Goal: Transaction & Acquisition: Purchase product/service

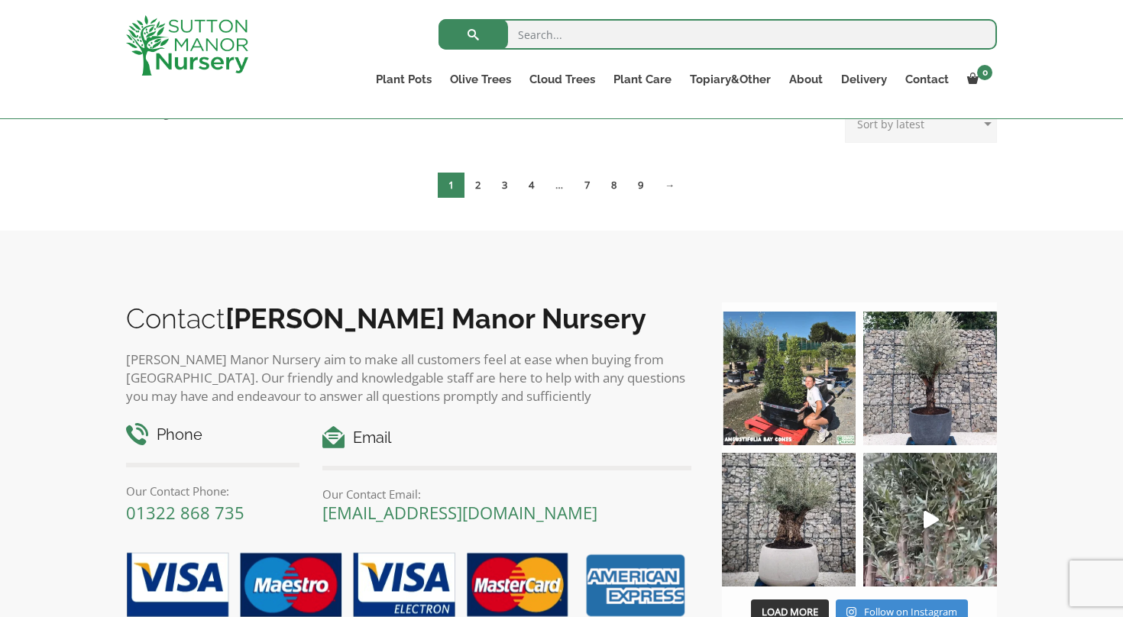
scroll to position [349, 0]
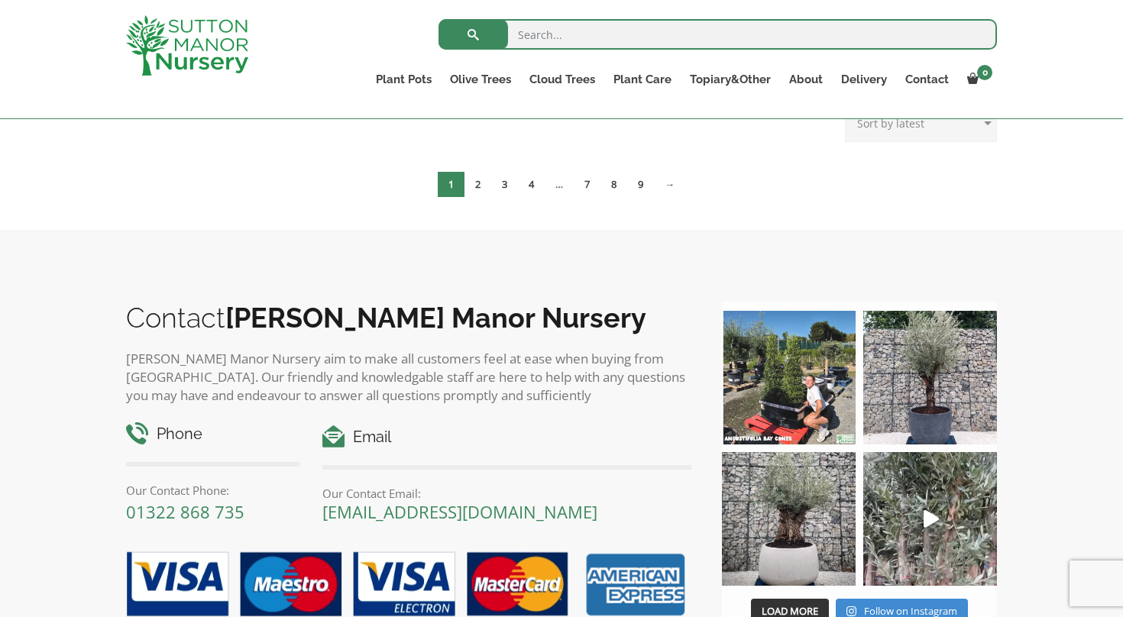
click at [450, 185] on span "1" at bounding box center [451, 184] width 27 height 25
click at [480, 183] on link "2" at bounding box center [477, 184] width 27 height 25
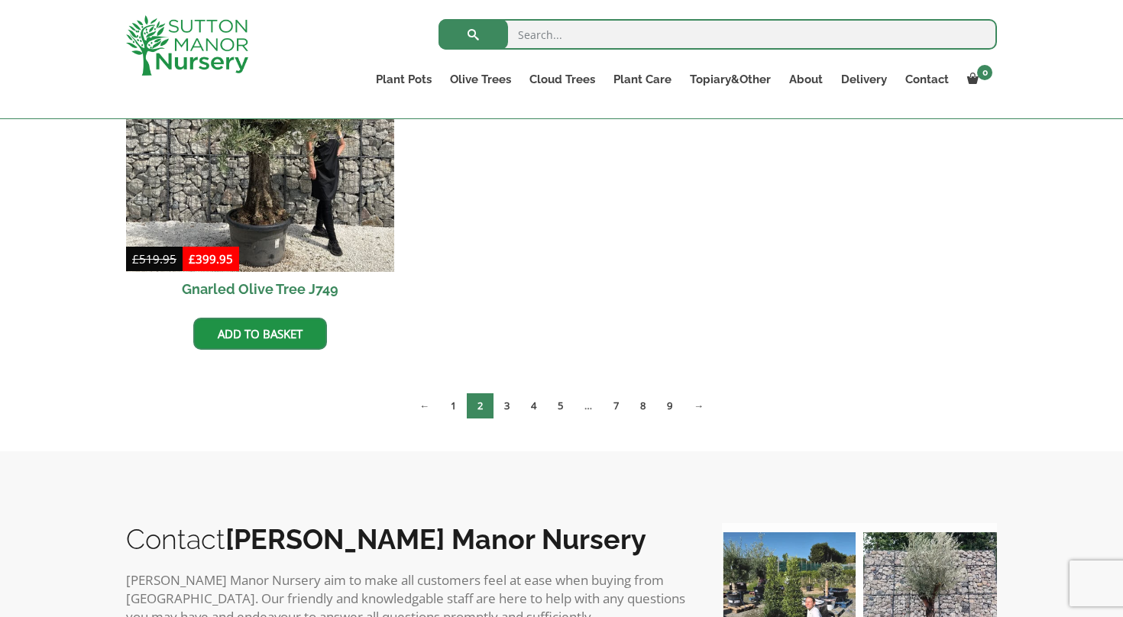
scroll to position [890, 0]
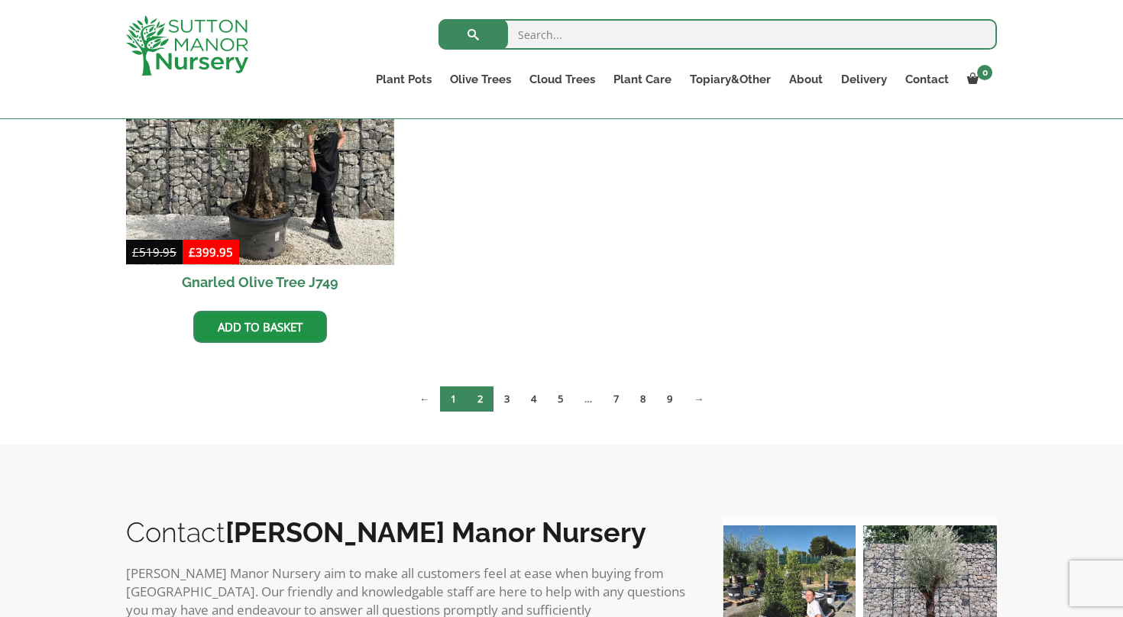
click at [451, 397] on link "1" at bounding box center [453, 399] width 27 height 25
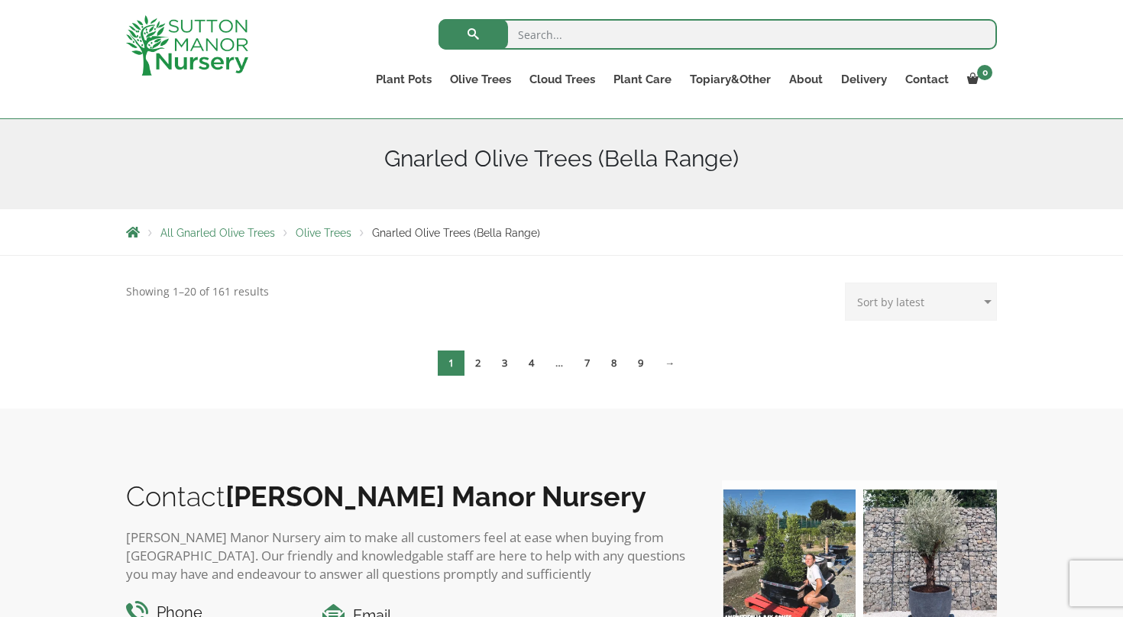
scroll to position [162, 0]
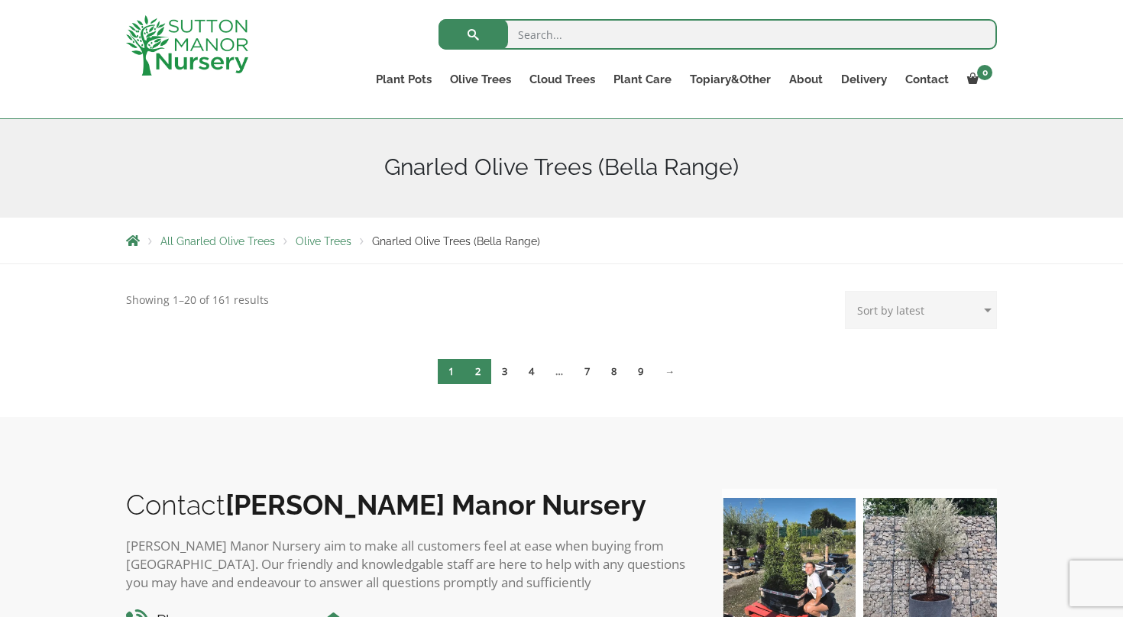
click at [474, 375] on link "2" at bounding box center [477, 371] width 27 height 25
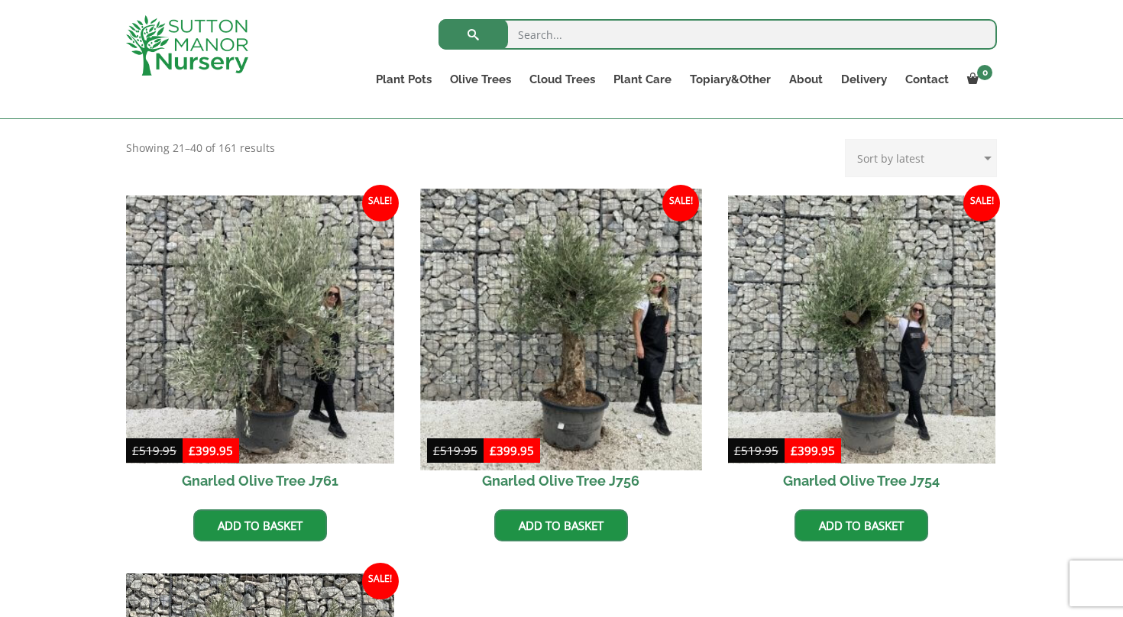
scroll to position [316, 0]
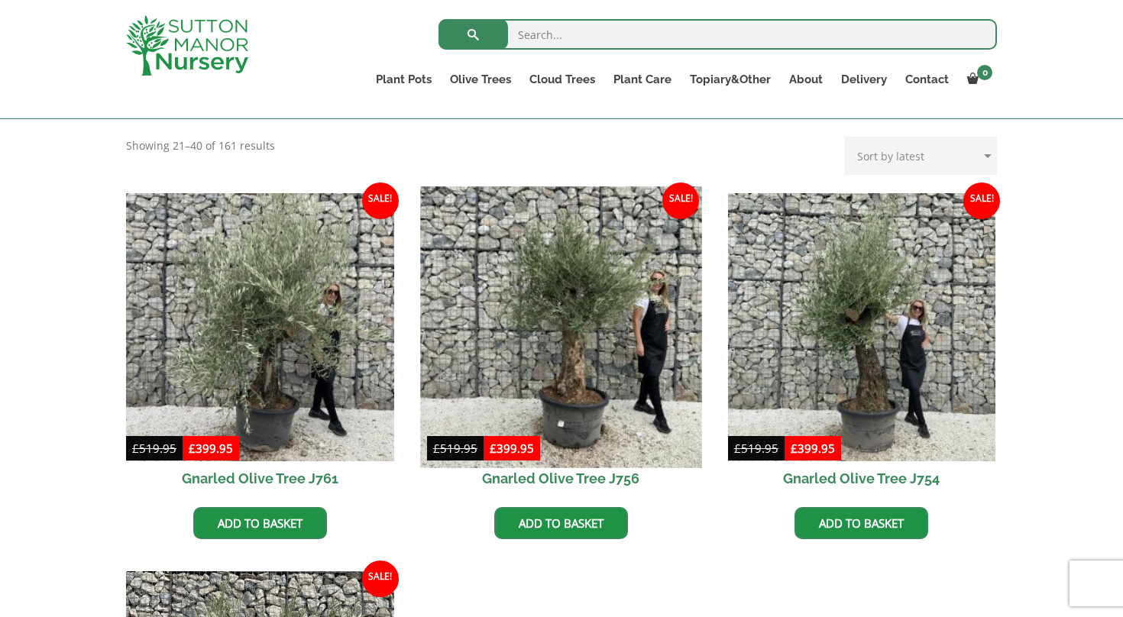
click at [565, 348] on img at bounding box center [560, 326] width 281 height 281
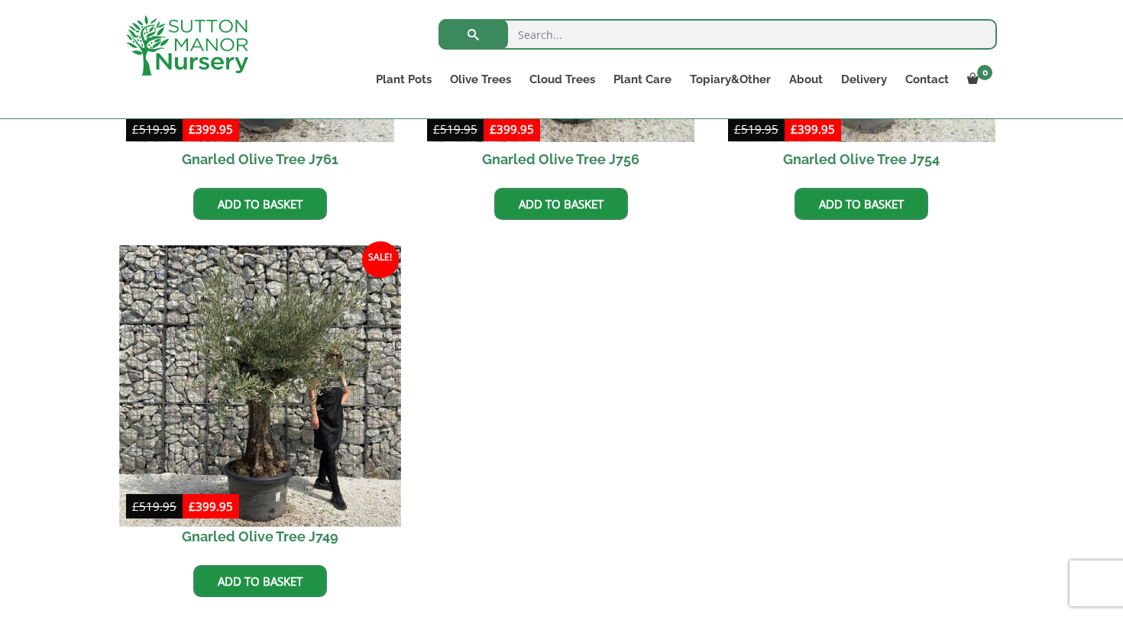
scroll to position [644, 0]
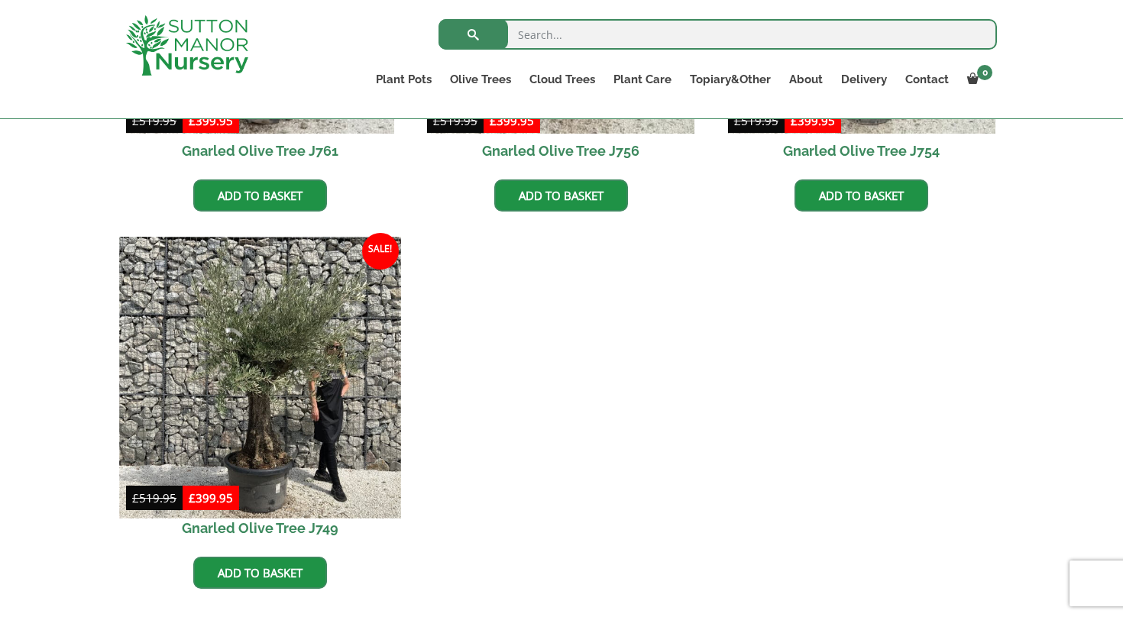
click at [260, 345] on img at bounding box center [259, 377] width 281 height 281
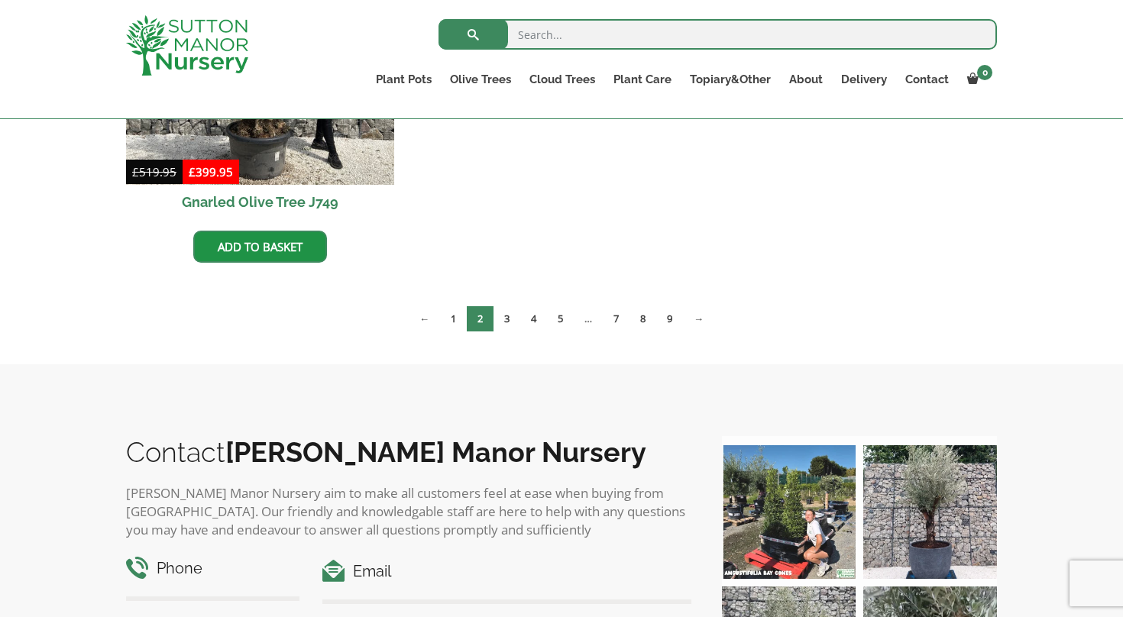
scroll to position [887, 0]
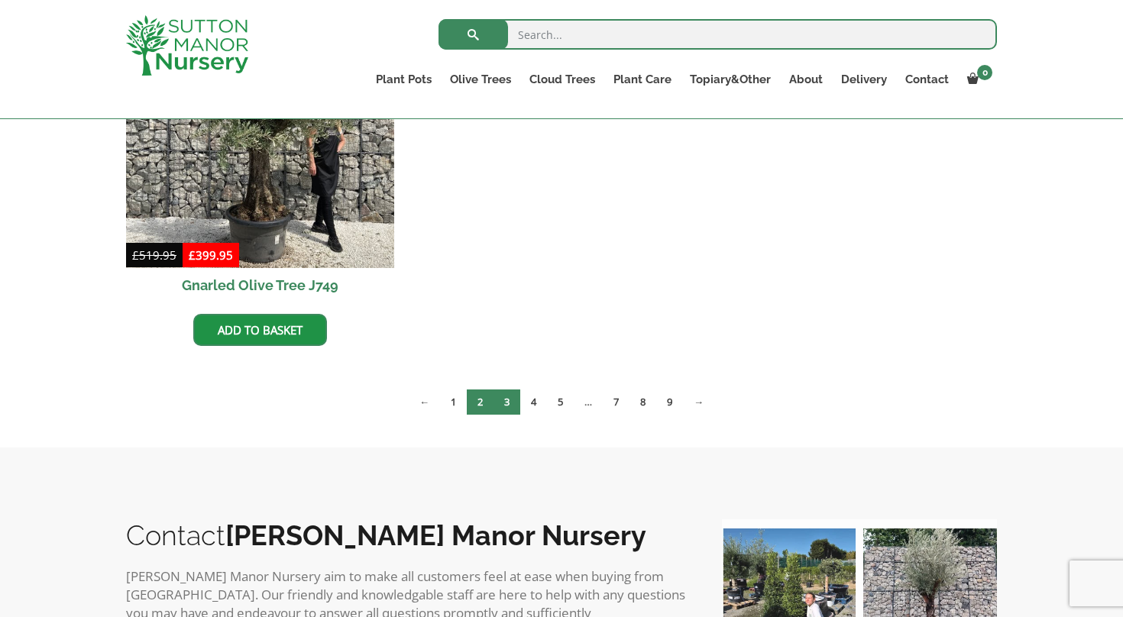
click at [506, 397] on link "3" at bounding box center [506, 402] width 27 height 25
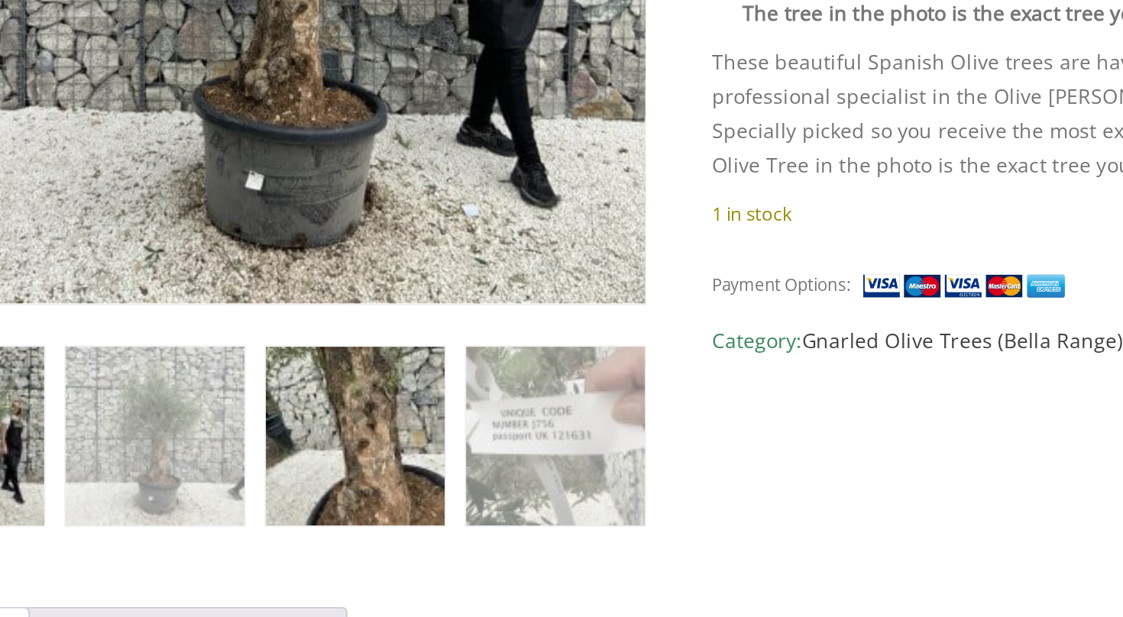
scroll to position [566, 0]
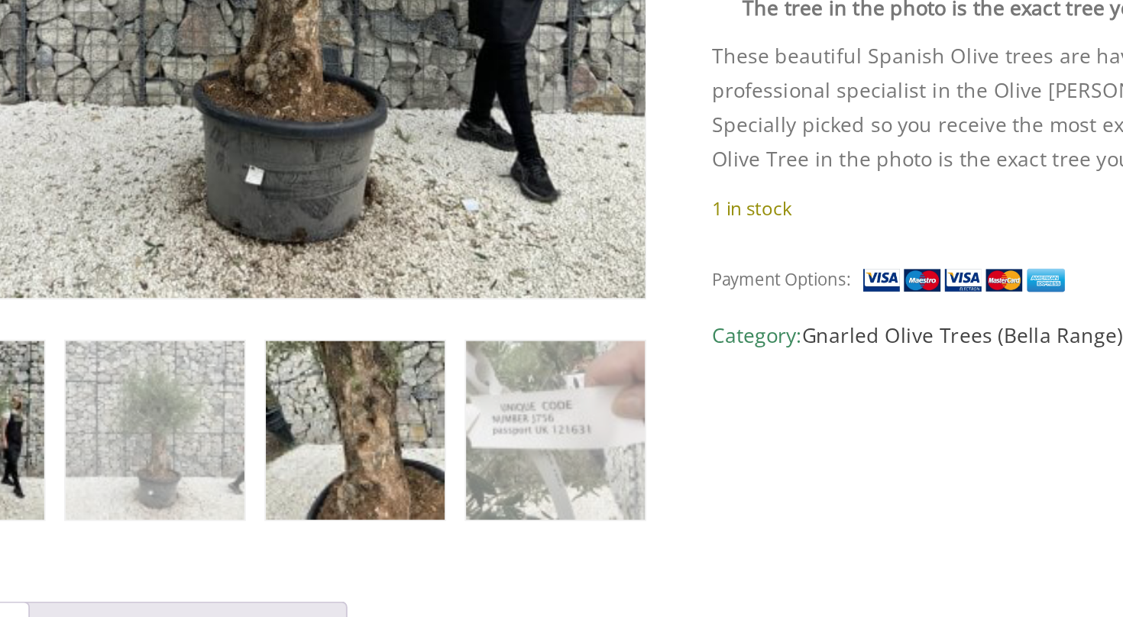
click at [341, 470] on img at bounding box center [388, 517] width 95 height 95
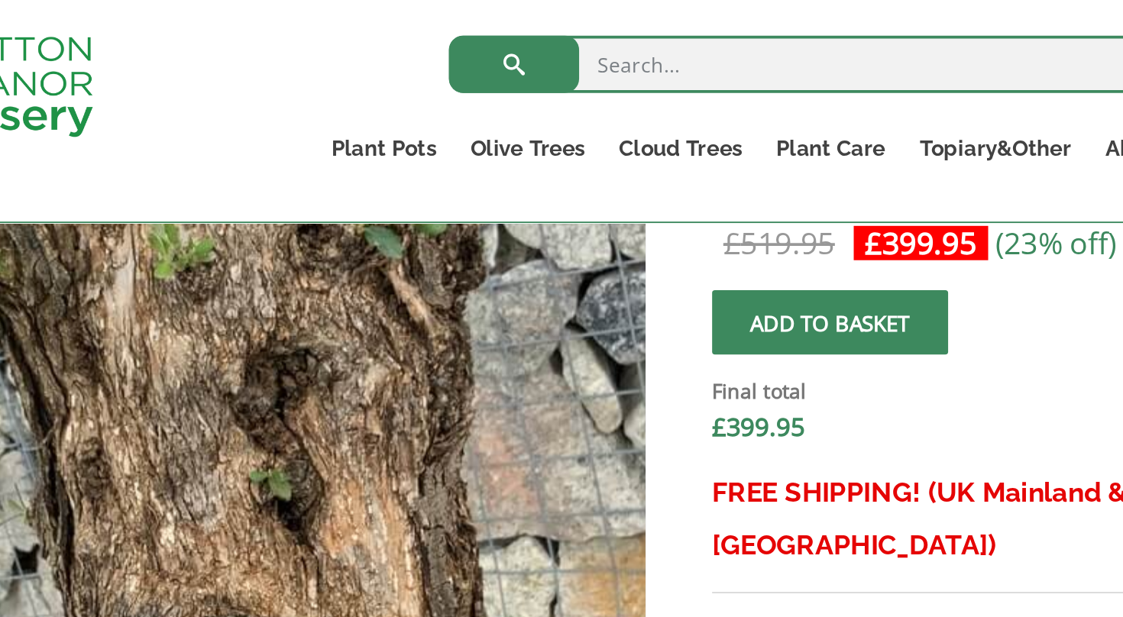
scroll to position [512, 0]
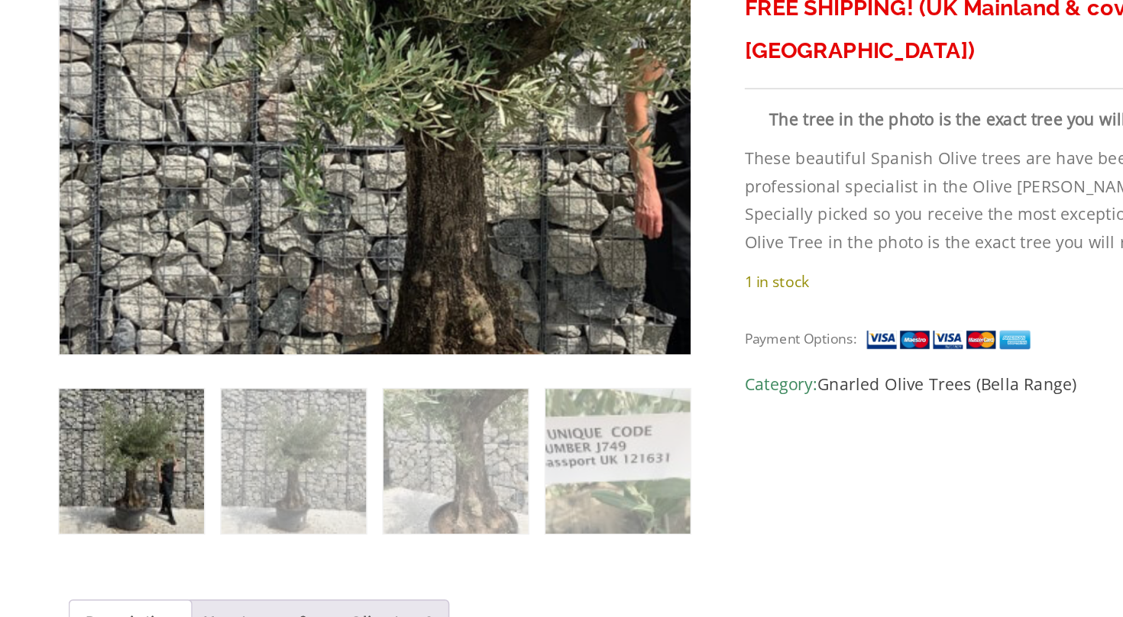
scroll to position [571, 0]
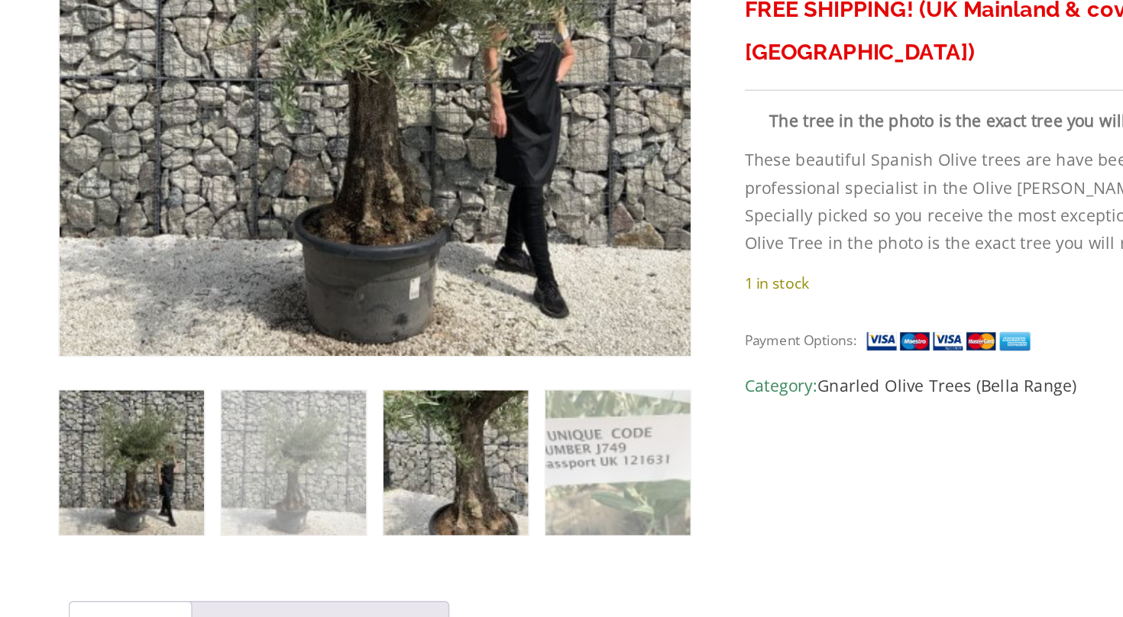
click at [341, 465] on img at bounding box center [388, 512] width 95 height 95
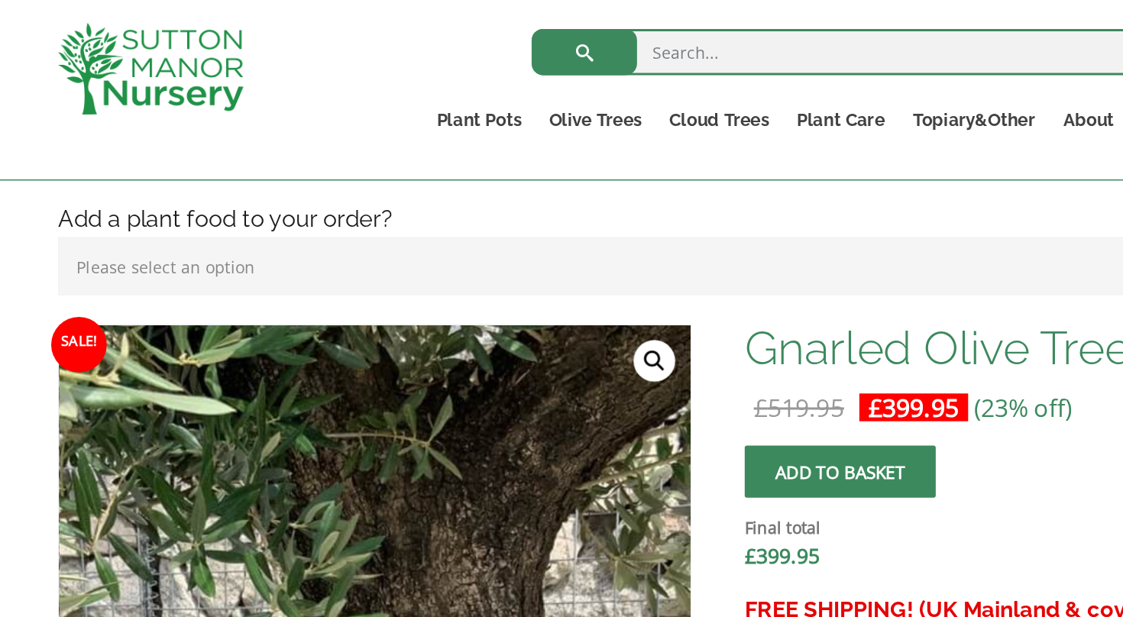
scroll to position [282, 0]
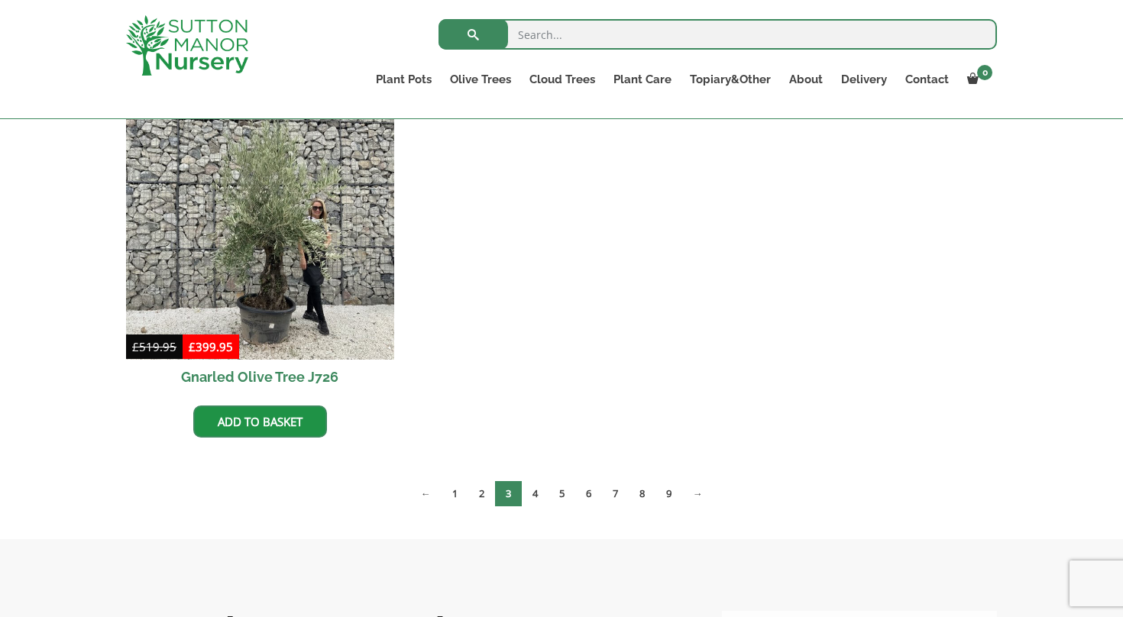
scroll to position [1173, 0]
click at [535, 497] on link "4" at bounding box center [535, 493] width 27 height 25
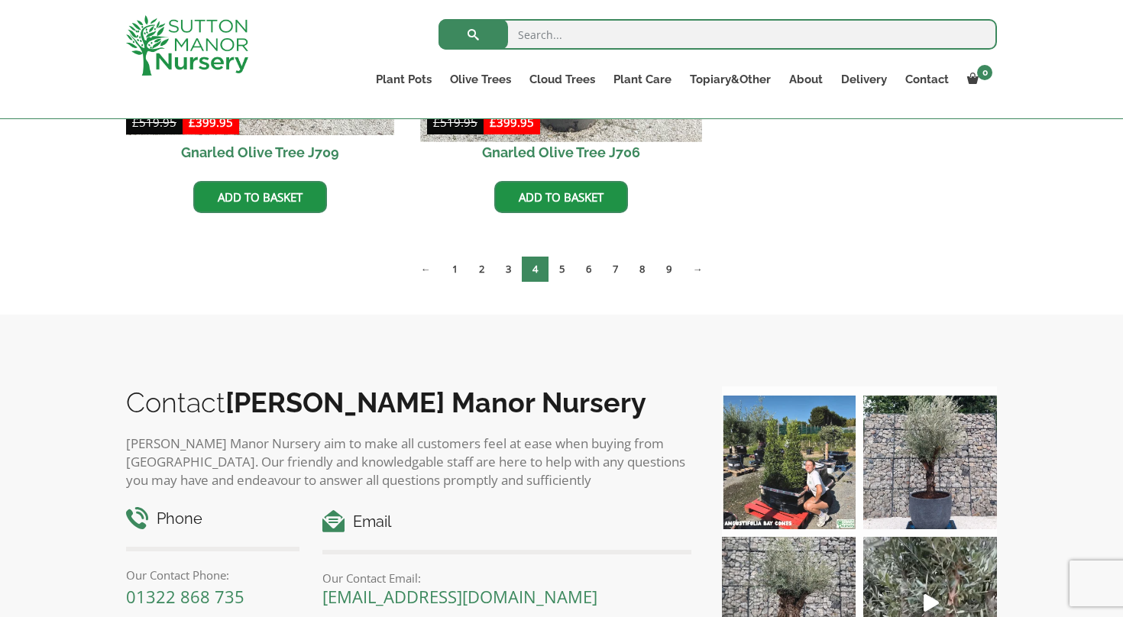
scroll to position [1320, 0]
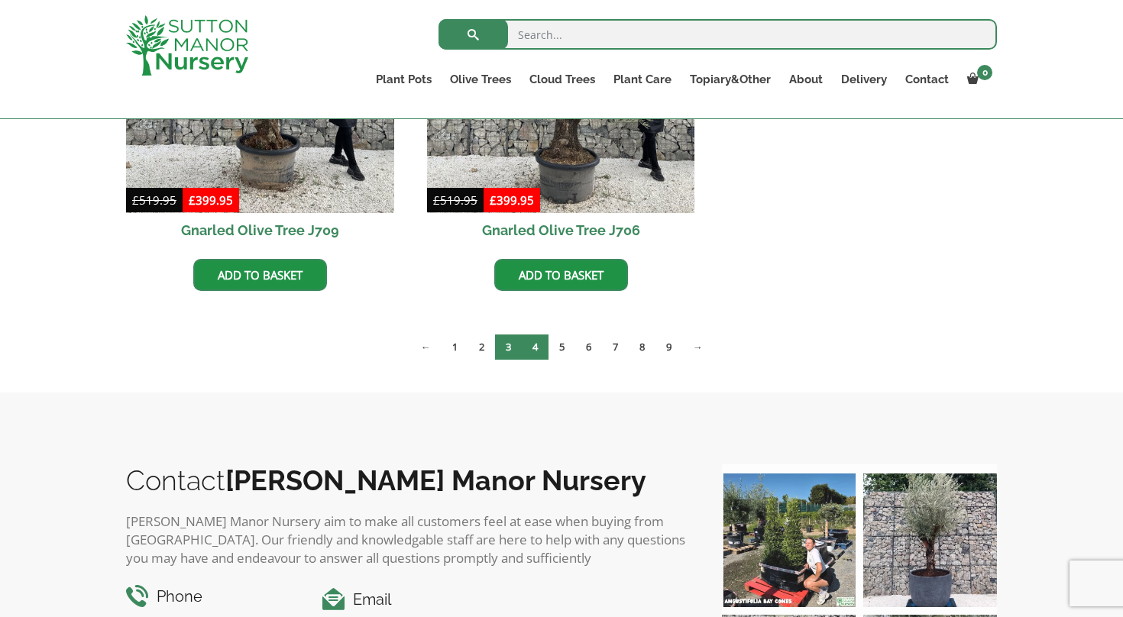
click at [506, 351] on link "3" at bounding box center [508, 347] width 27 height 25
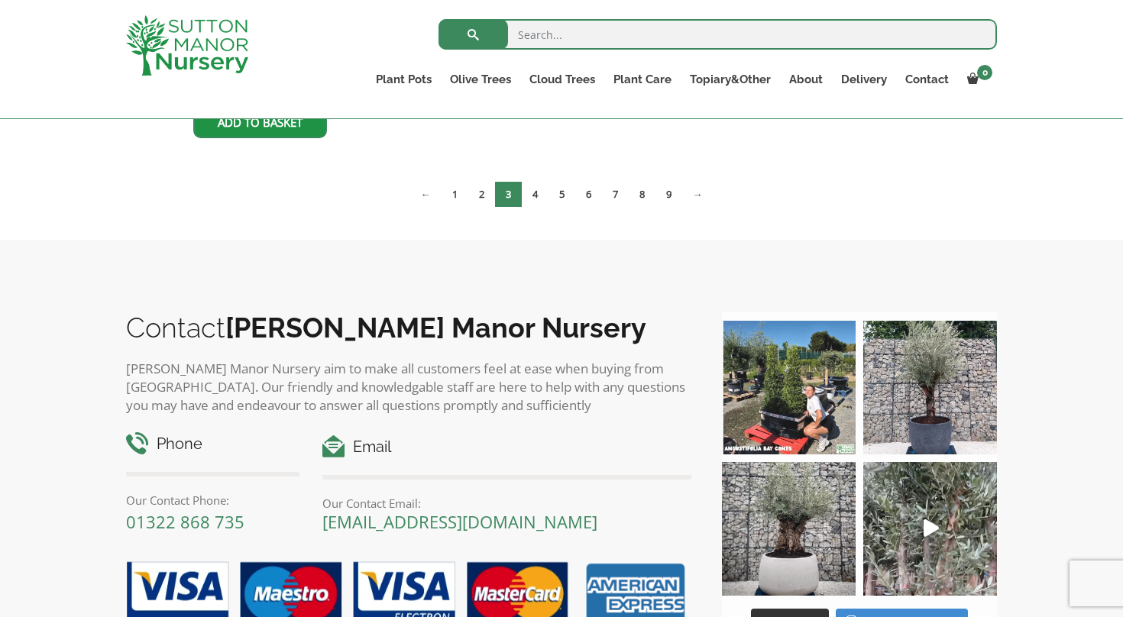
scroll to position [1477, 0]
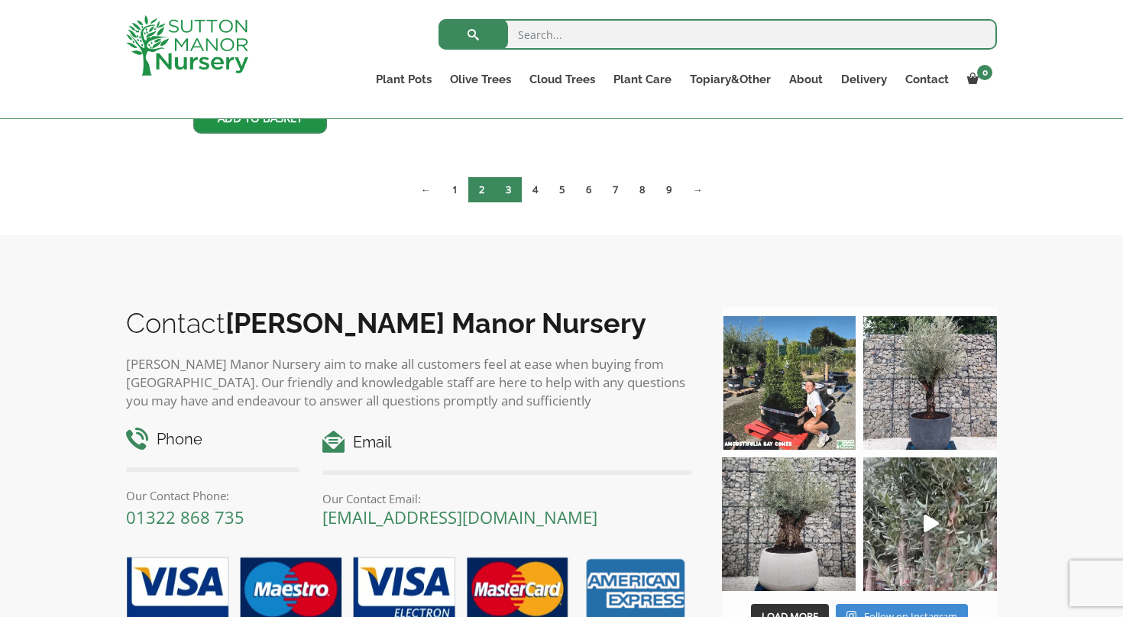
click at [479, 182] on link "2" at bounding box center [481, 189] width 27 height 25
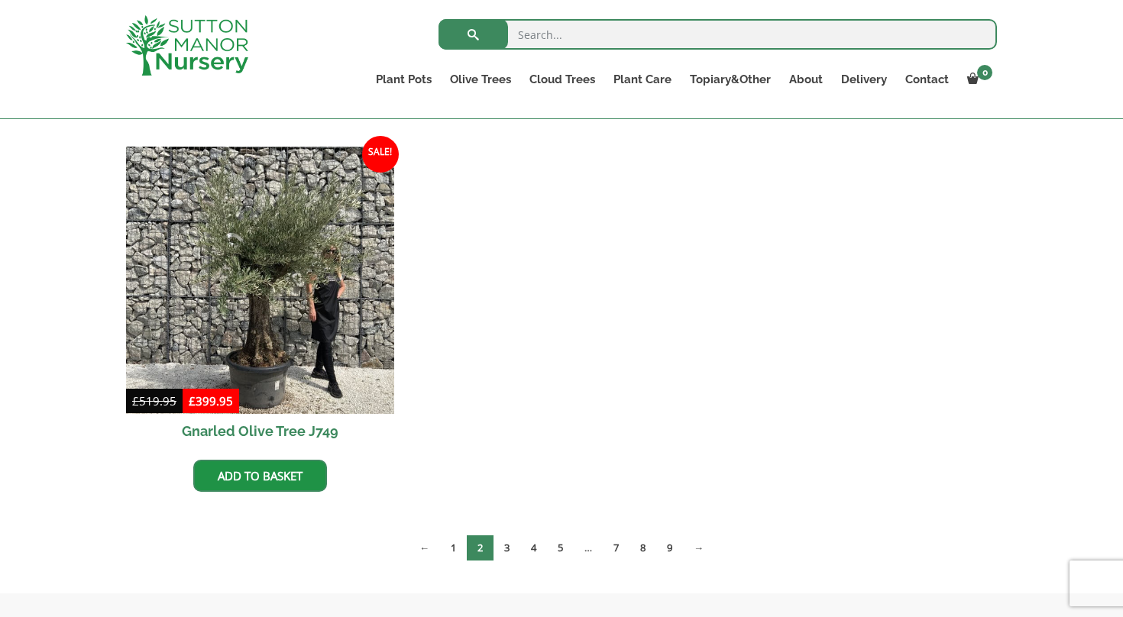
scroll to position [739, 0]
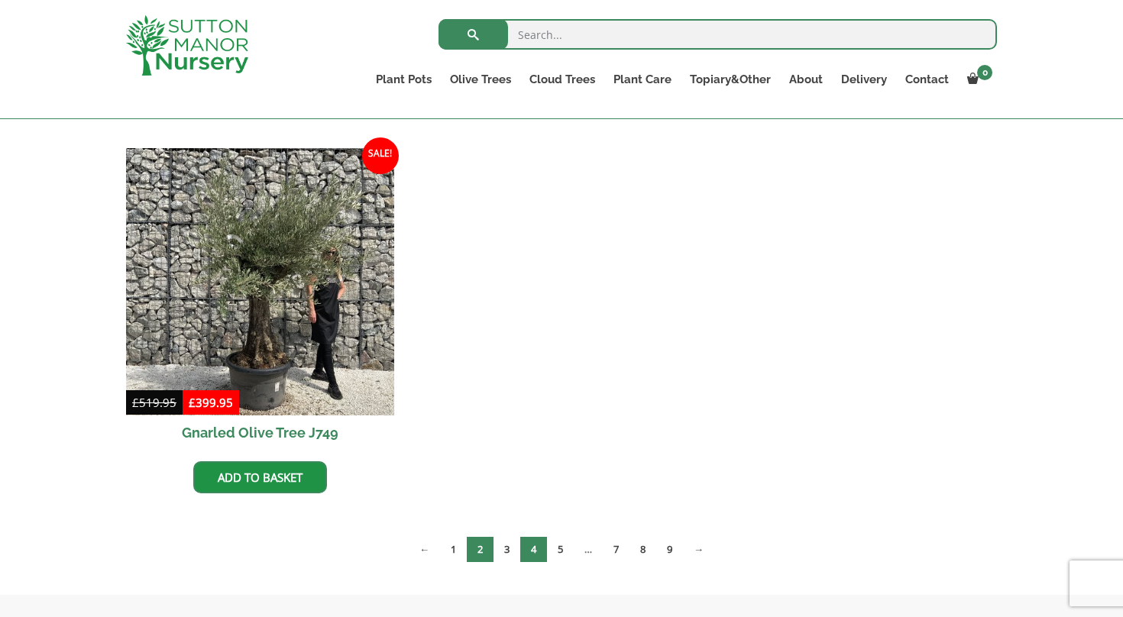
click at [532, 542] on link "4" at bounding box center [533, 549] width 27 height 25
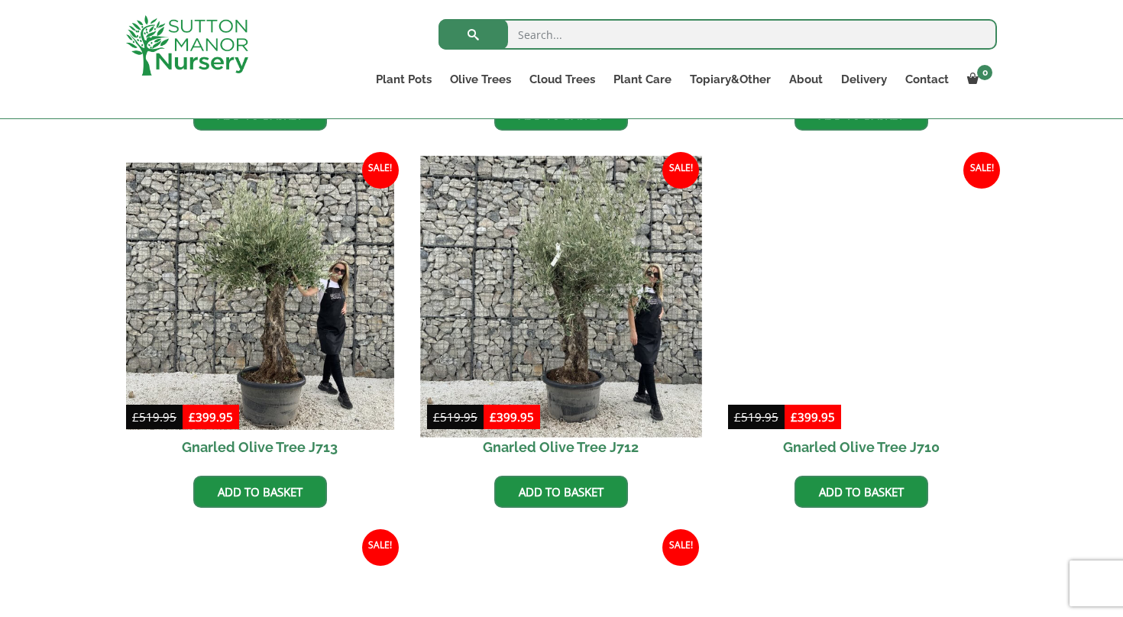
scroll to position [727, 0]
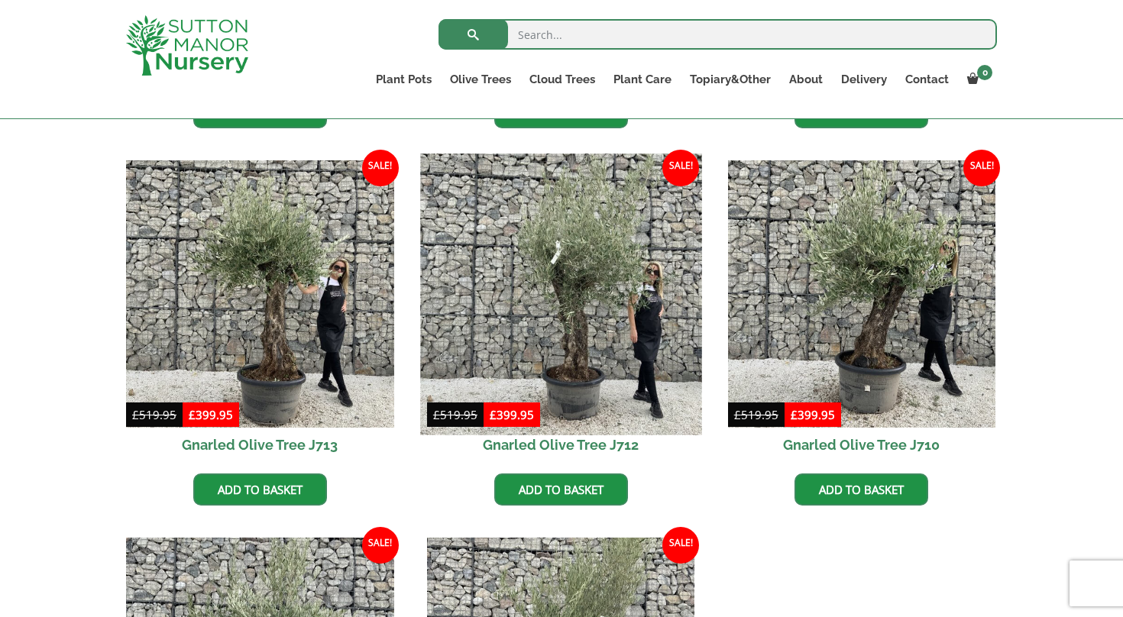
click at [576, 354] on img at bounding box center [560, 294] width 281 height 281
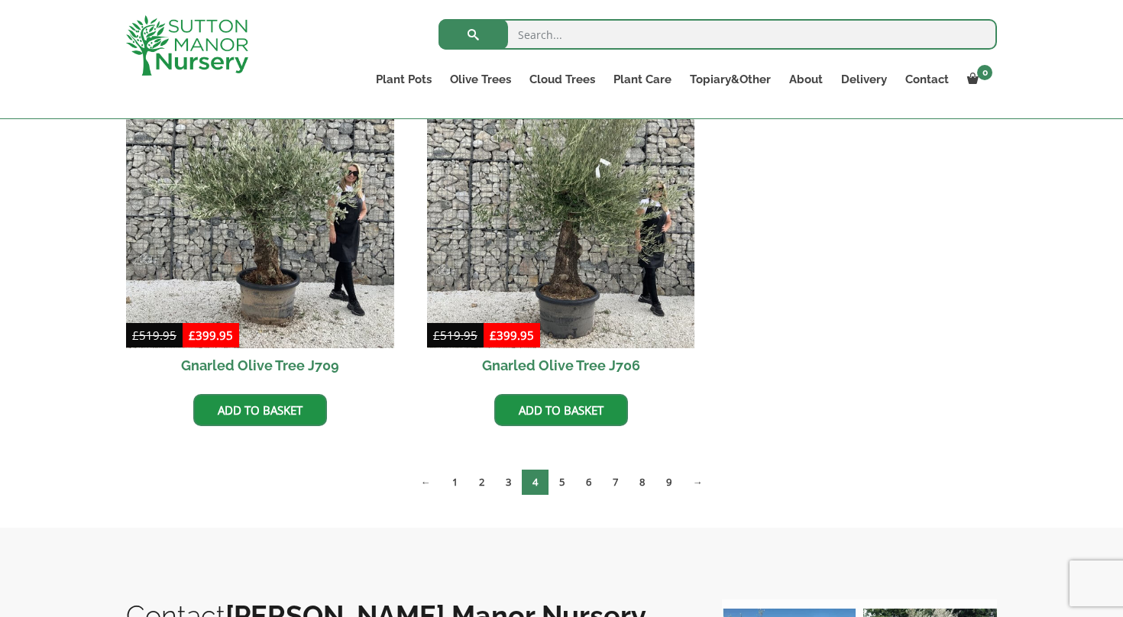
scroll to position [1187, 0]
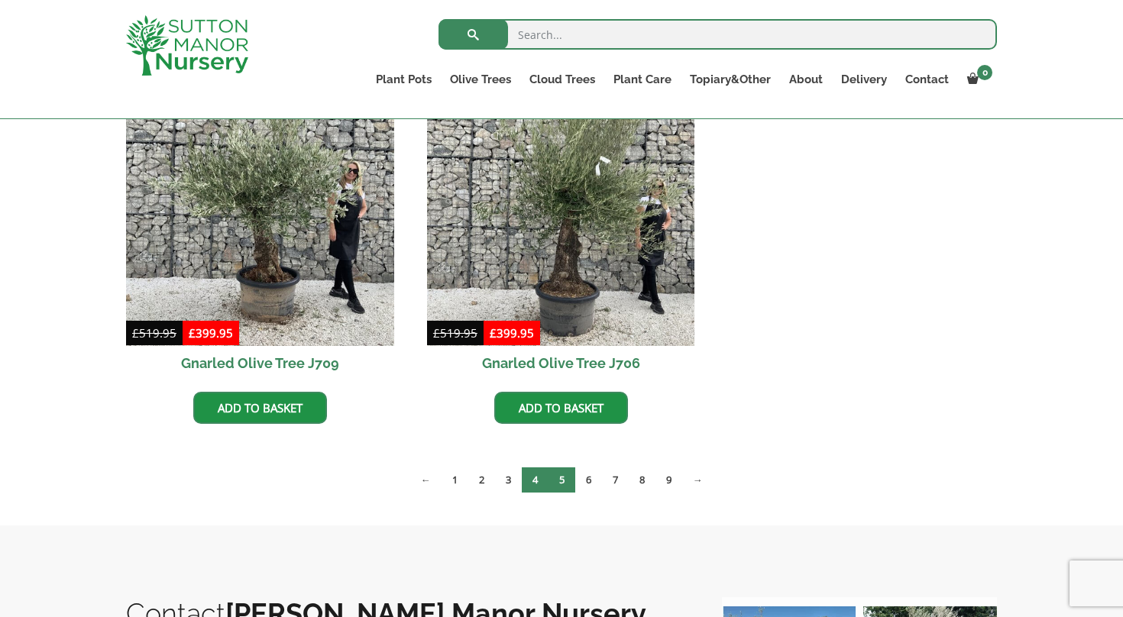
click at [561, 480] on link "5" at bounding box center [561, 479] width 27 height 25
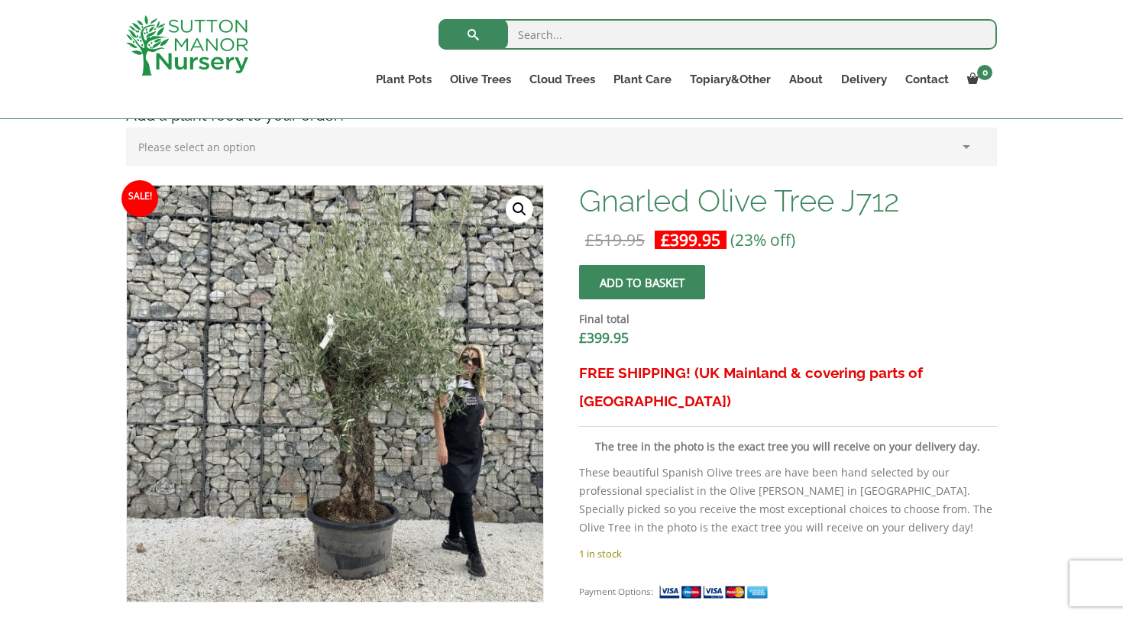
scroll to position [412, 0]
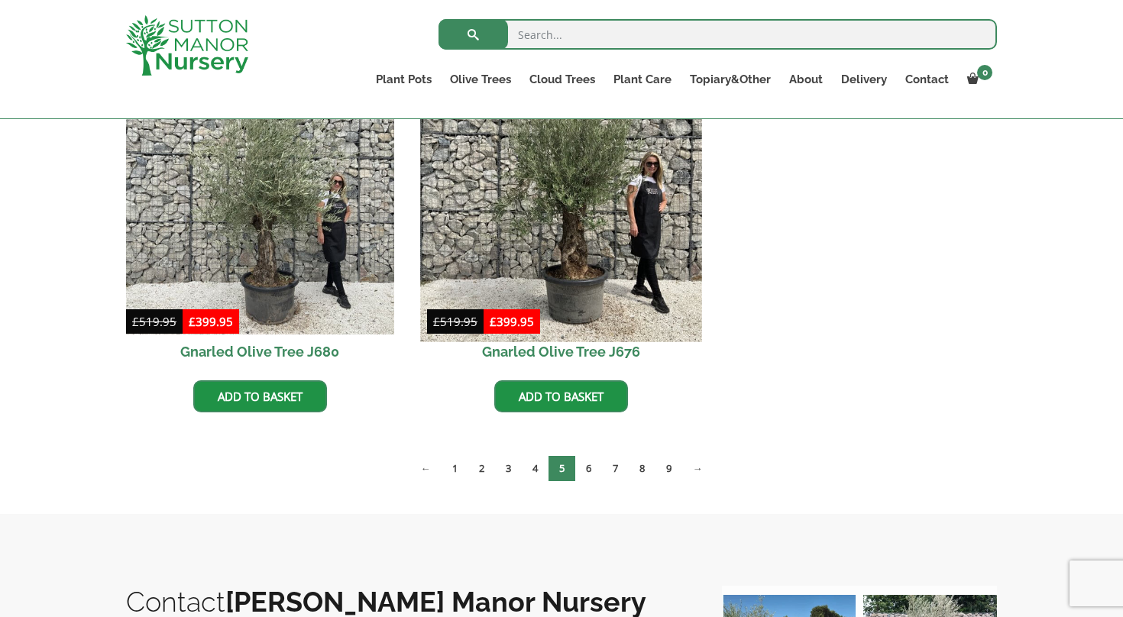
scroll to position [1578, 0]
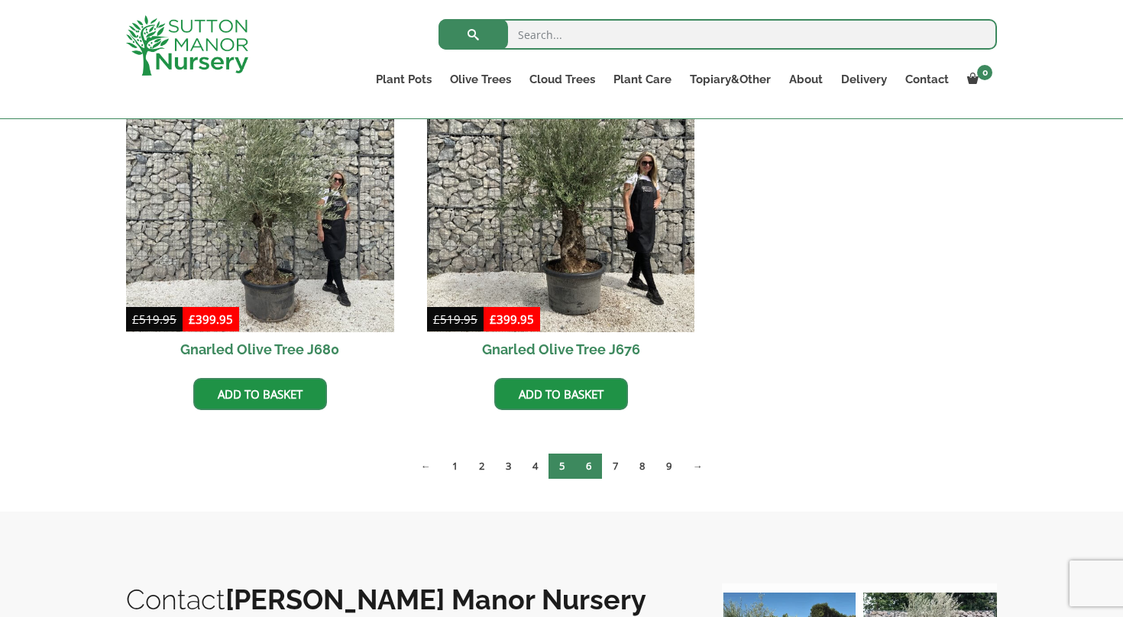
click at [588, 466] on link "6" at bounding box center [588, 466] width 27 height 25
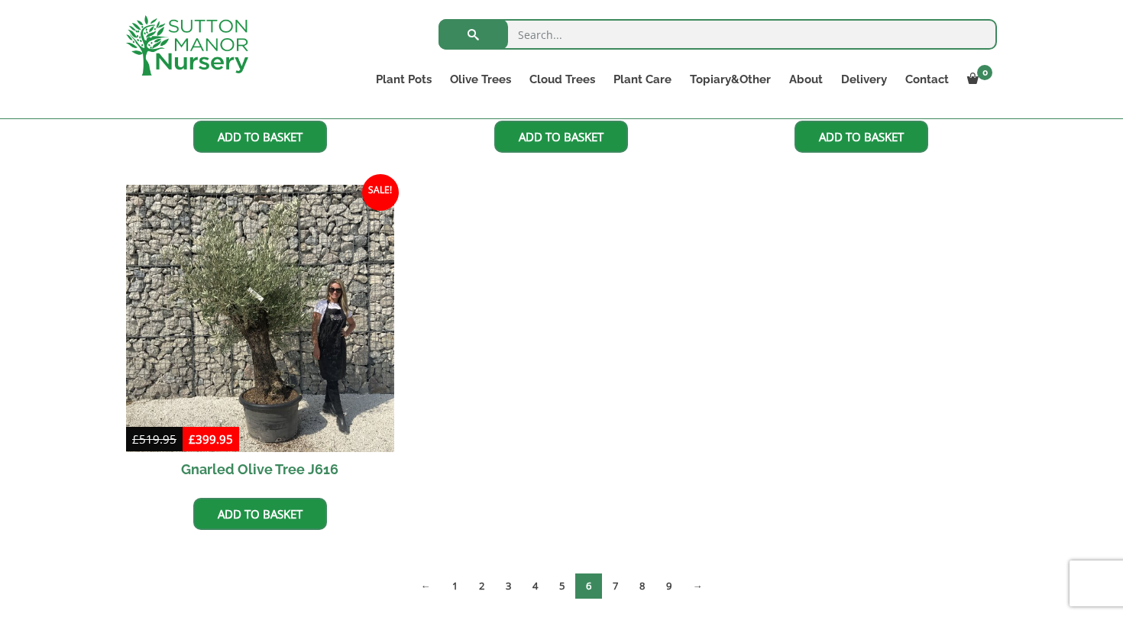
scroll to position [1496, 0]
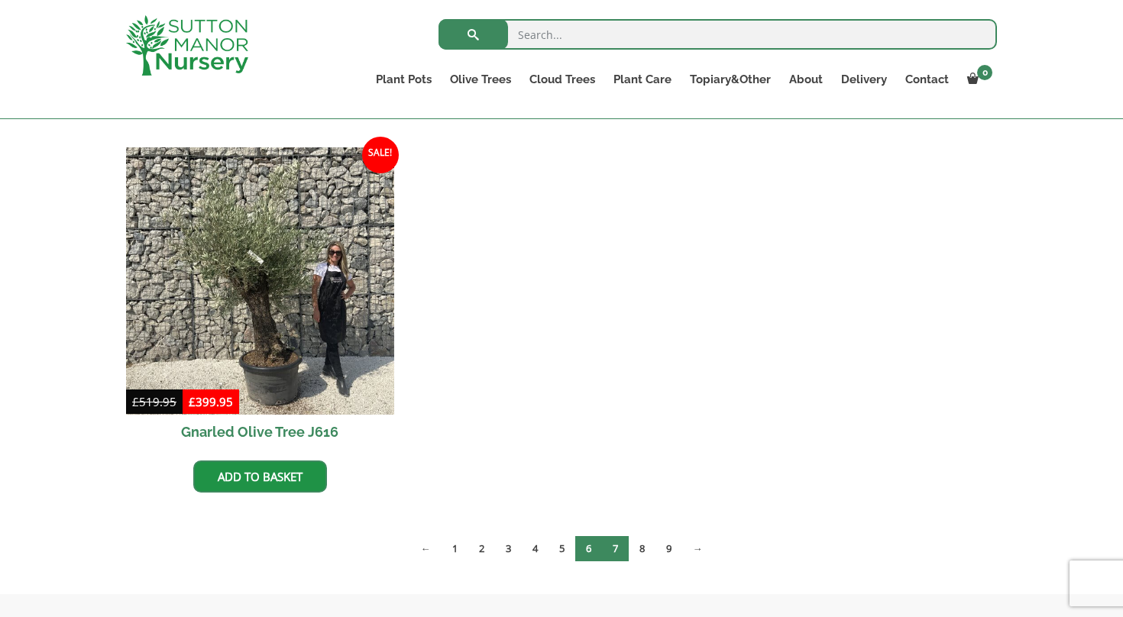
click at [614, 545] on link "7" at bounding box center [615, 548] width 27 height 25
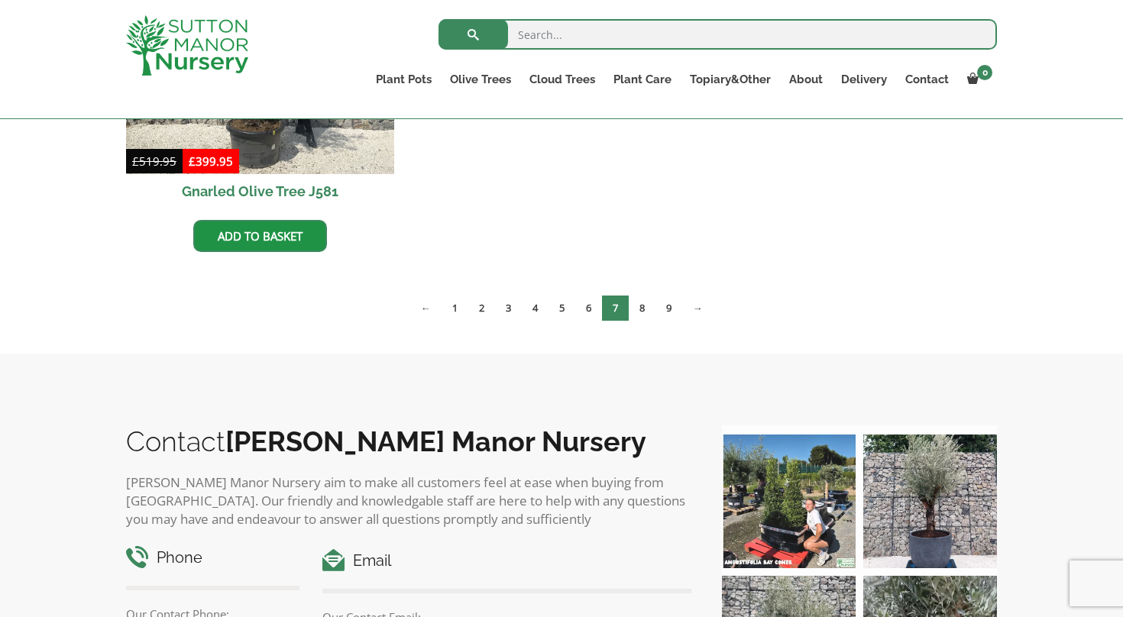
scroll to position [1732, 0]
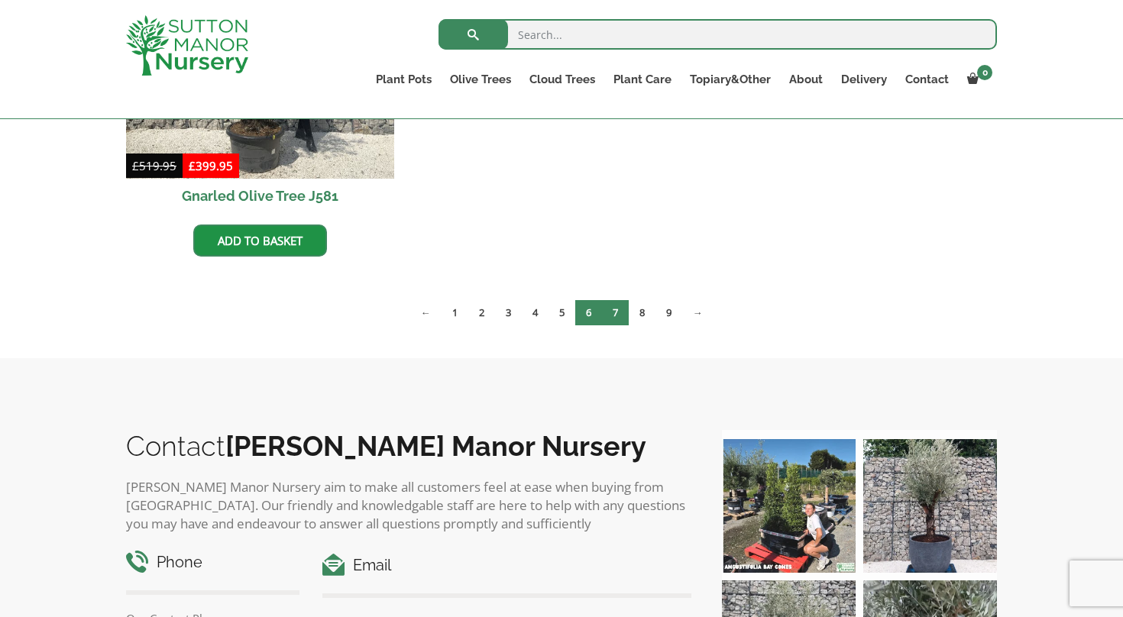
click at [587, 316] on link "6" at bounding box center [588, 312] width 27 height 25
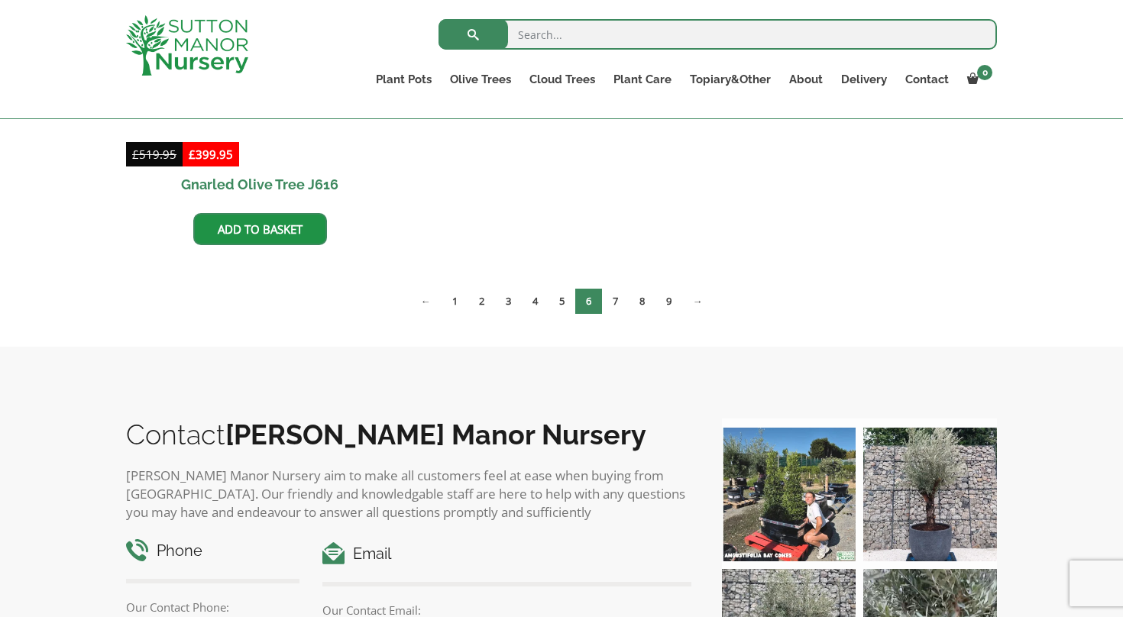
scroll to position [1815, 0]
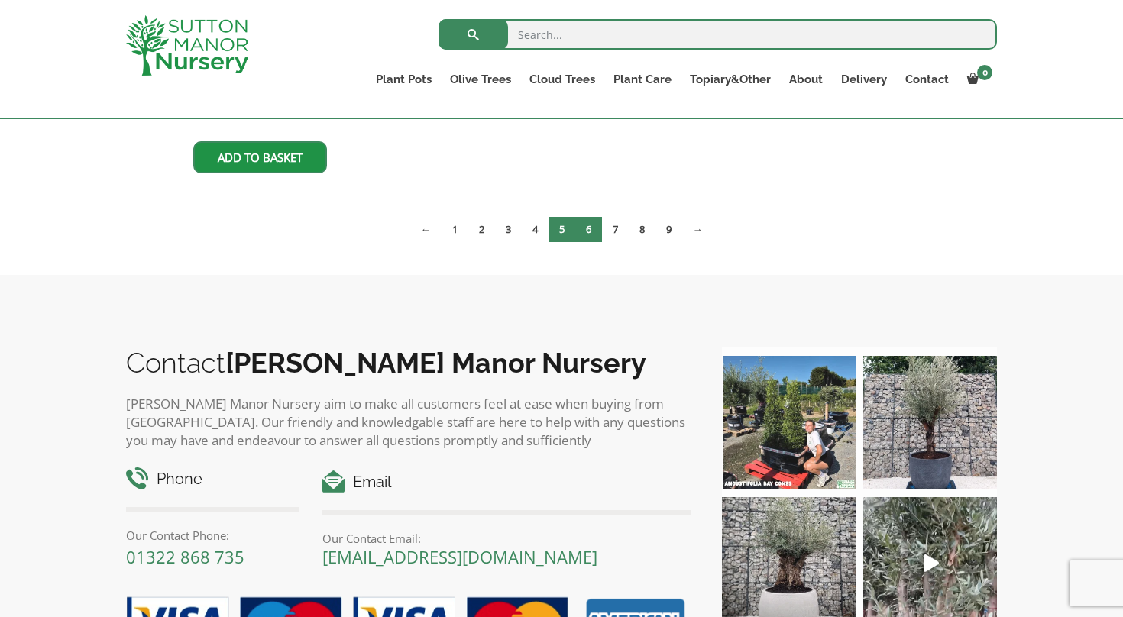
click at [559, 228] on link "5" at bounding box center [561, 229] width 27 height 25
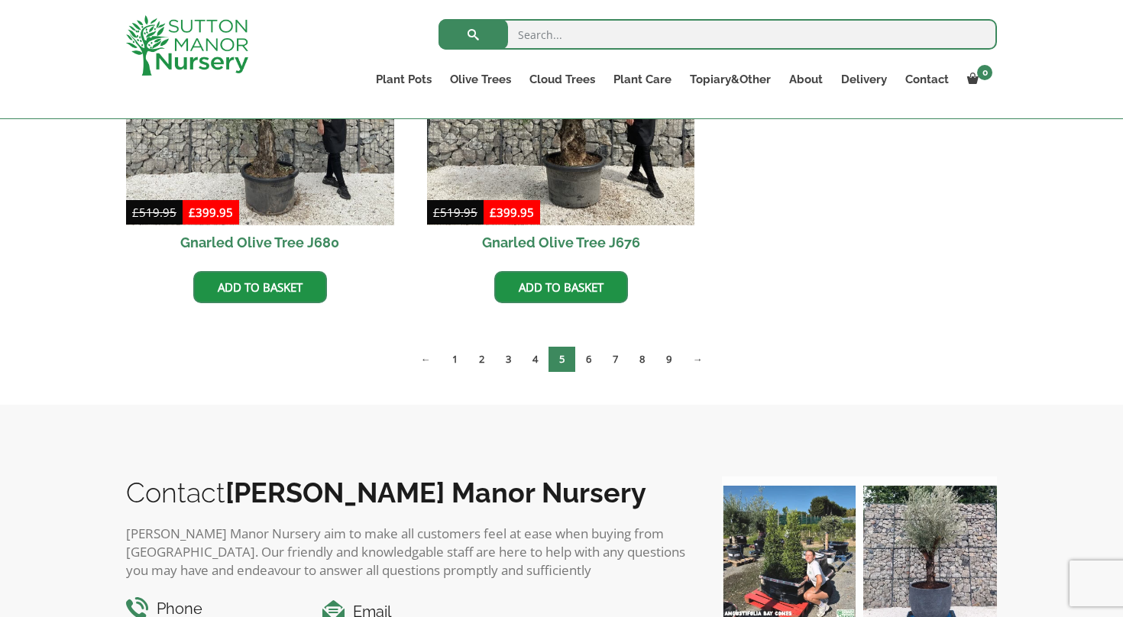
scroll to position [1682, 0]
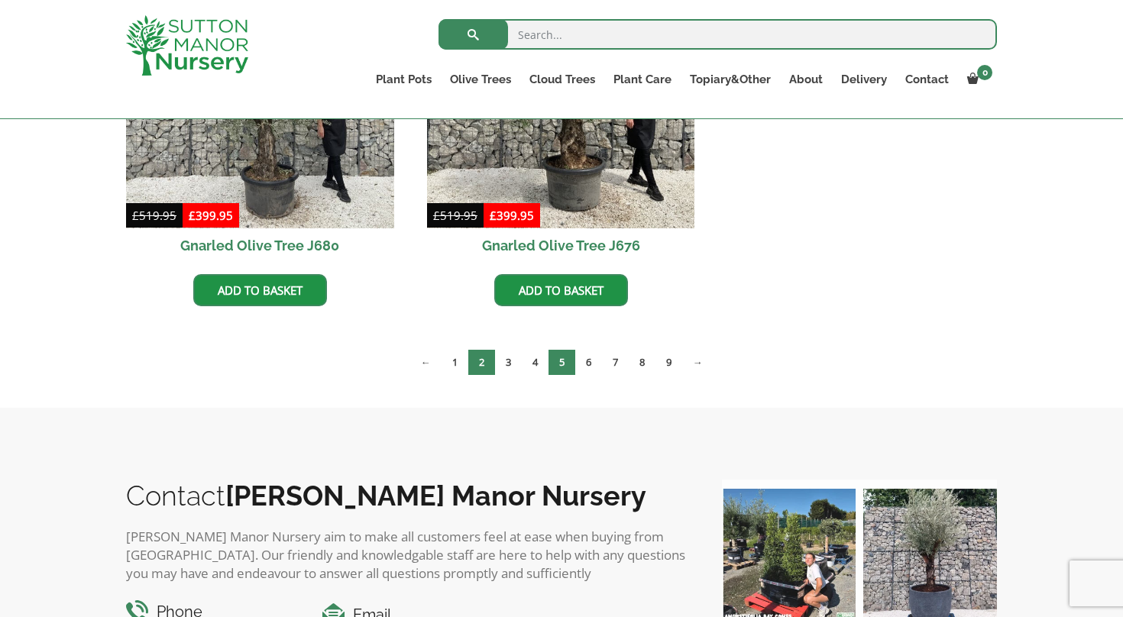
click at [481, 364] on link "2" at bounding box center [481, 362] width 27 height 25
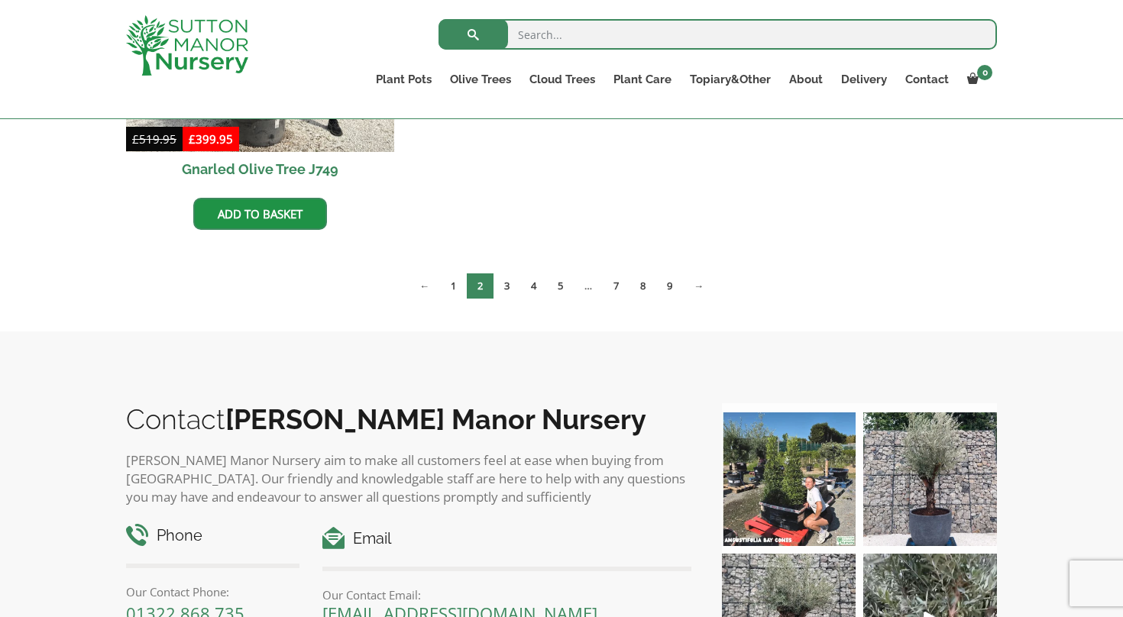
scroll to position [999, 0]
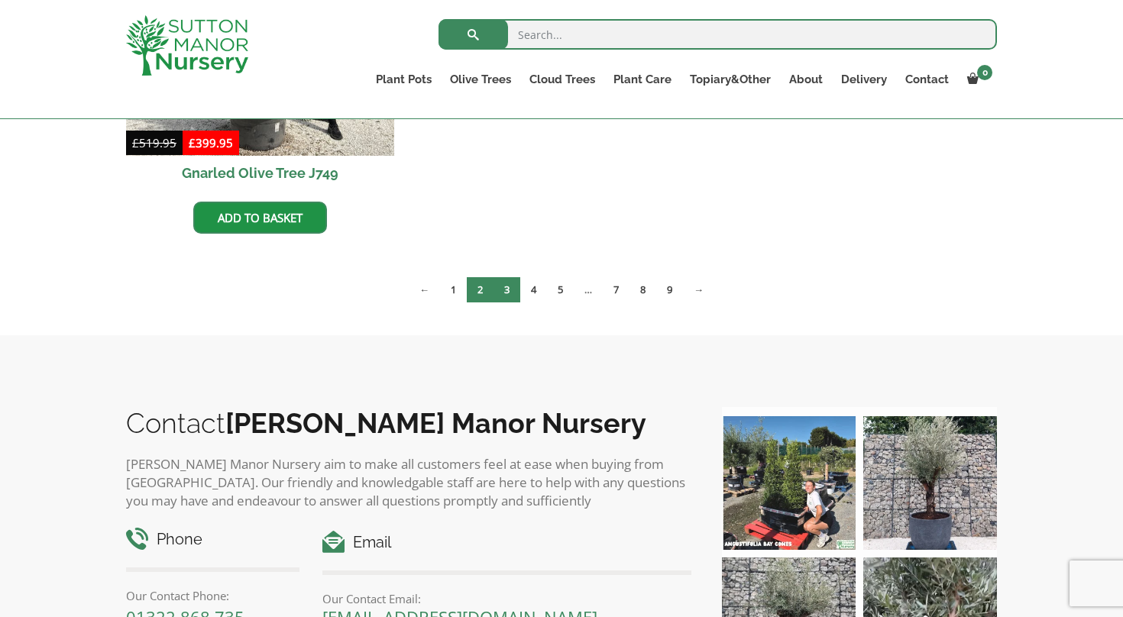
click at [510, 287] on link "3" at bounding box center [506, 289] width 27 height 25
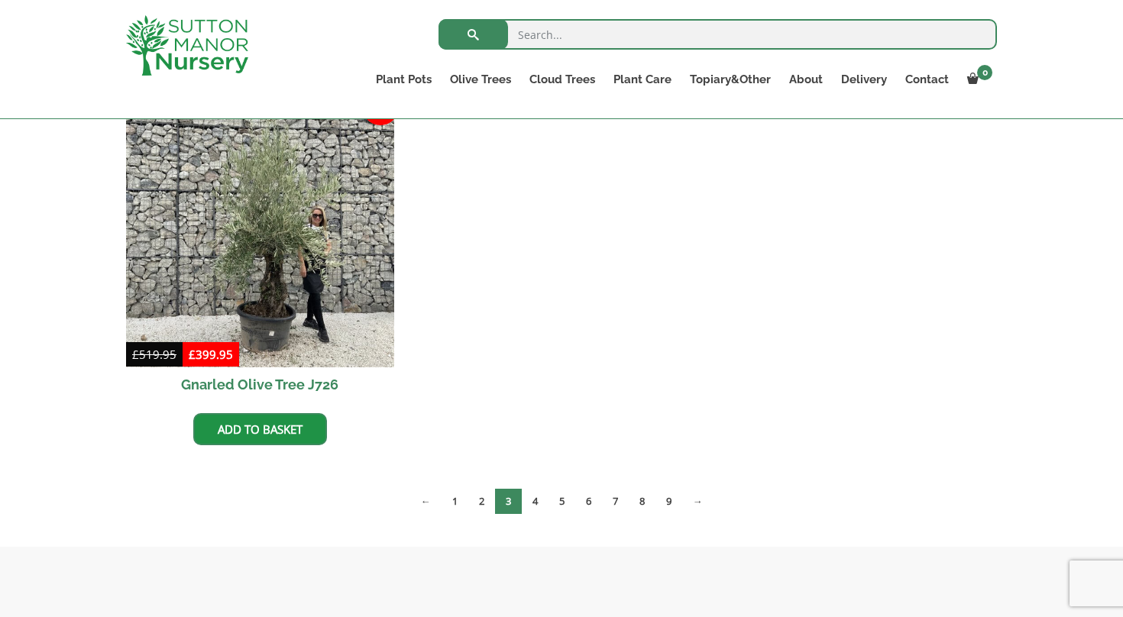
scroll to position [1167, 0]
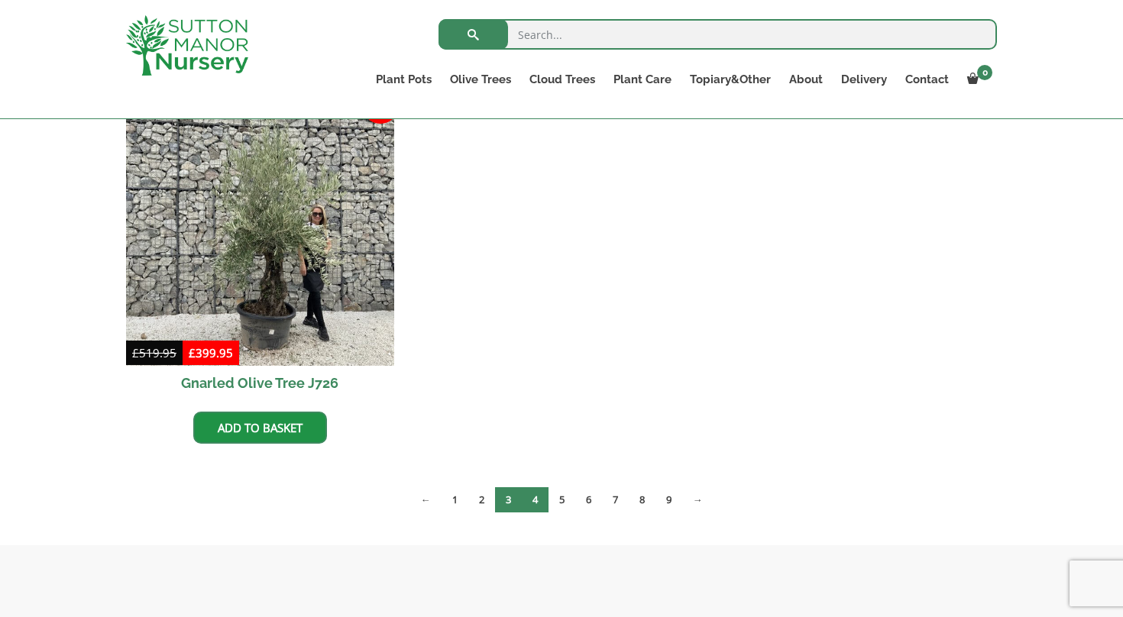
click at [535, 502] on link "4" at bounding box center [535, 499] width 27 height 25
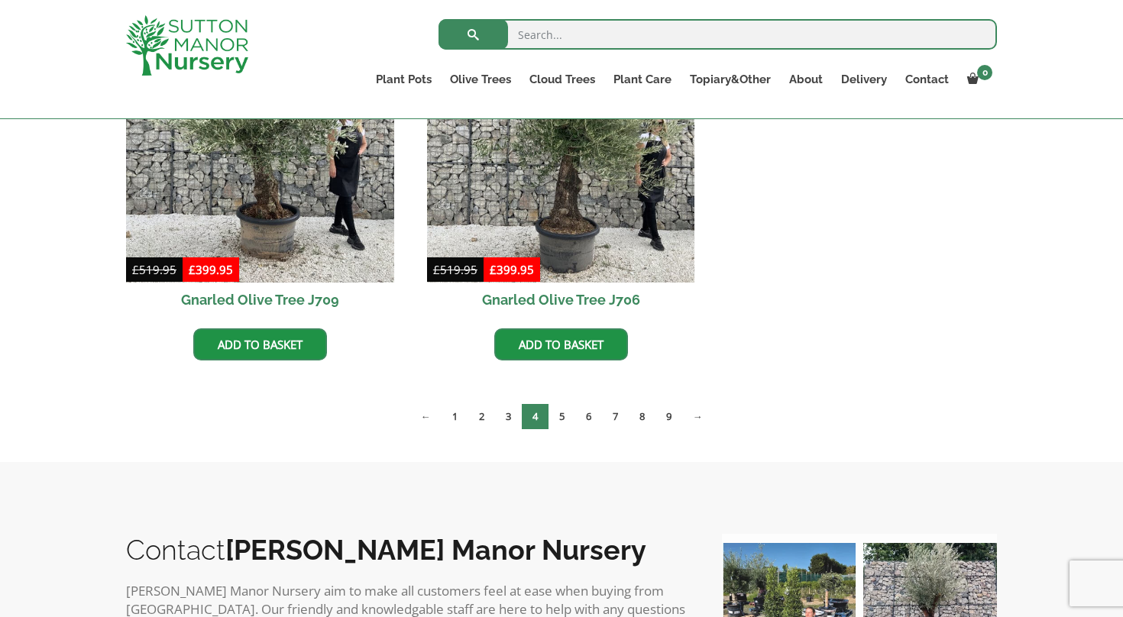
scroll to position [1264, 0]
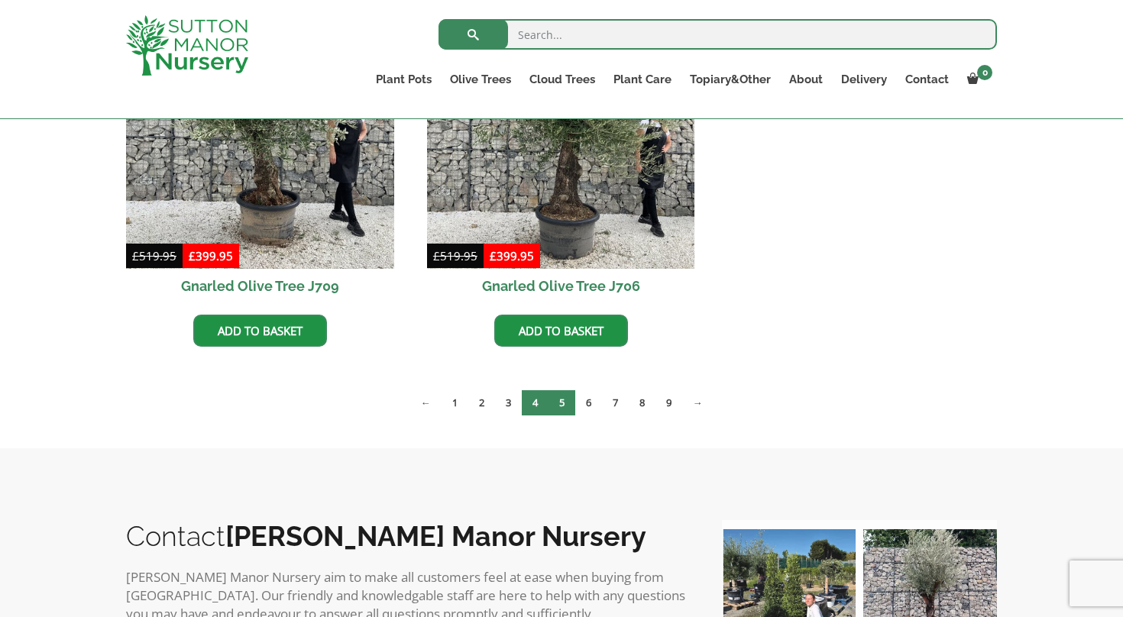
click at [558, 407] on link "5" at bounding box center [561, 402] width 27 height 25
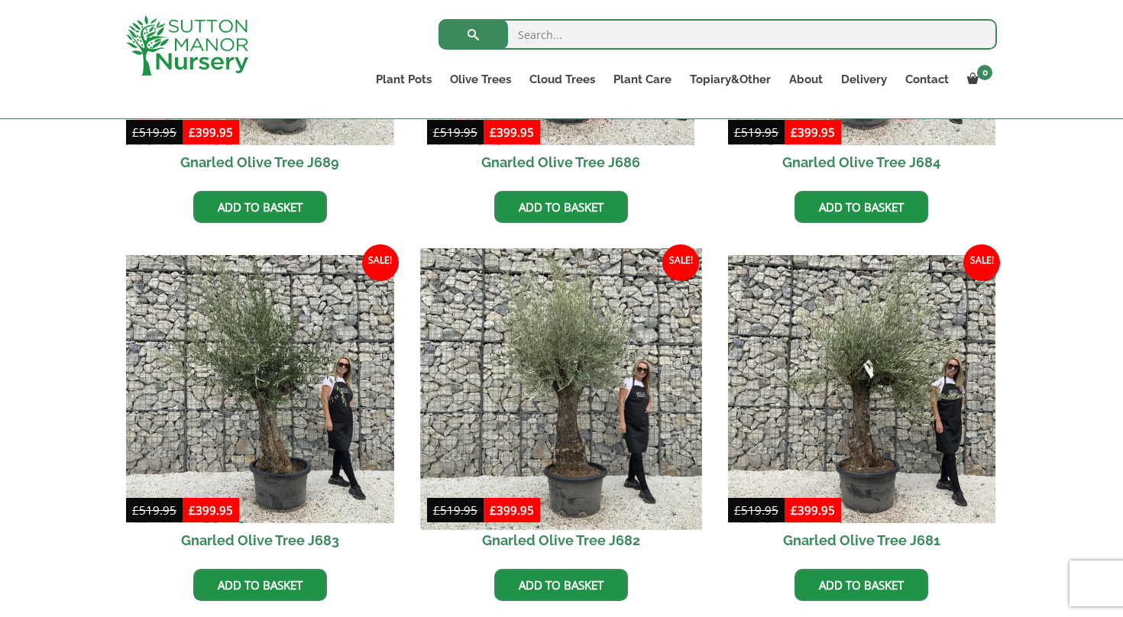
scroll to position [1013, 0]
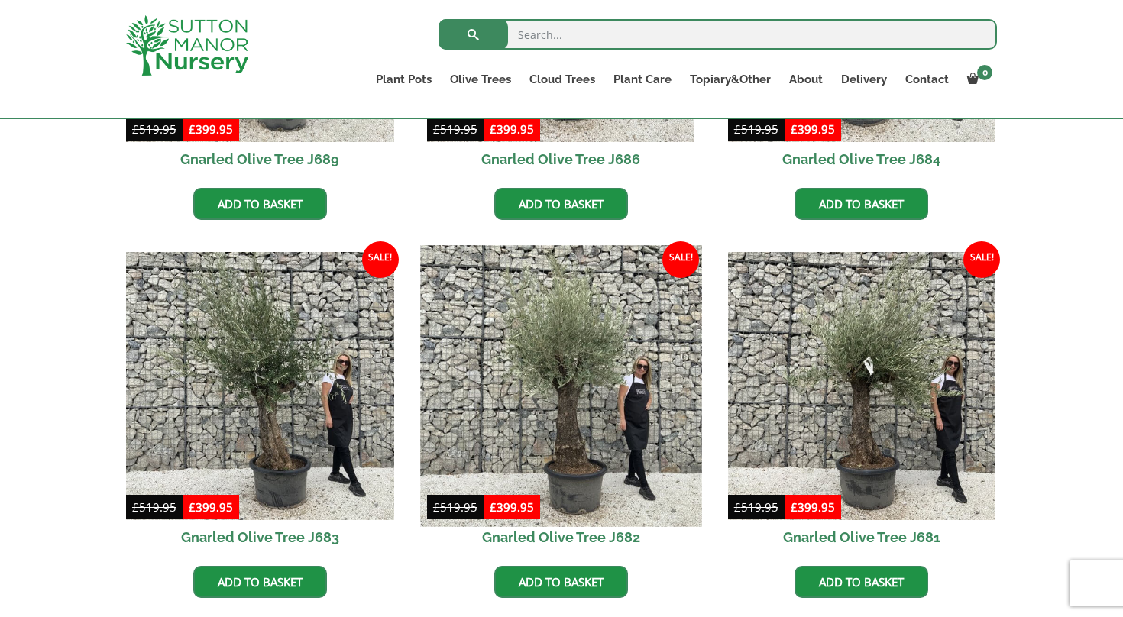
click at [556, 342] on img at bounding box center [560, 385] width 281 height 281
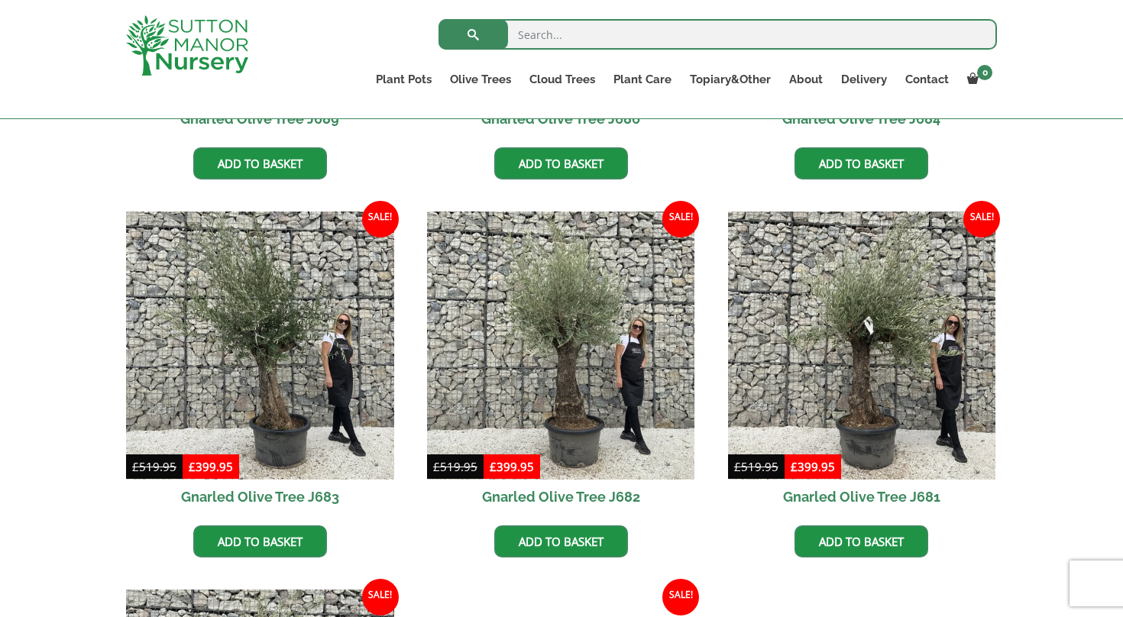
scroll to position [1020, 0]
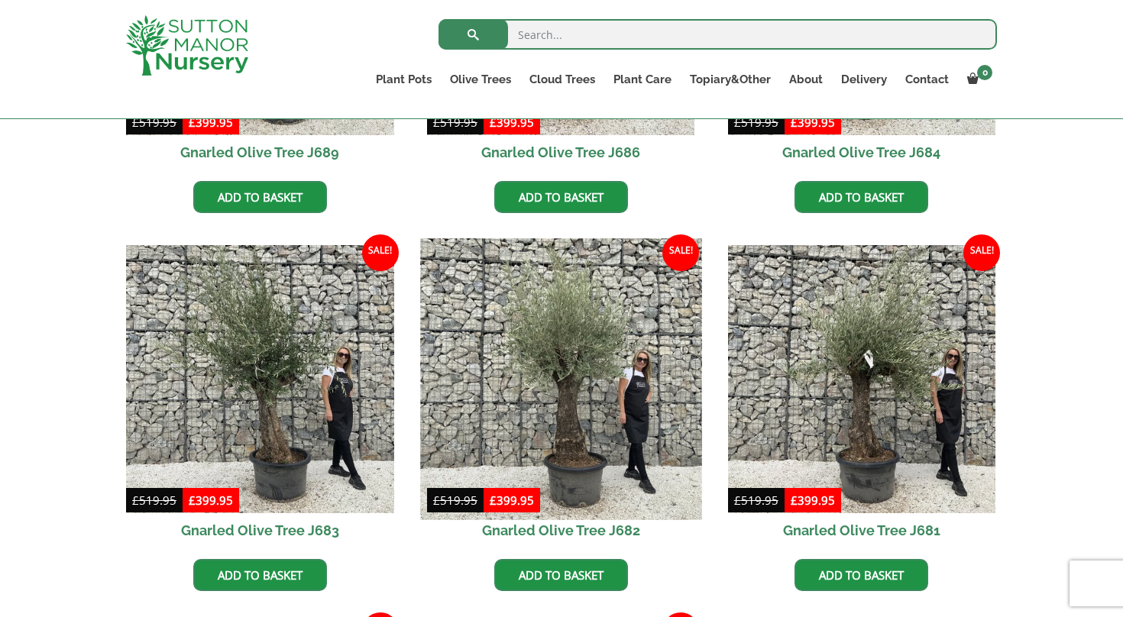
click at [551, 412] on img at bounding box center [560, 378] width 281 height 281
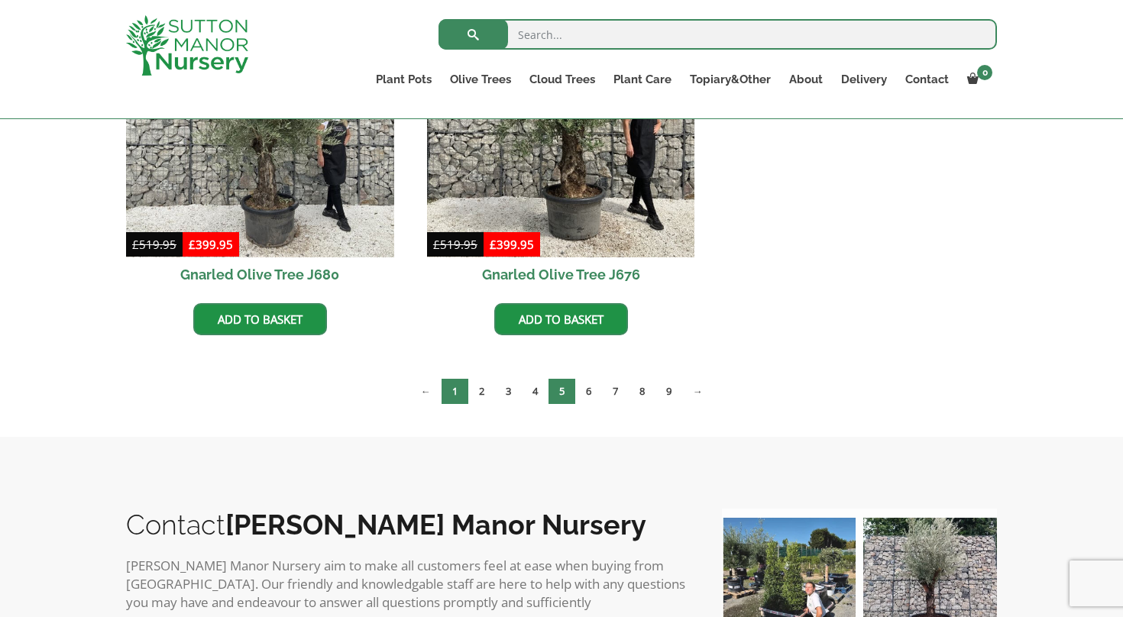
scroll to position [1654, 0]
click at [454, 385] on link "1" at bounding box center [455, 390] width 27 height 25
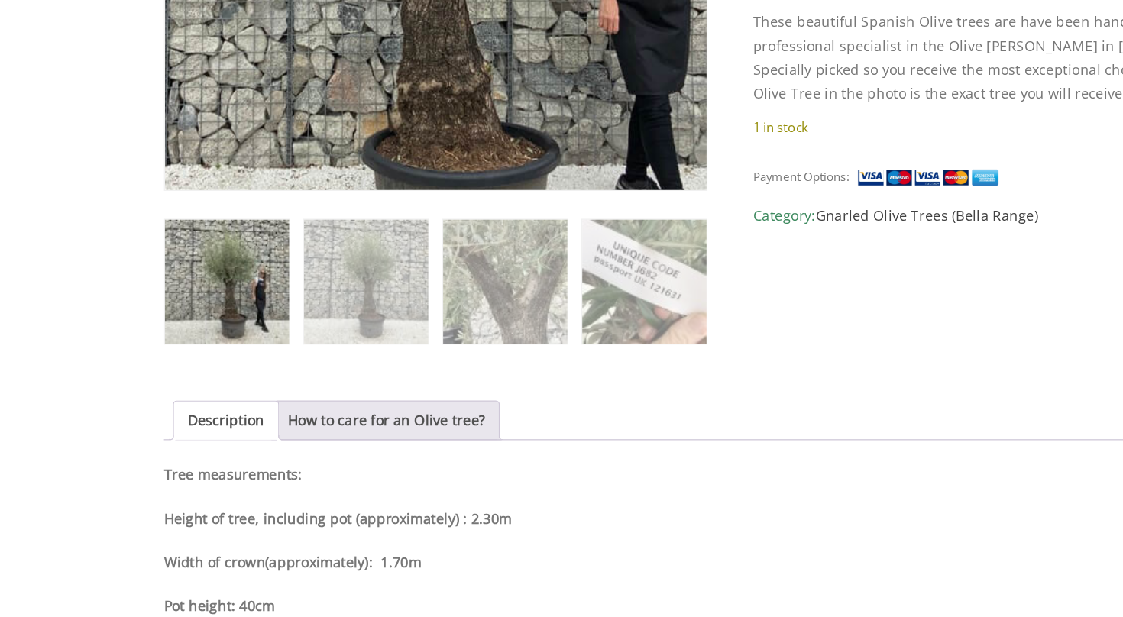
scroll to position [780, 0]
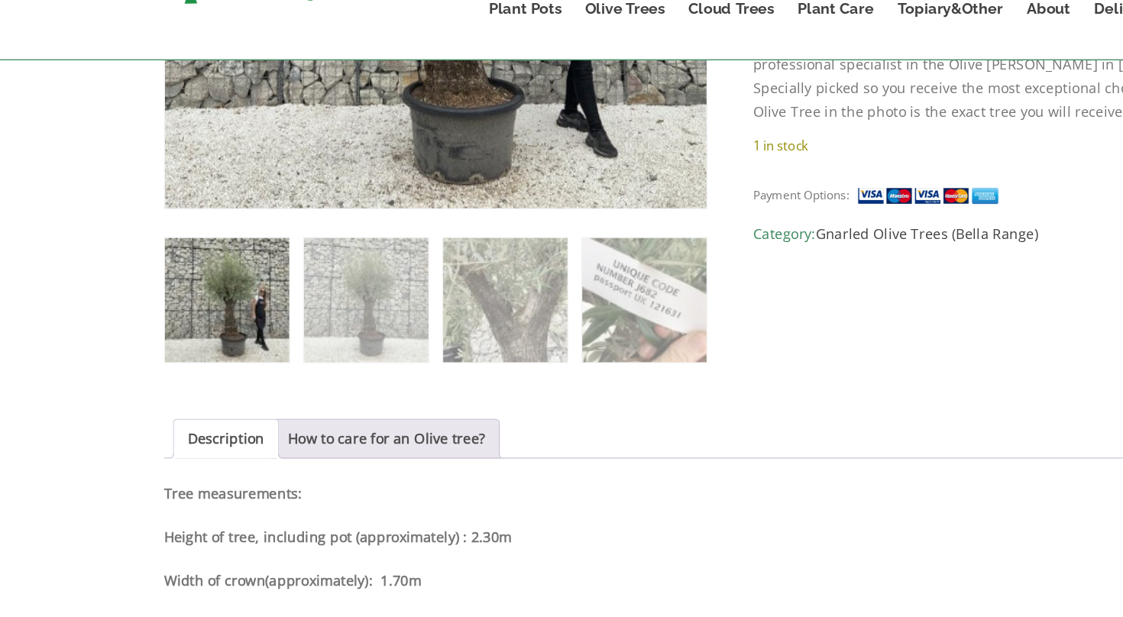
click at [186, 256] on img at bounding box center [174, 303] width 95 height 95
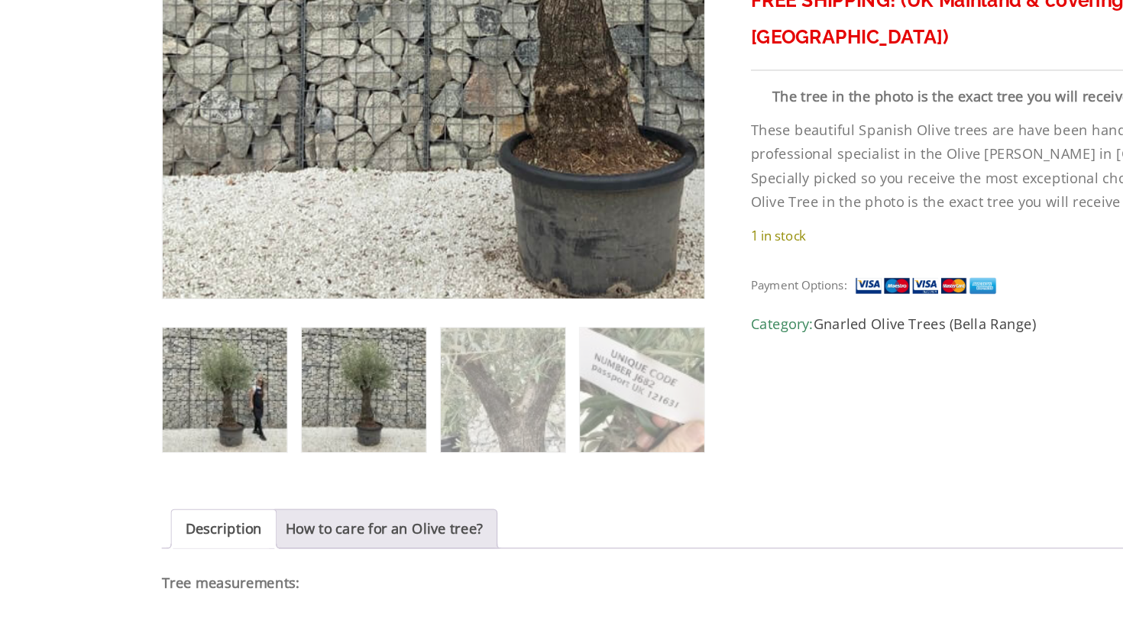
scroll to position [643, 0]
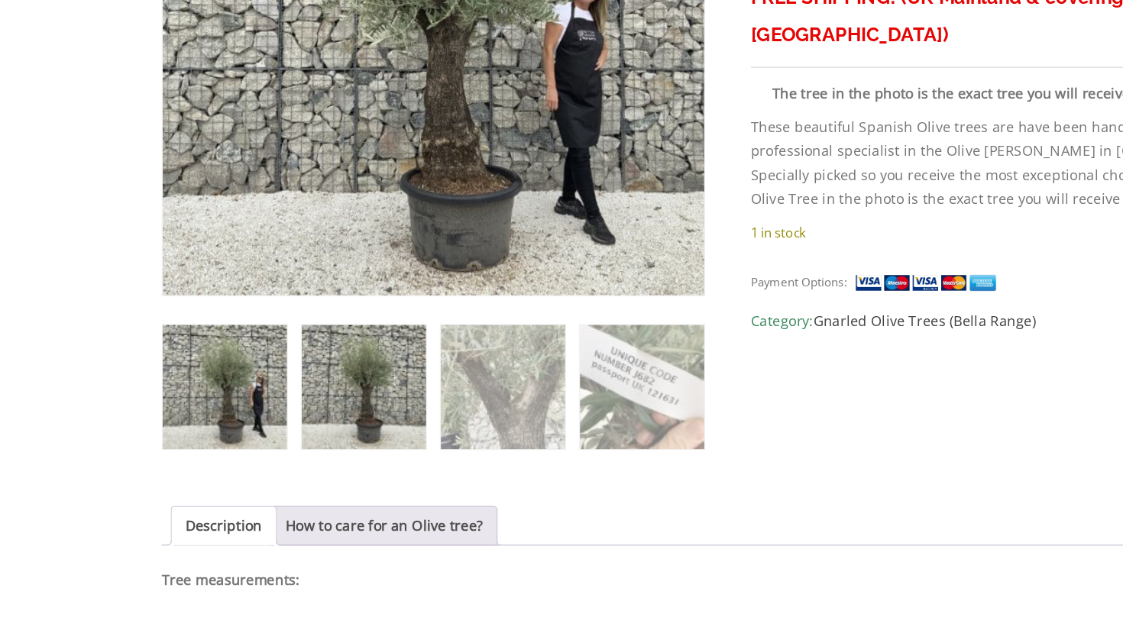
click at [273, 393] on img at bounding box center [281, 440] width 95 height 95
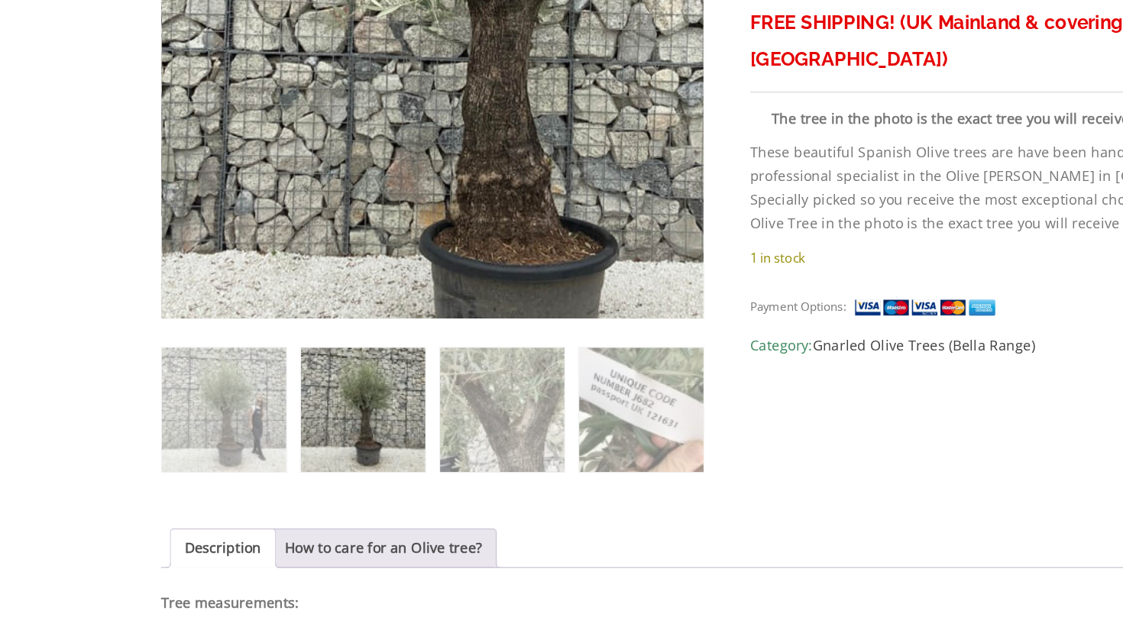
scroll to position [631, 0]
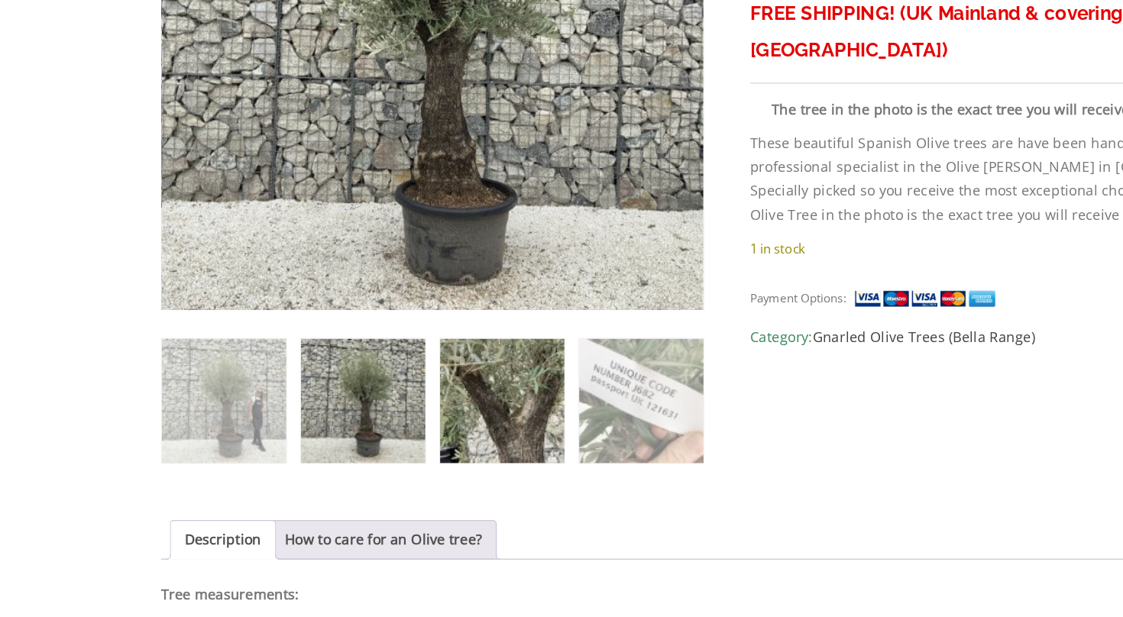
click at [374, 403] on img at bounding box center [388, 450] width 95 height 95
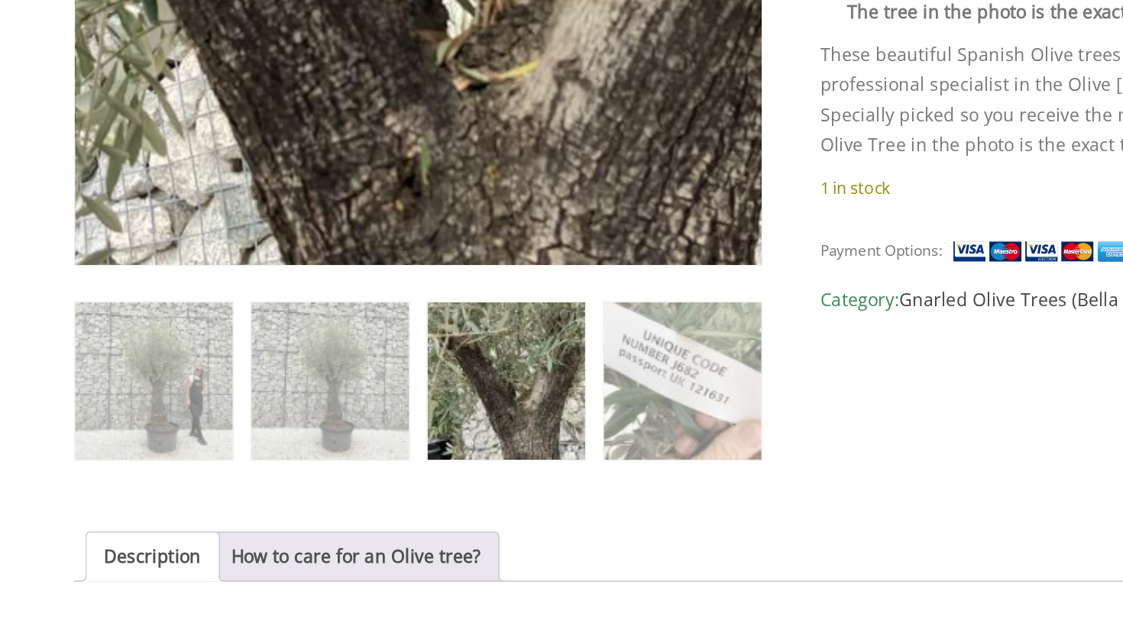
scroll to position [613, 0]
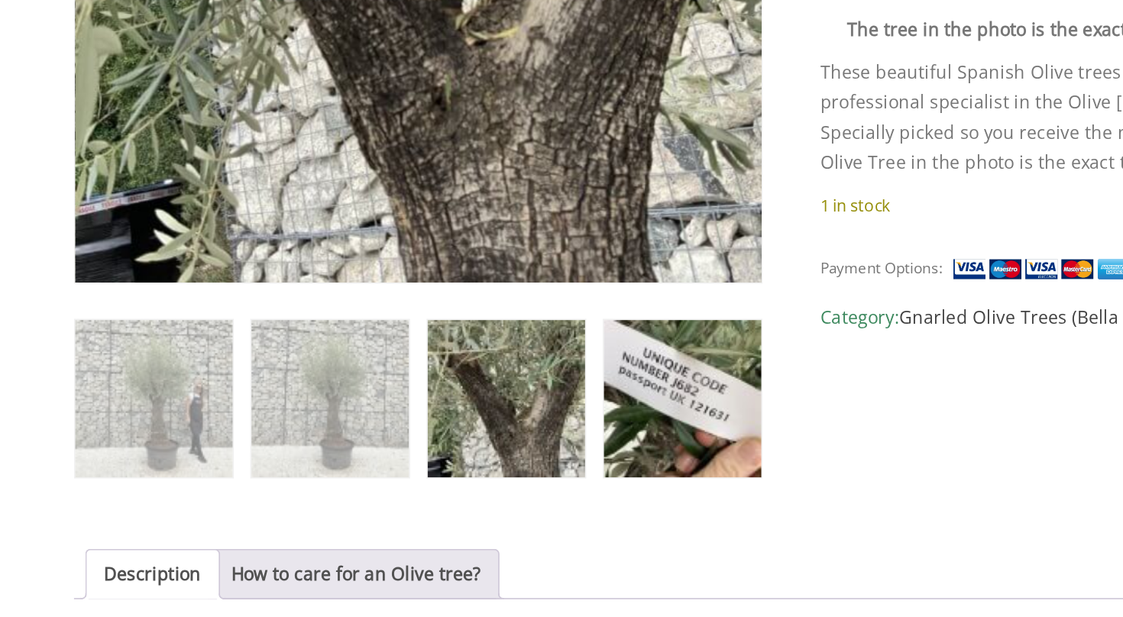
click at [448, 422] on img at bounding box center [495, 469] width 95 height 95
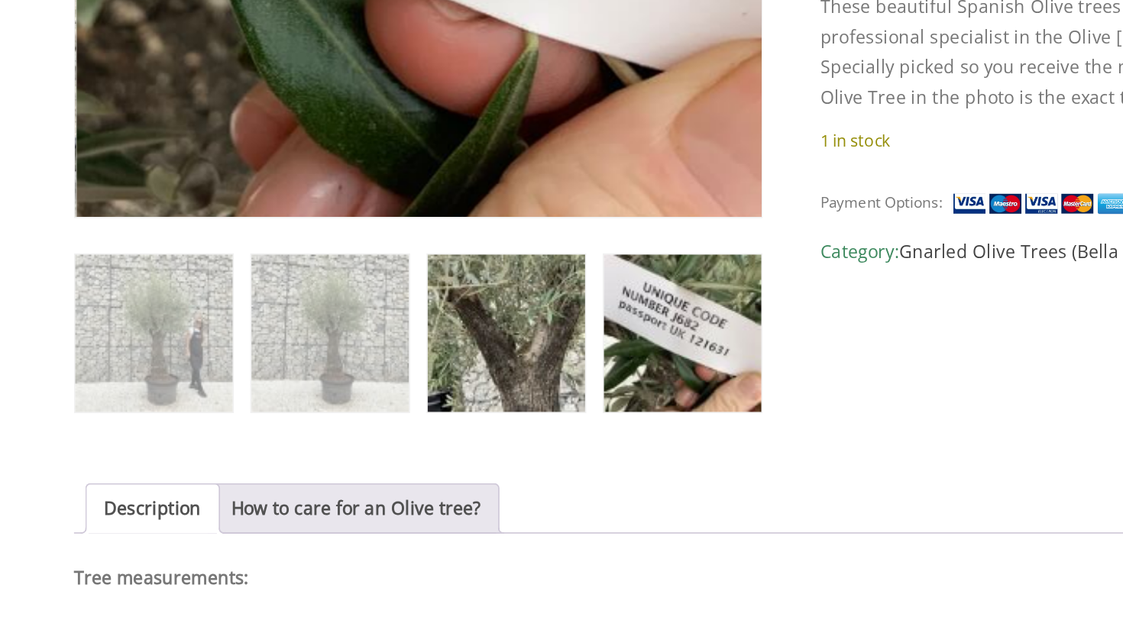
scroll to position [638, 0]
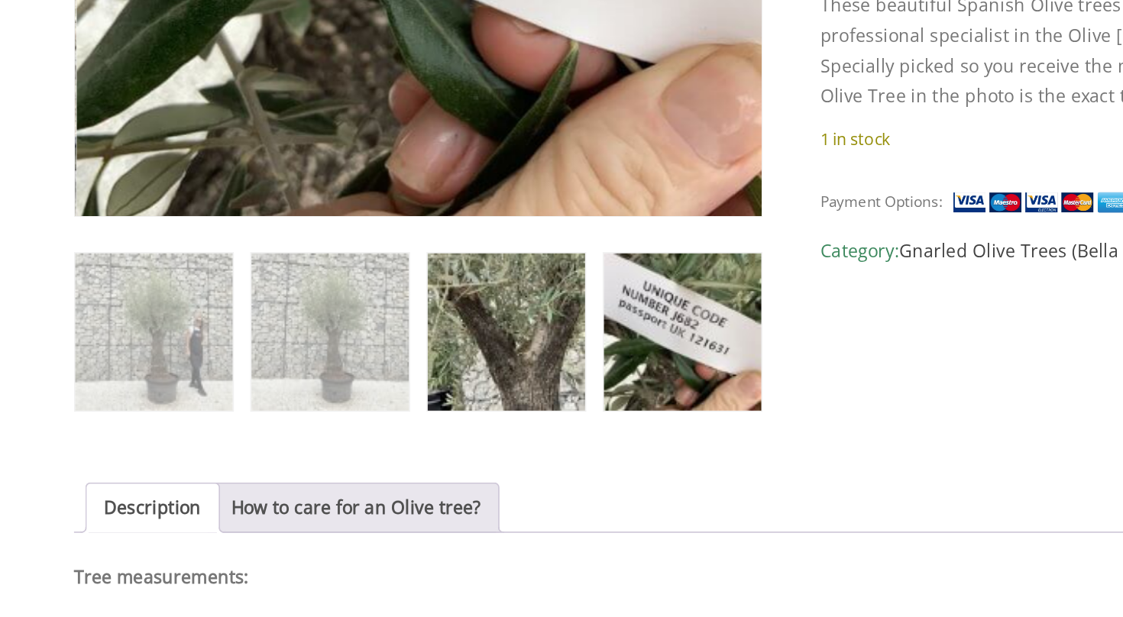
click at [341, 396] on img at bounding box center [388, 443] width 95 height 95
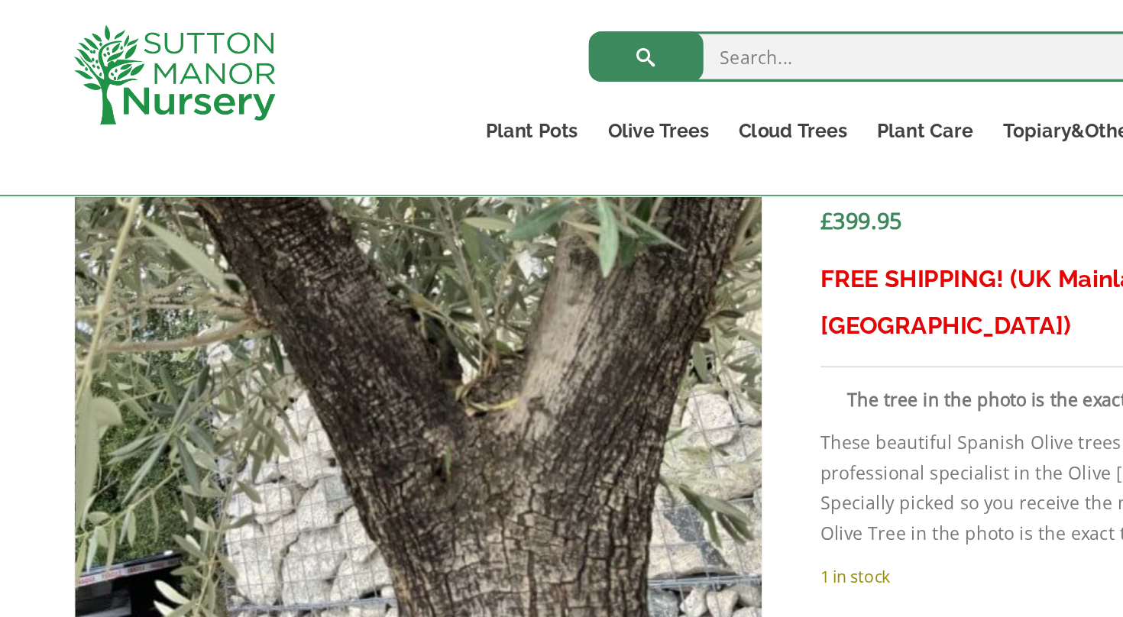
scroll to position [610, 0]
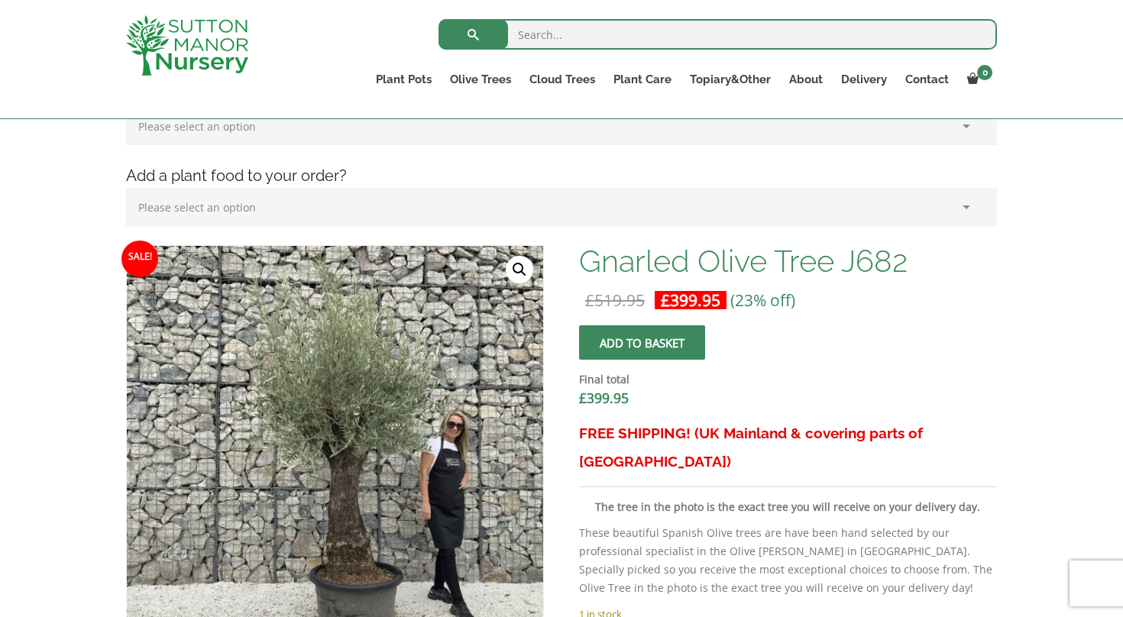
scroll to position [354, 0]
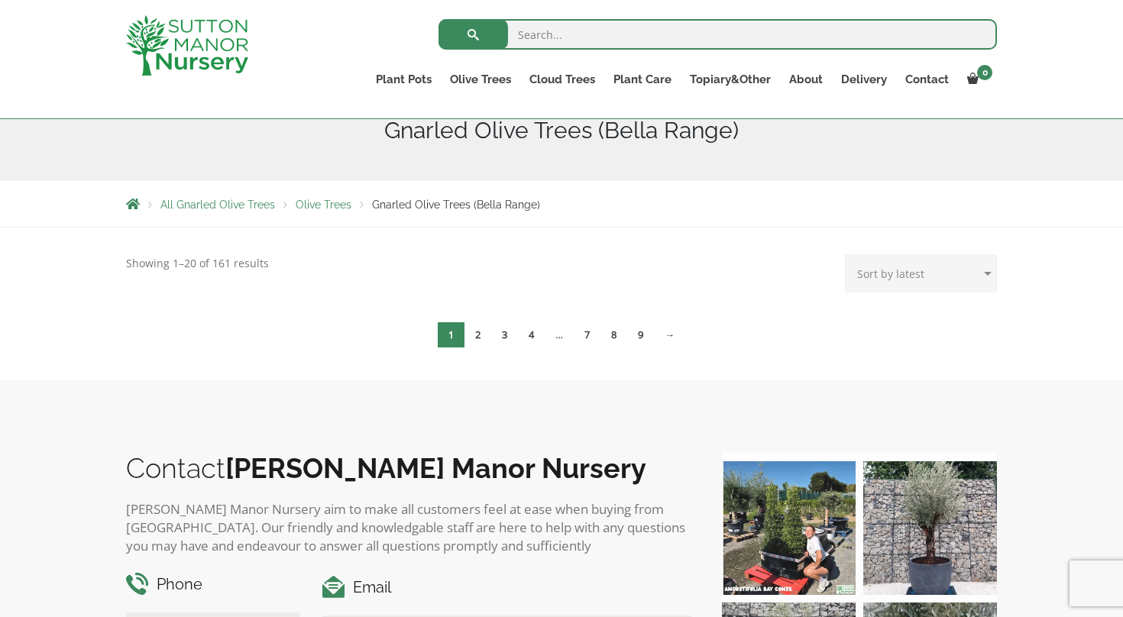
scroll to position [185, 0]
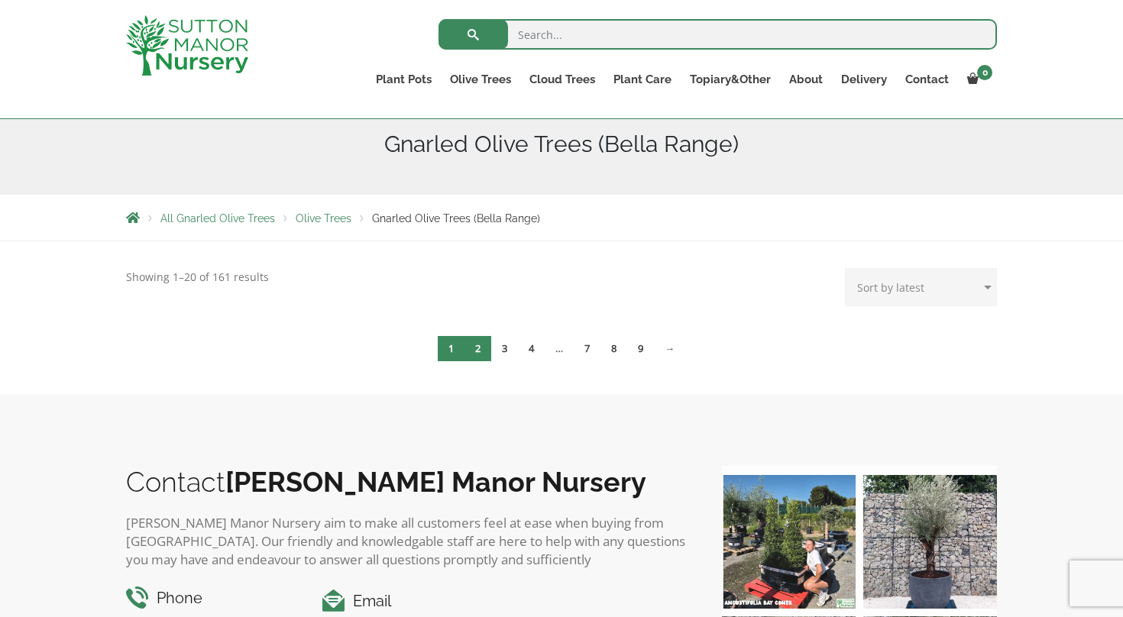
click at [476, 348] on link "2" at bounding box center [477, 348] width 27 height 25
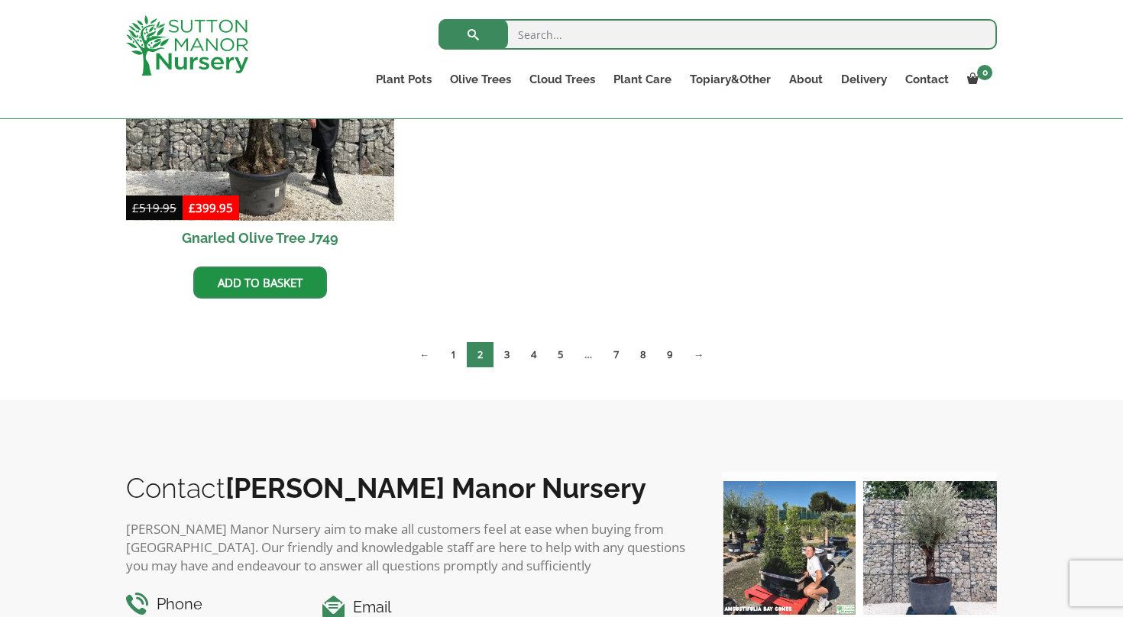
scroll to position [942, 0]
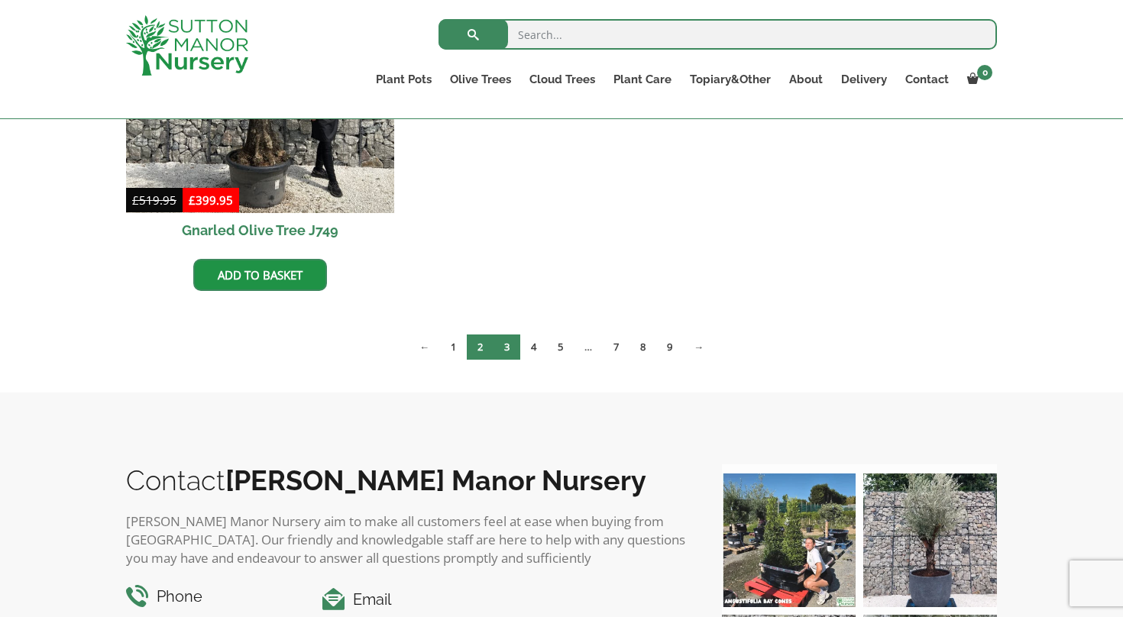
click at [501, 345] on link "3" at bounding box center [506, 347] width 27 height 25
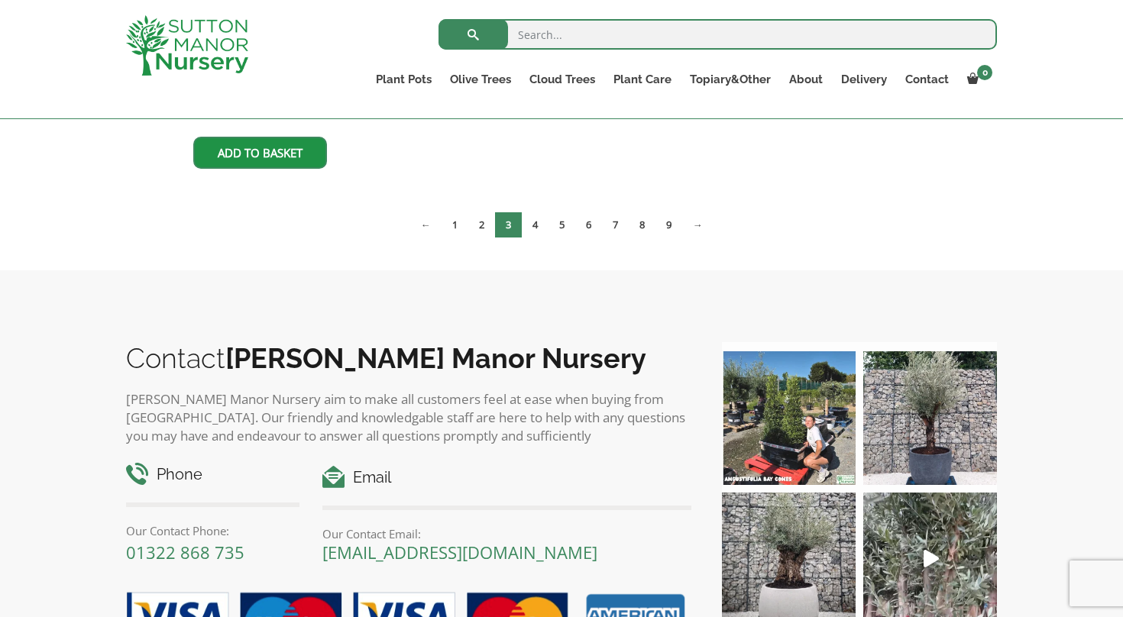
scroll to position [1461, 0]
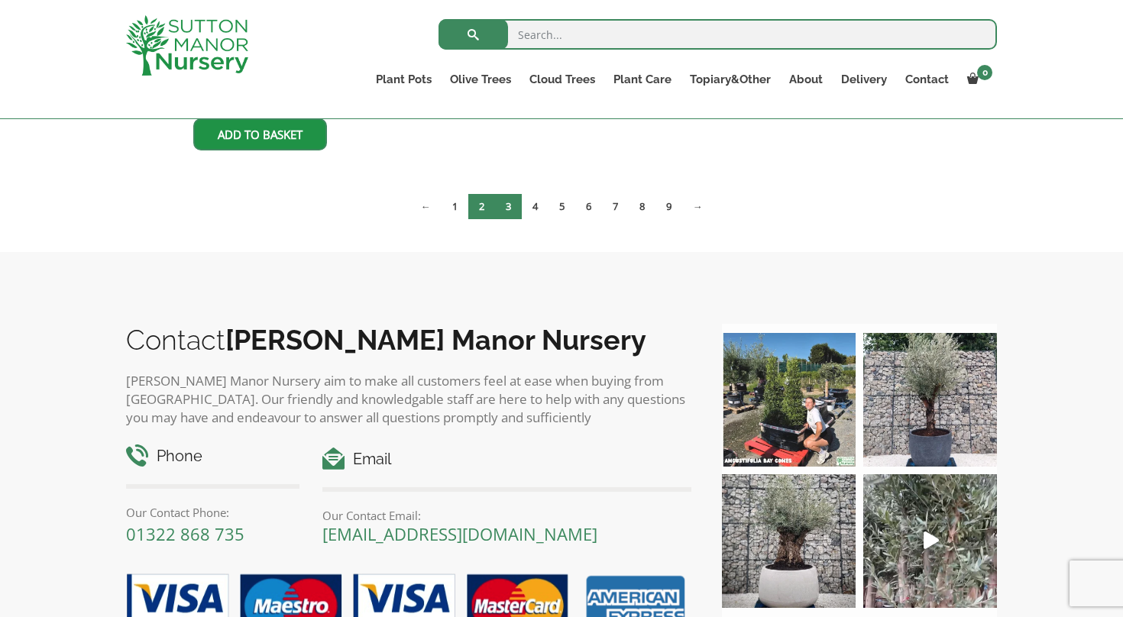
click at [474, 210] on link "2" at bounding box center [481, 206] width 27 height 25
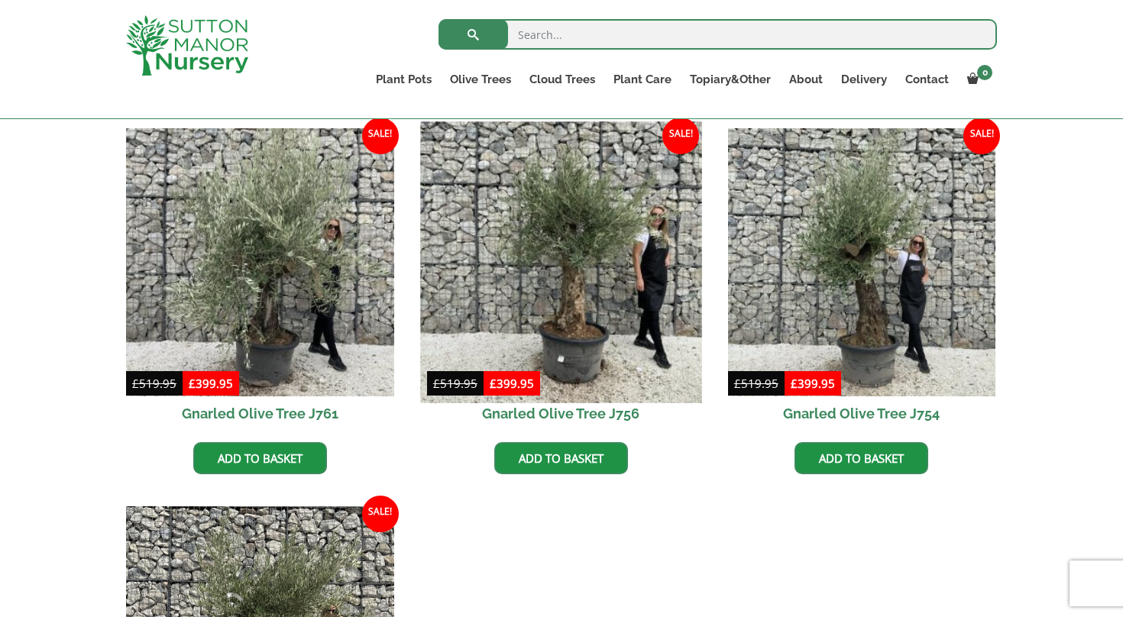
scroll to position [382, 0]
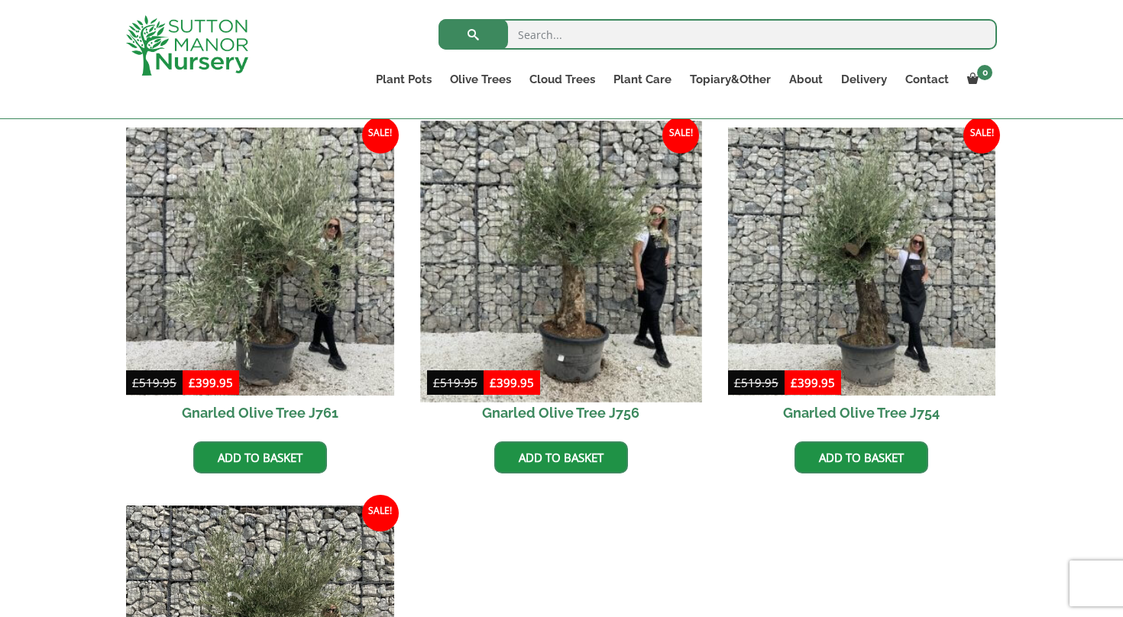
click at [576, 208] on img at bounding box center [560, 261] width 281 height 281
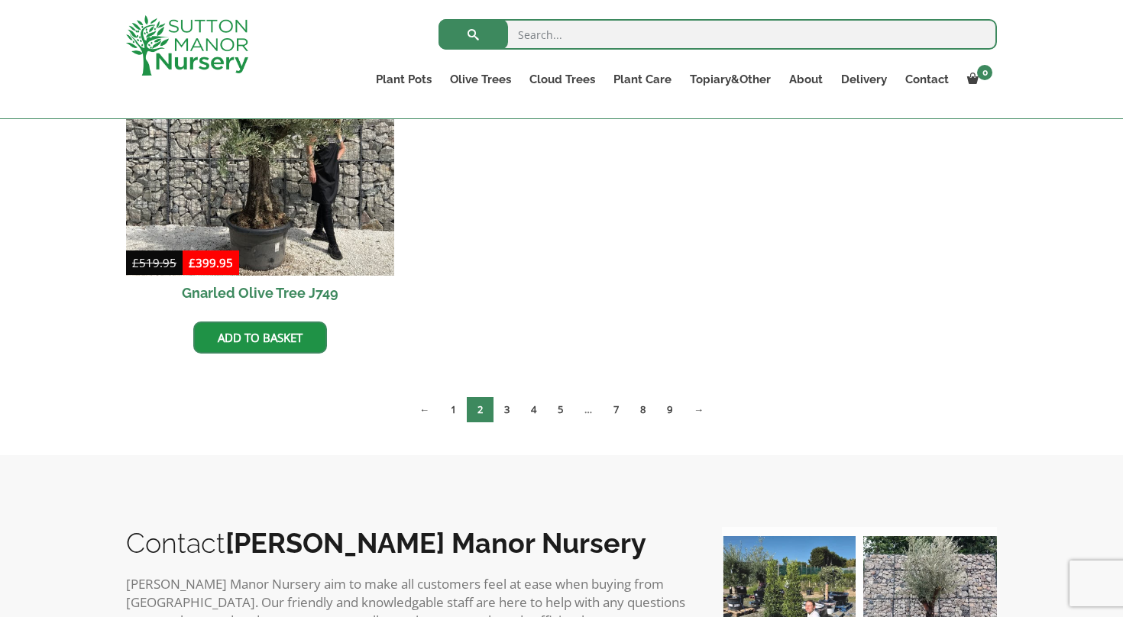
scroll to position [882, 0]
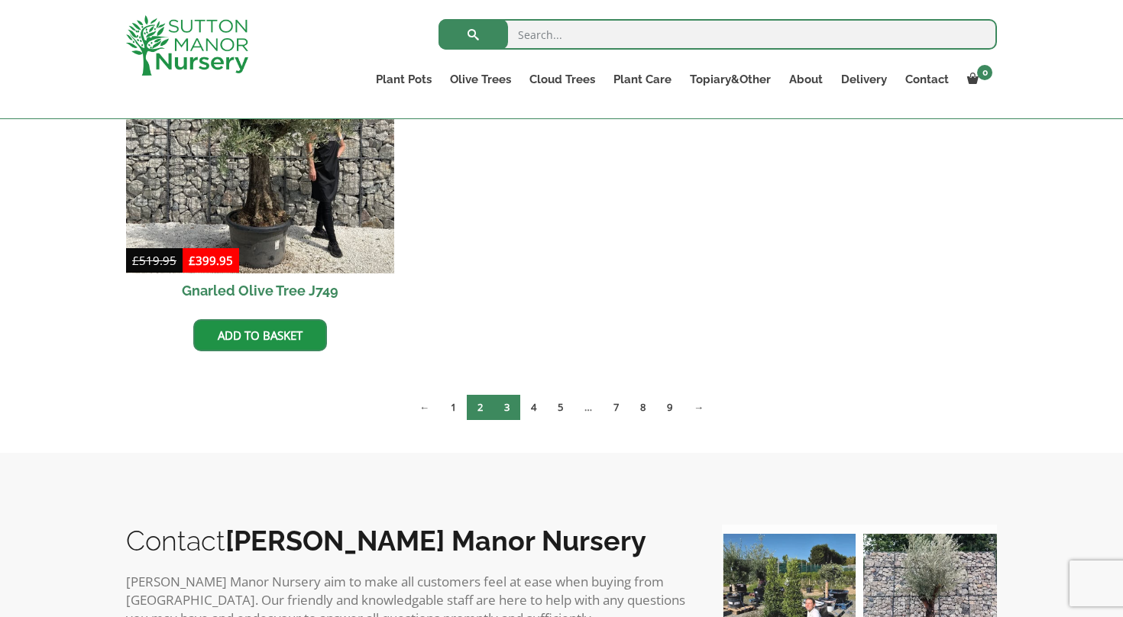
click at [505, 405] on link "3" at bounding box center [506, 407] width 27 height 25
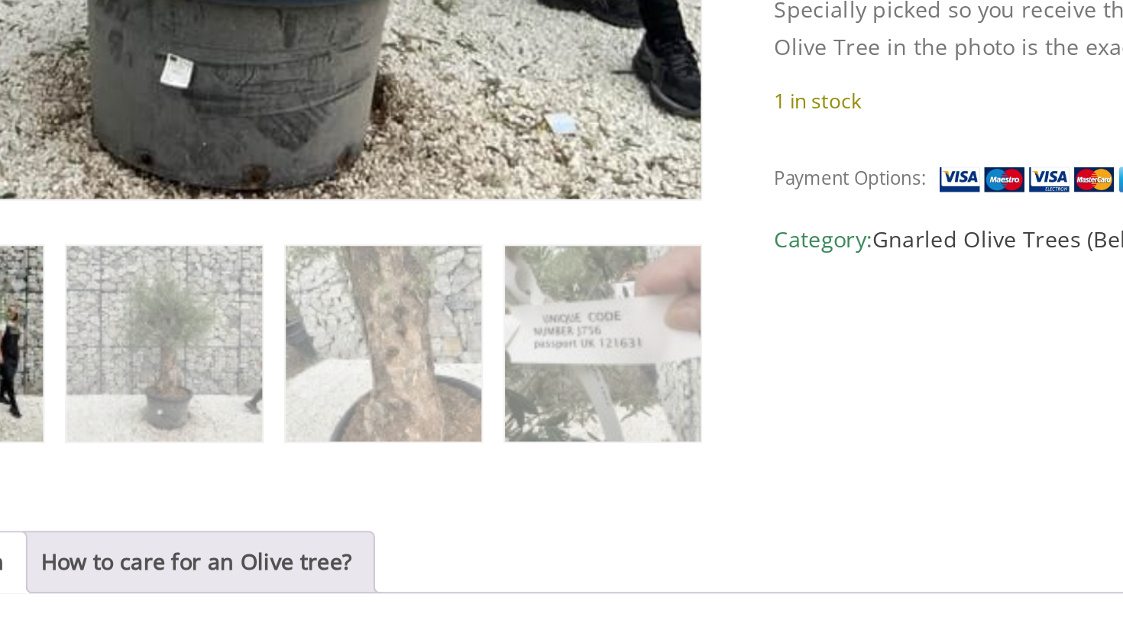
scroll to position [600, 0]
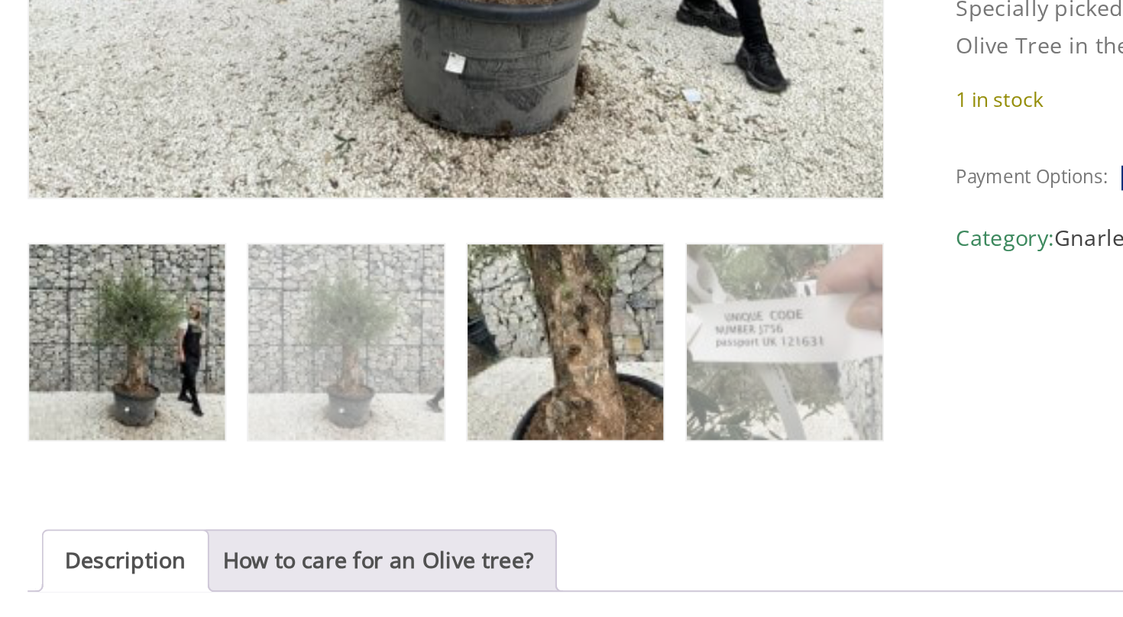
click at [341, 435] on img at bounding box center [388, 482] width 95 height 95
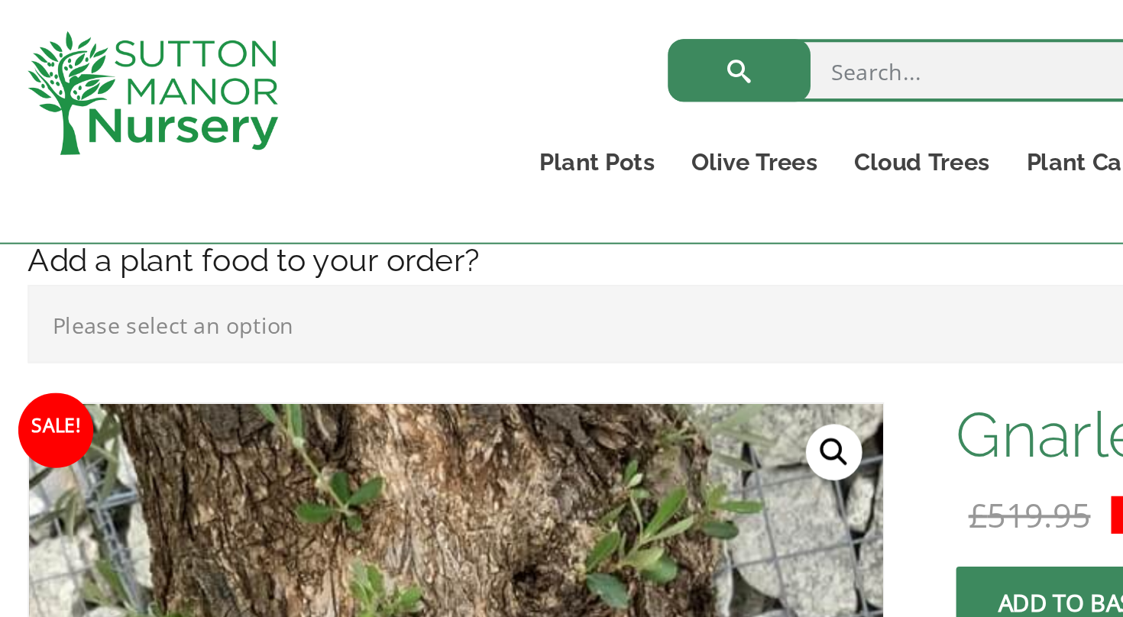
scroll to position [398, 0]
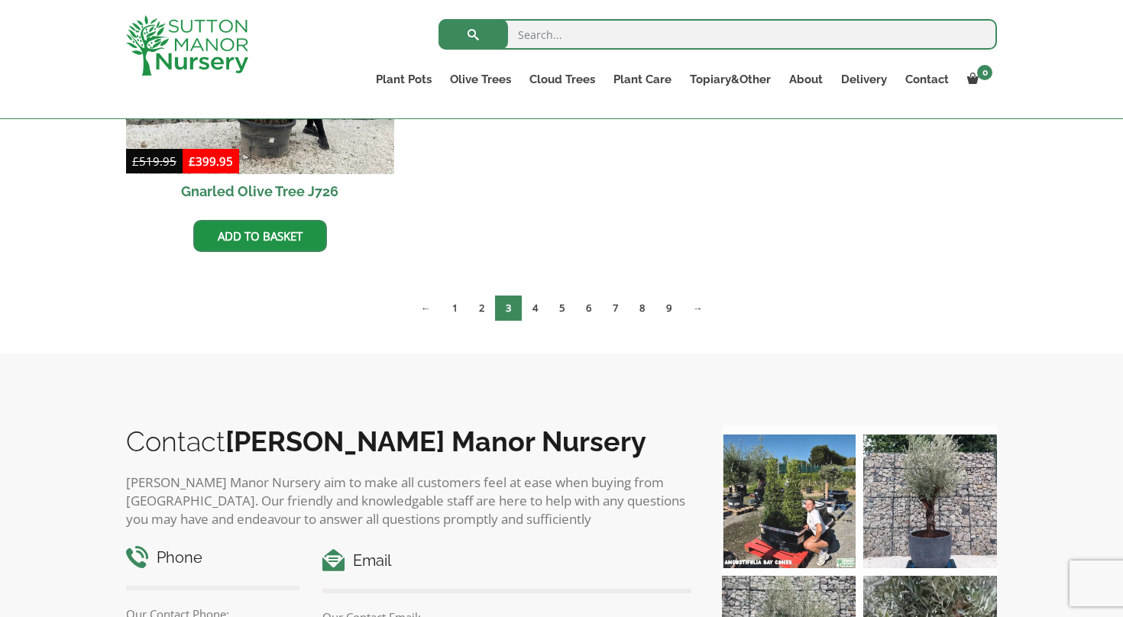
scroll to position [1421, 0]
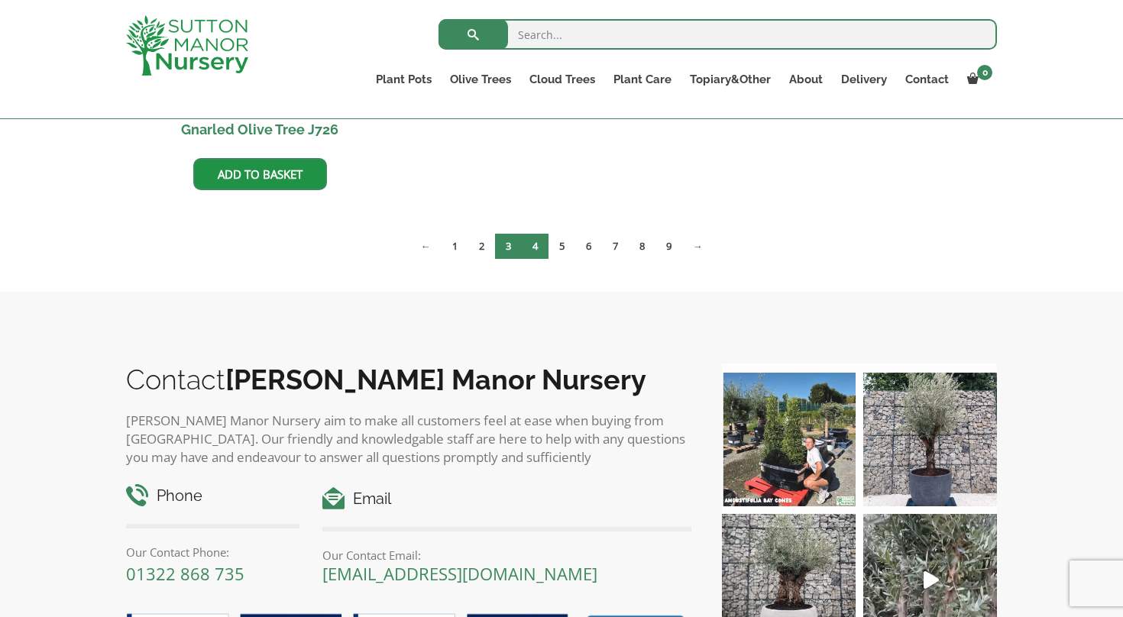
click at [529, 243] on link "4" at bounding box center [535, 246] width 27 height 25
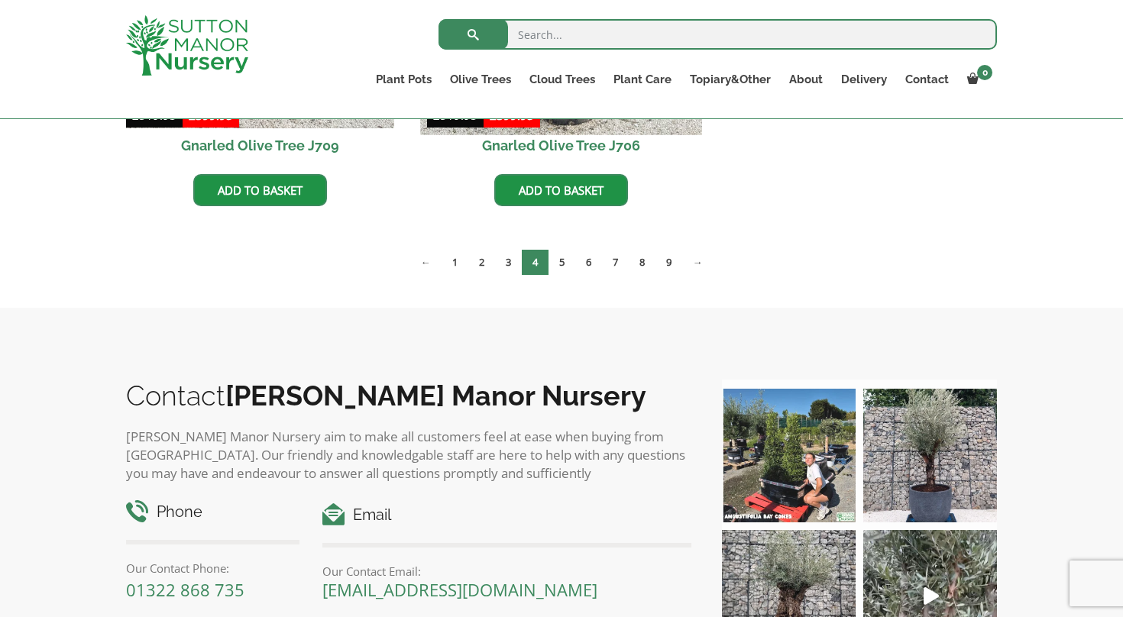
scroll to position [1419, 0]
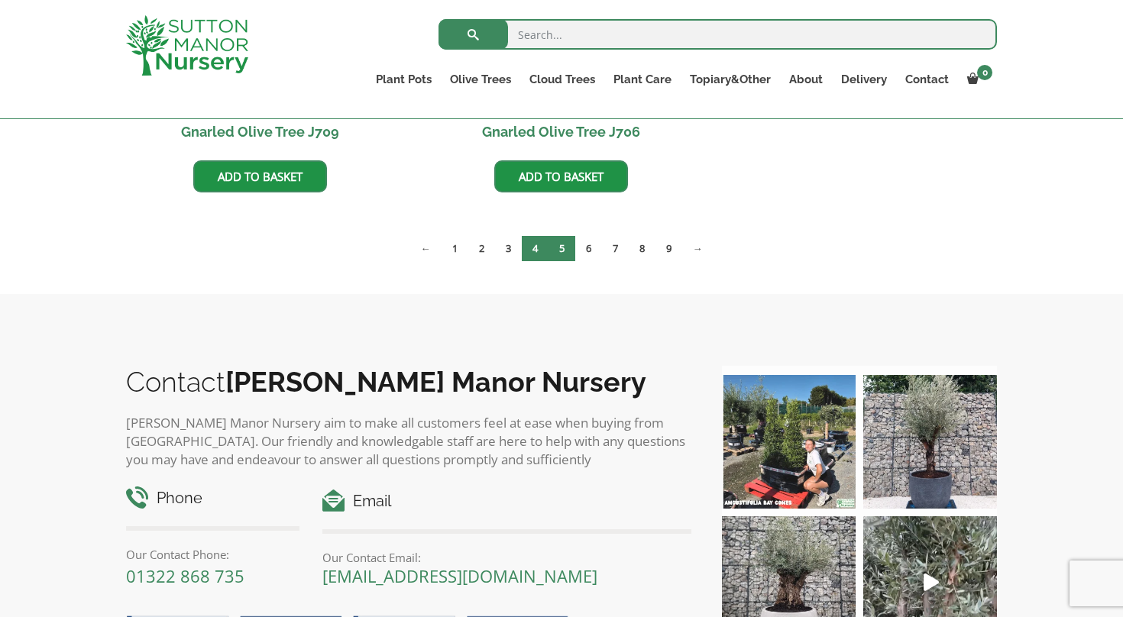
click at [559, 247] on link "5" at bounding box center [561, 248] width 27 height 25
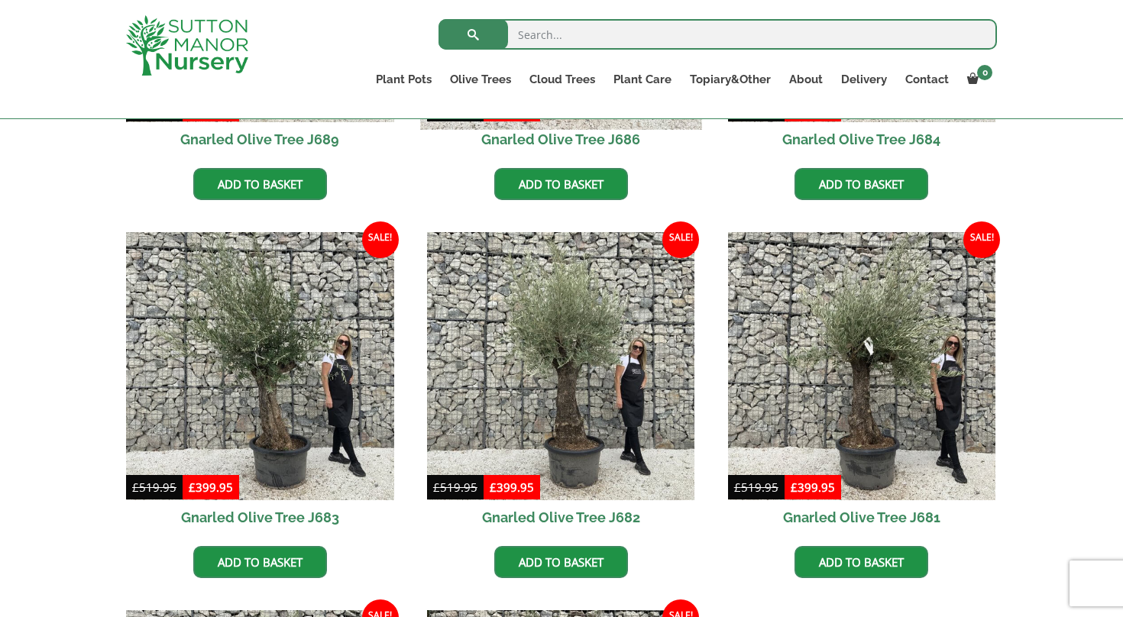
scroll to position [1035, 0]
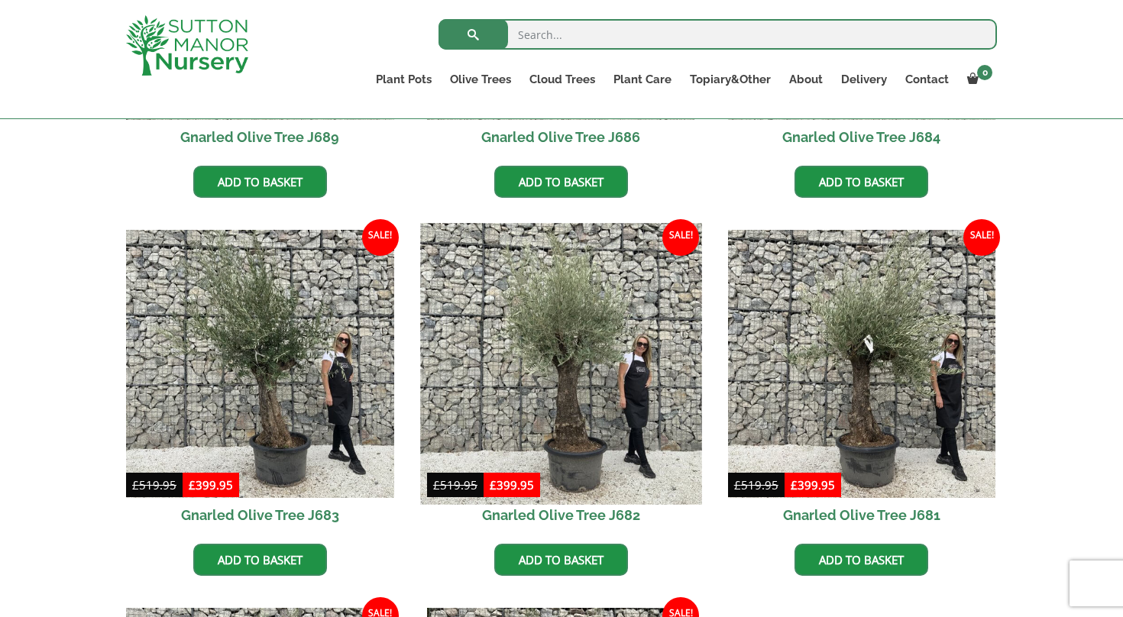
click at [569, 348] on img at bounding box center [560, 363] width 281 height 281
click at [569, 347] on img at bounding box center [560, 363] width 281 height 281
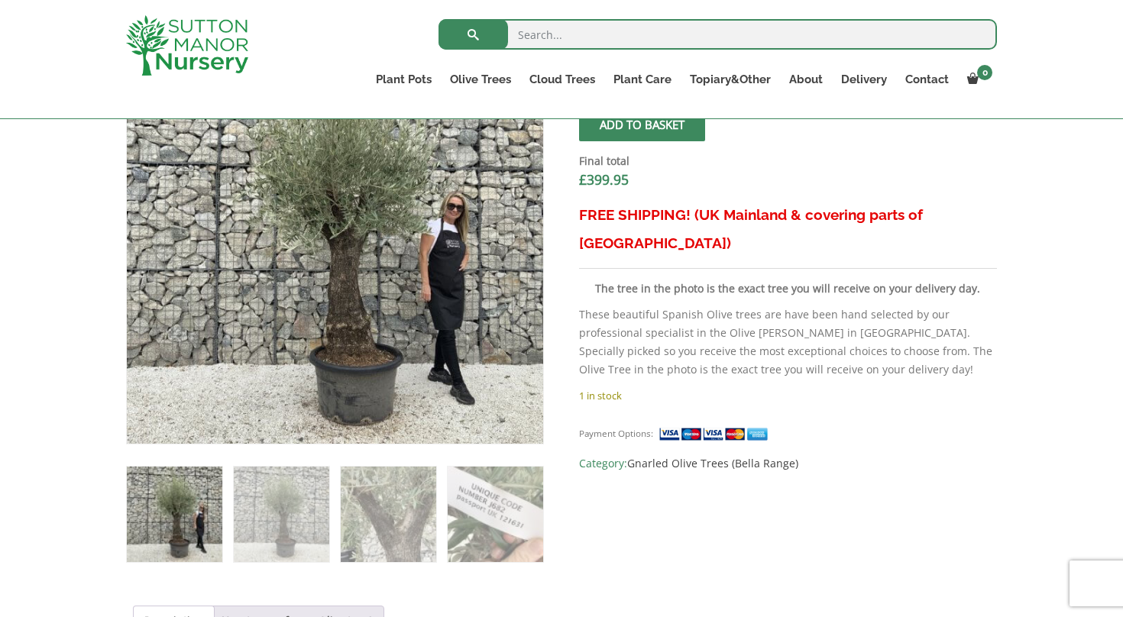
scroll to position [571, 0]
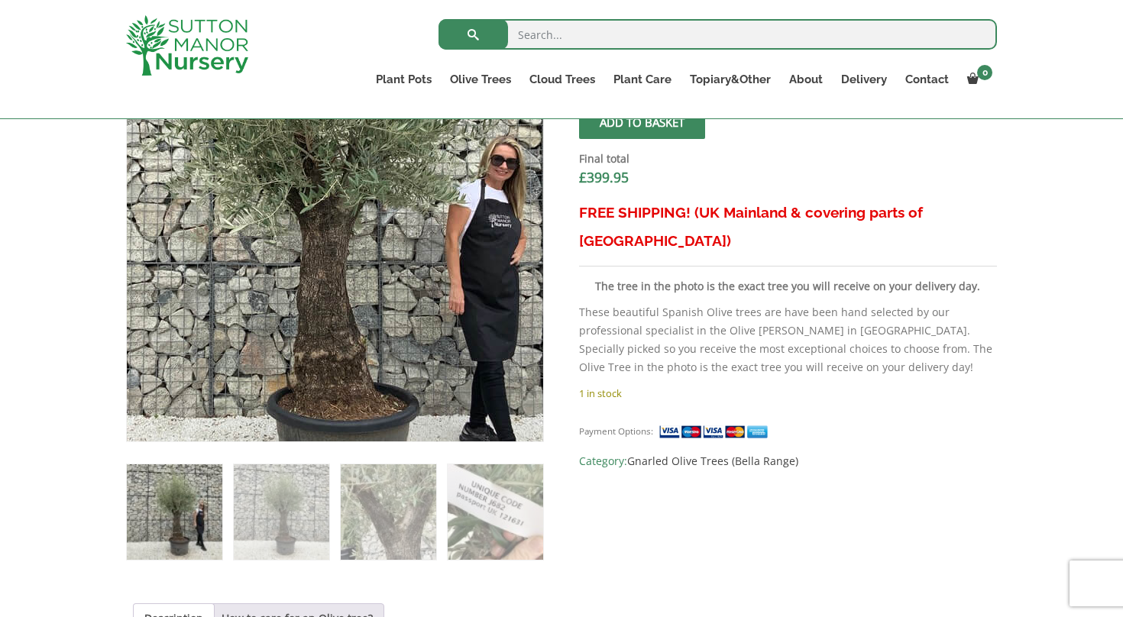
click at [377, 275] on img at bounding box center [308, 207] width 677 height 677
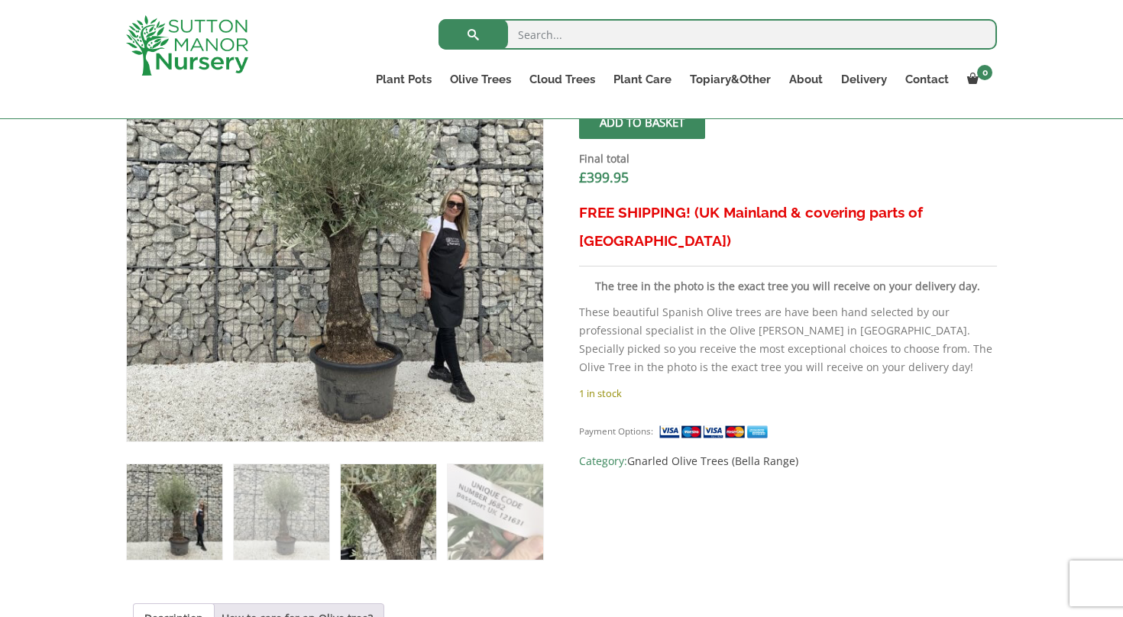
click at [403, 486] on img at bounding box center [388, 511] width 95 height 95
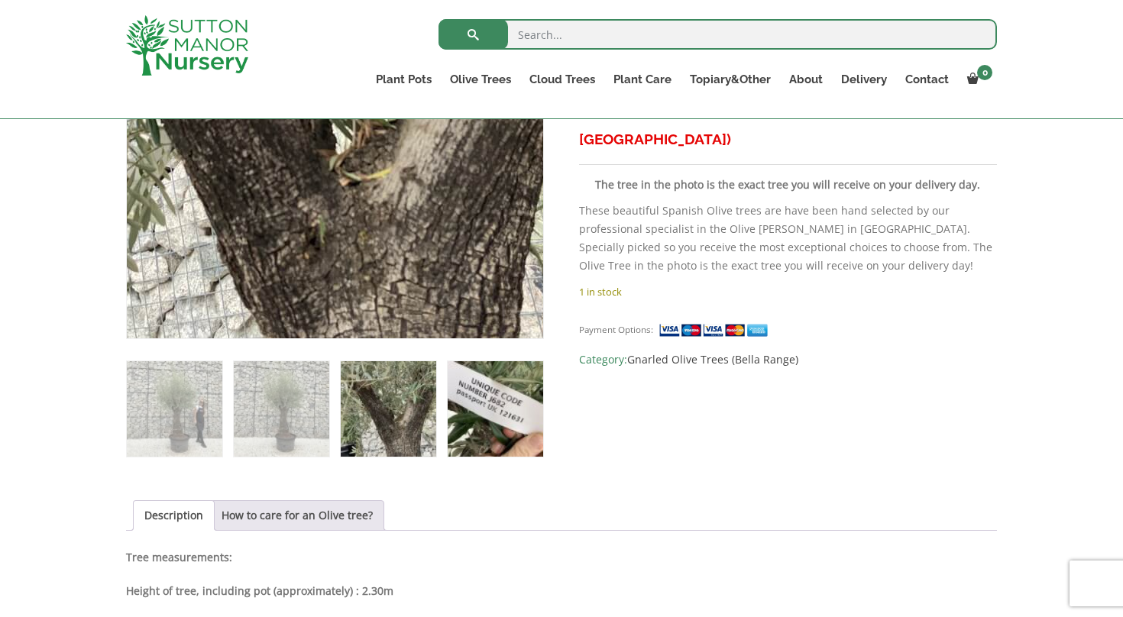
scroll to position [675, 0]
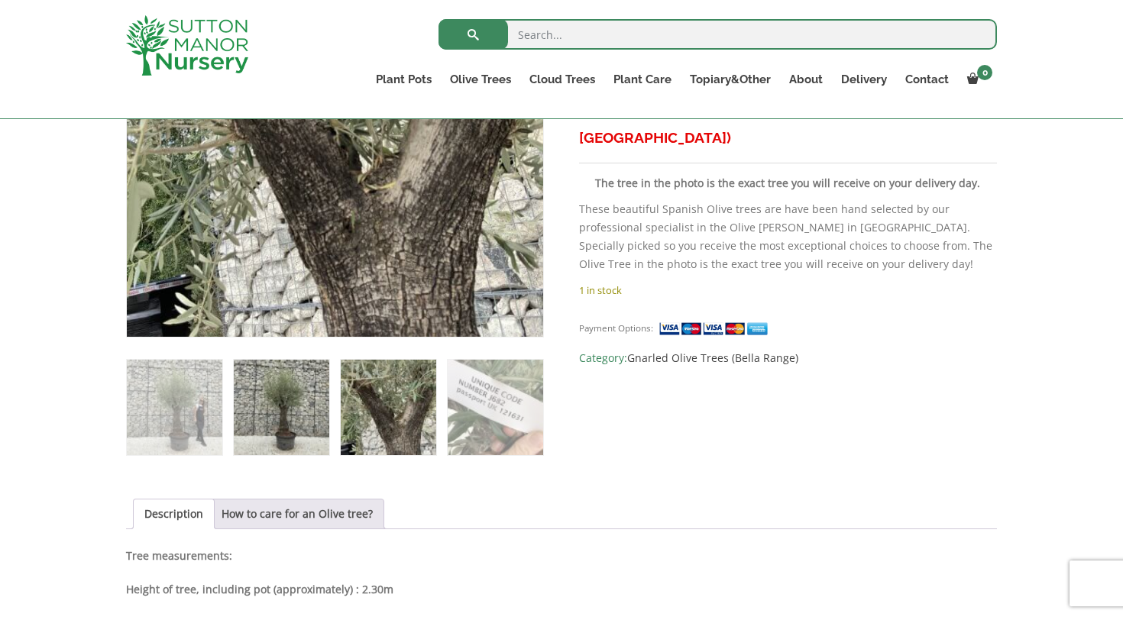
click at [296, 422] on img at bounding box center [281, 407] width 95 height 95
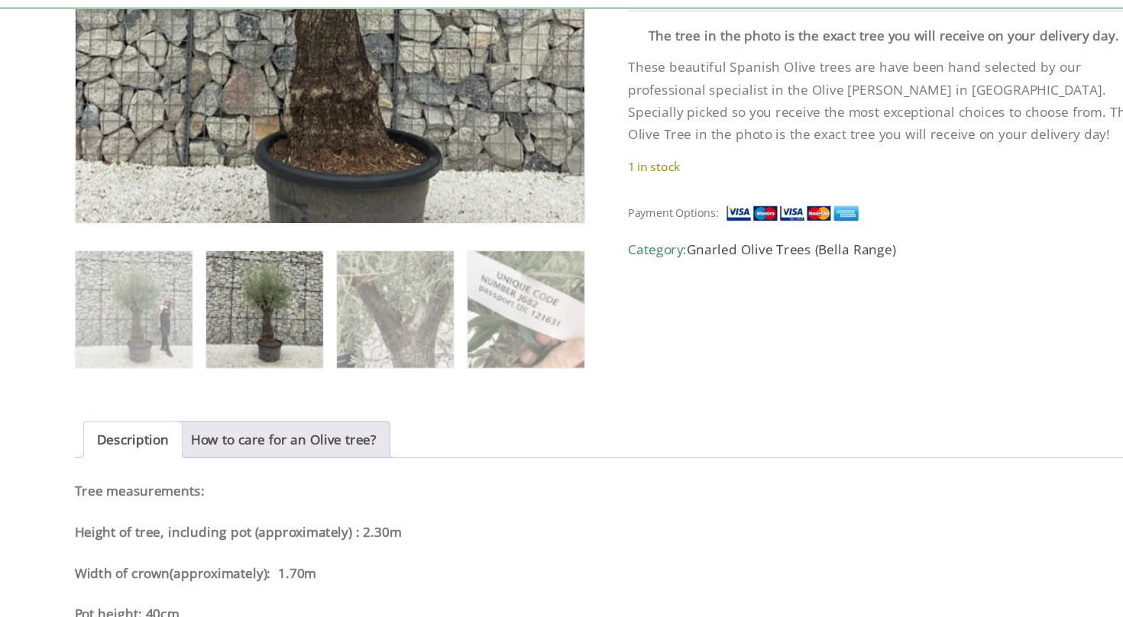
scroll to position [717, 0]
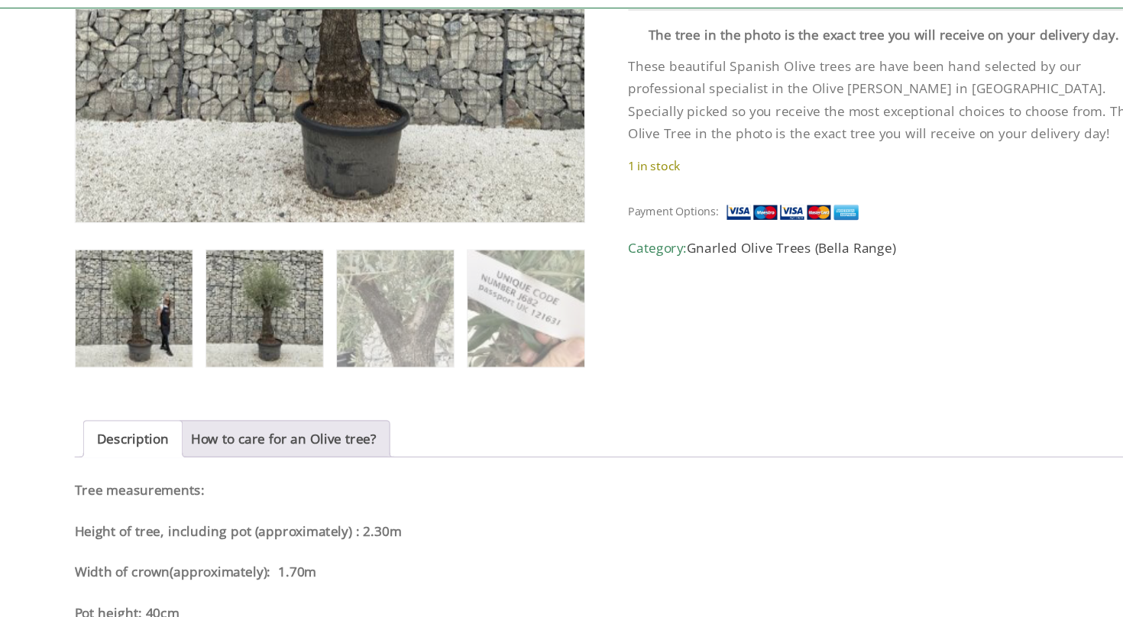
click at [127, 317] on img at bounding box center [174, 364] width 95 height 95
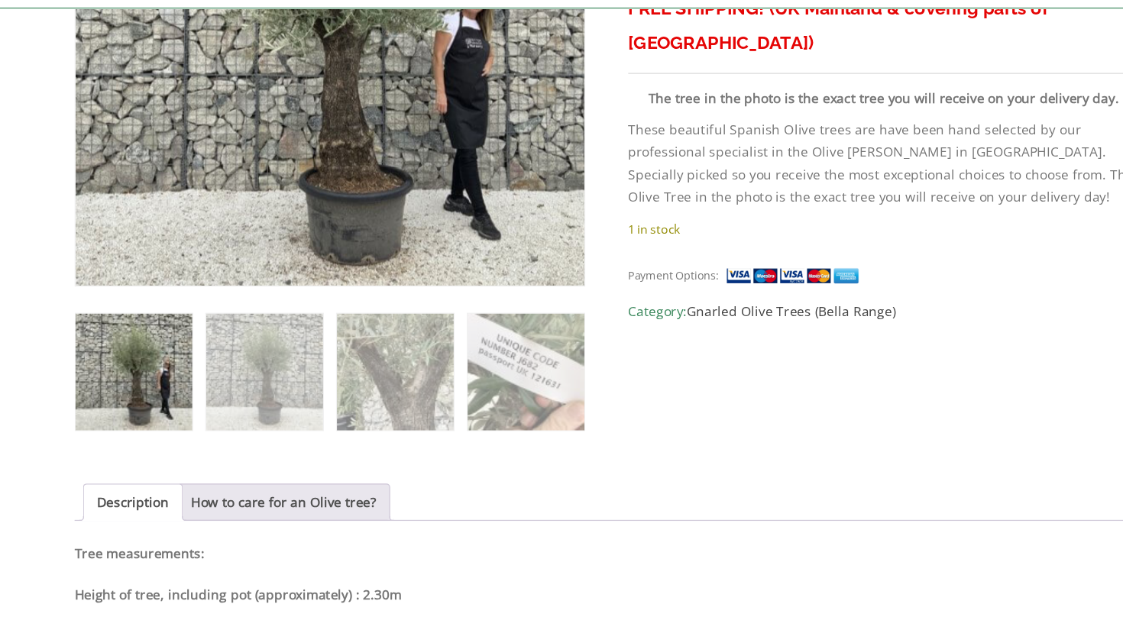
scroll to position [671, 0]
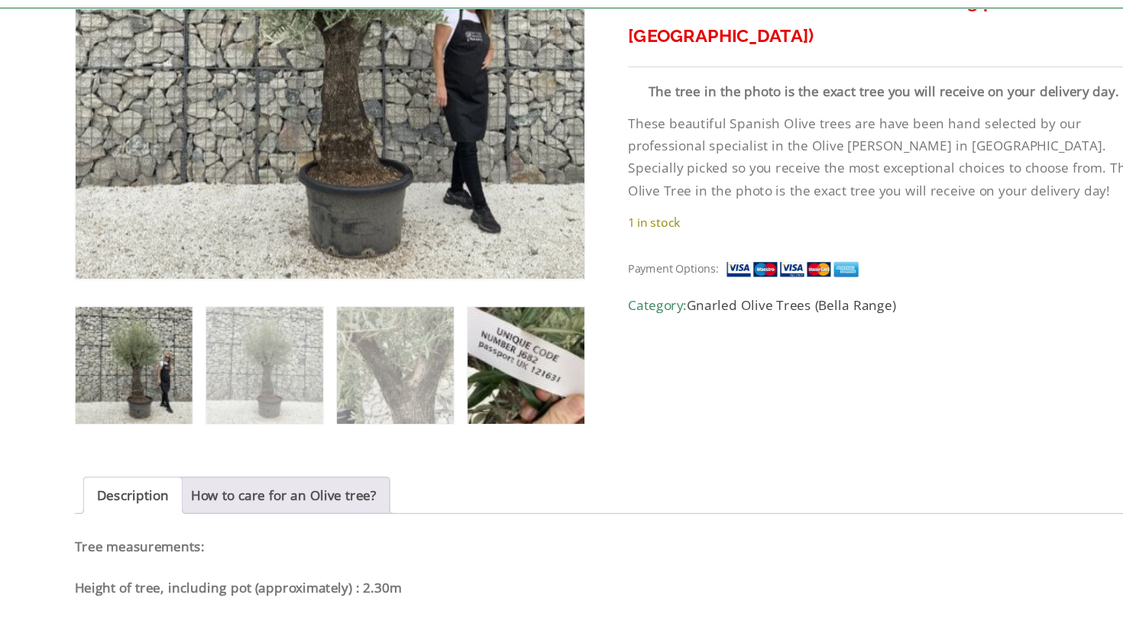
click at [448, 364] on img at bounding box center [495, 411] width 95 height 95
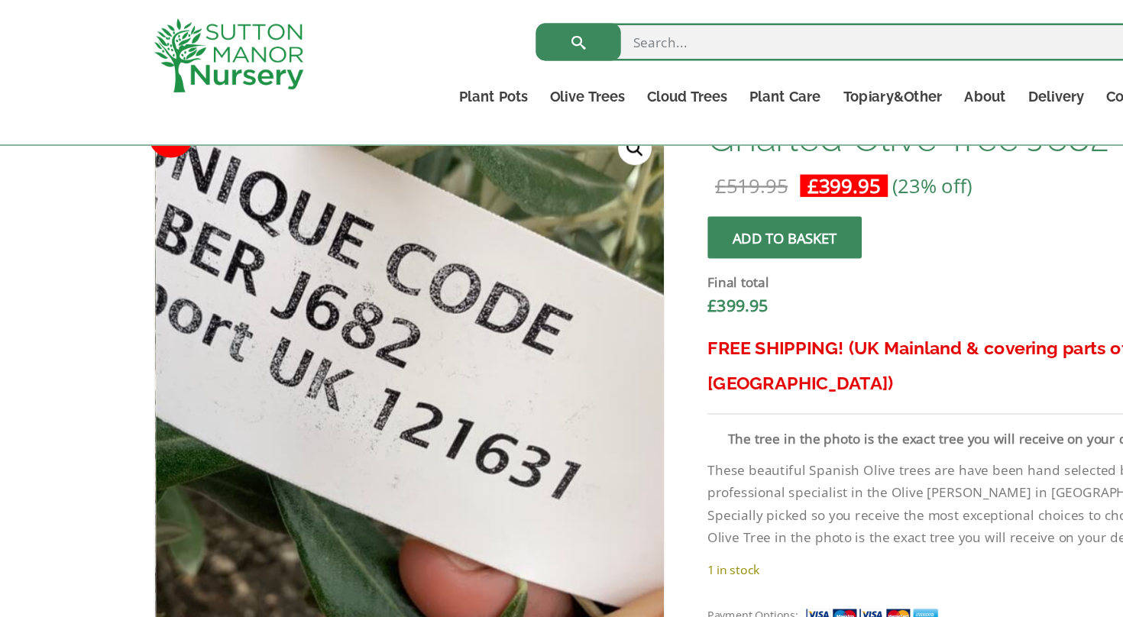
scroll to position [434, 0]
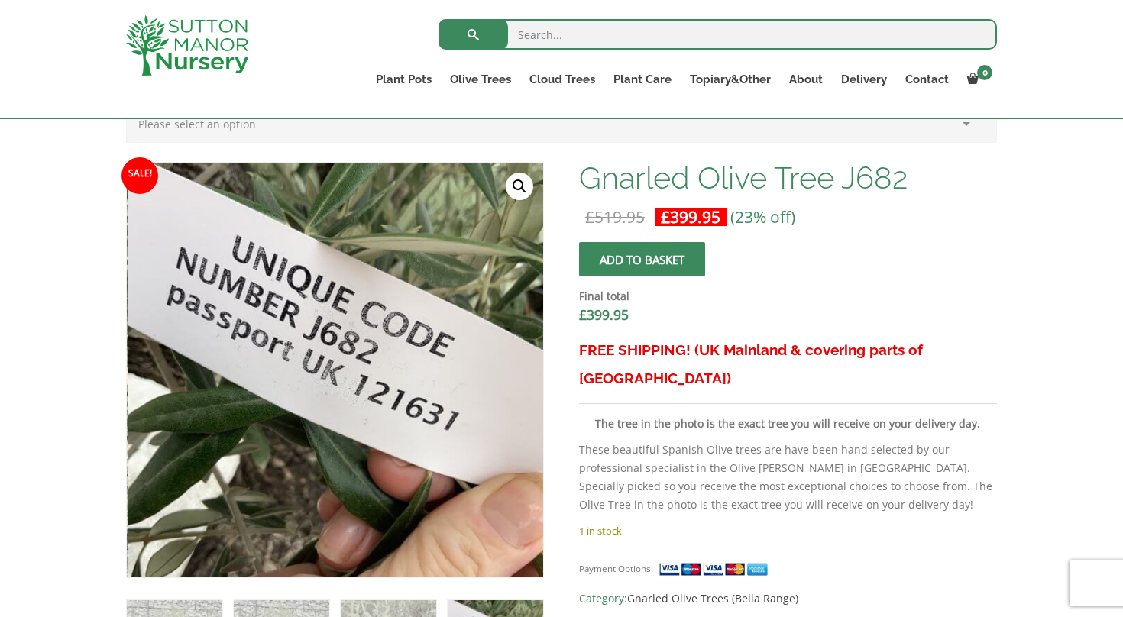
click at [642, 260] on span "submit" at bounding box center [642, 260] width 0 height 0
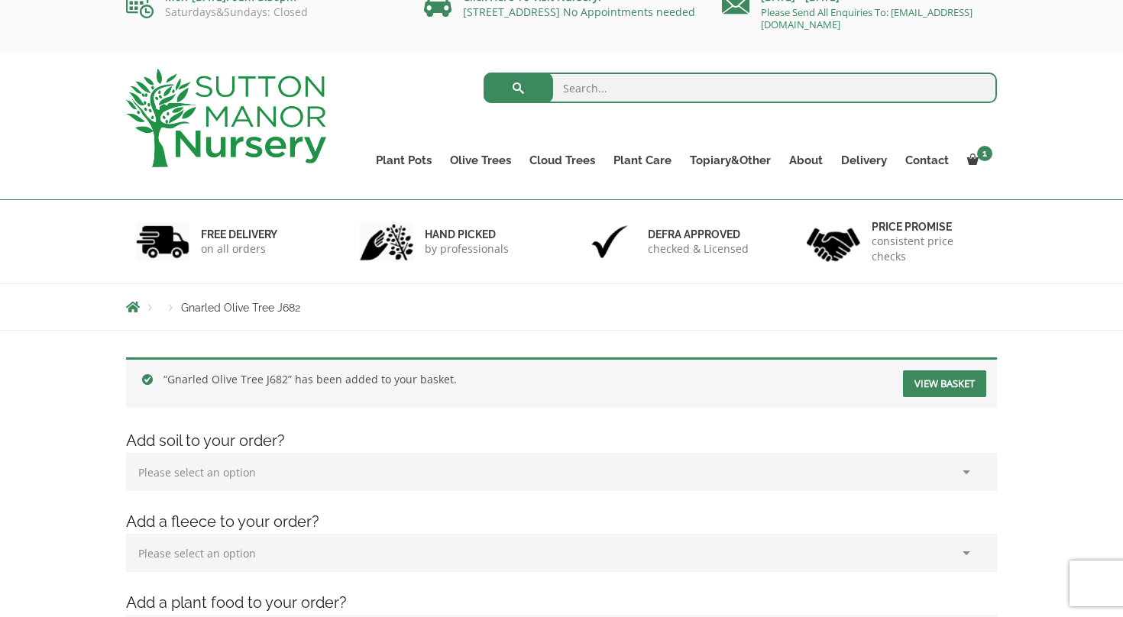
scroll to position [23, 0]
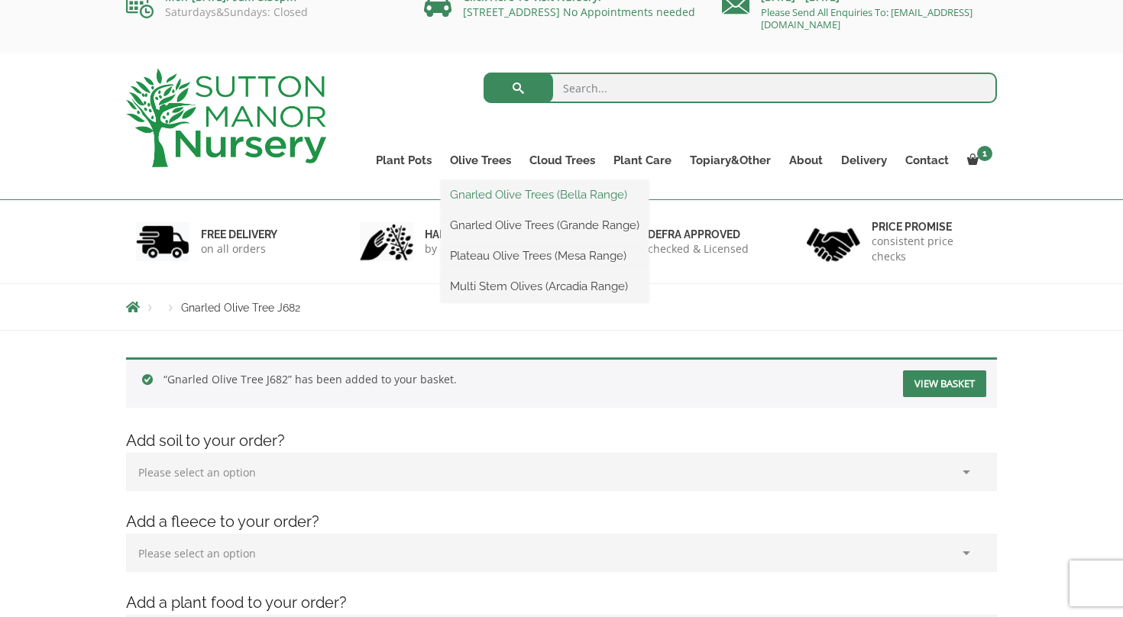
click at [490, 195] on link "Gnarled Olive Trees (Bella Range)" at bounding box center [545, 194] width 208 height 23
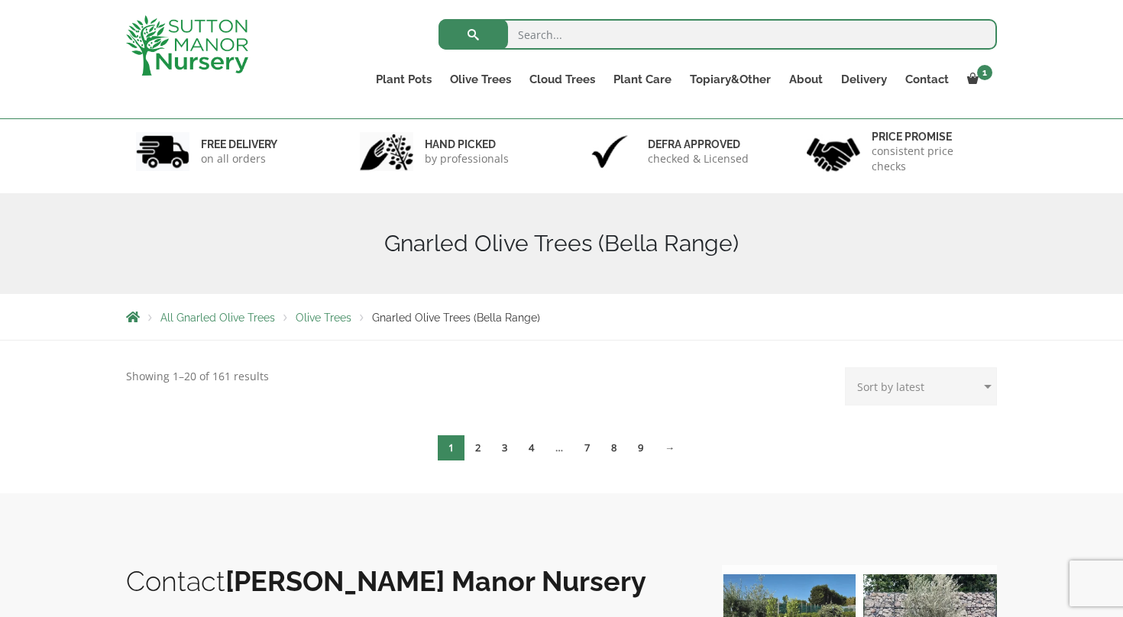
scroll to position [85, 0]
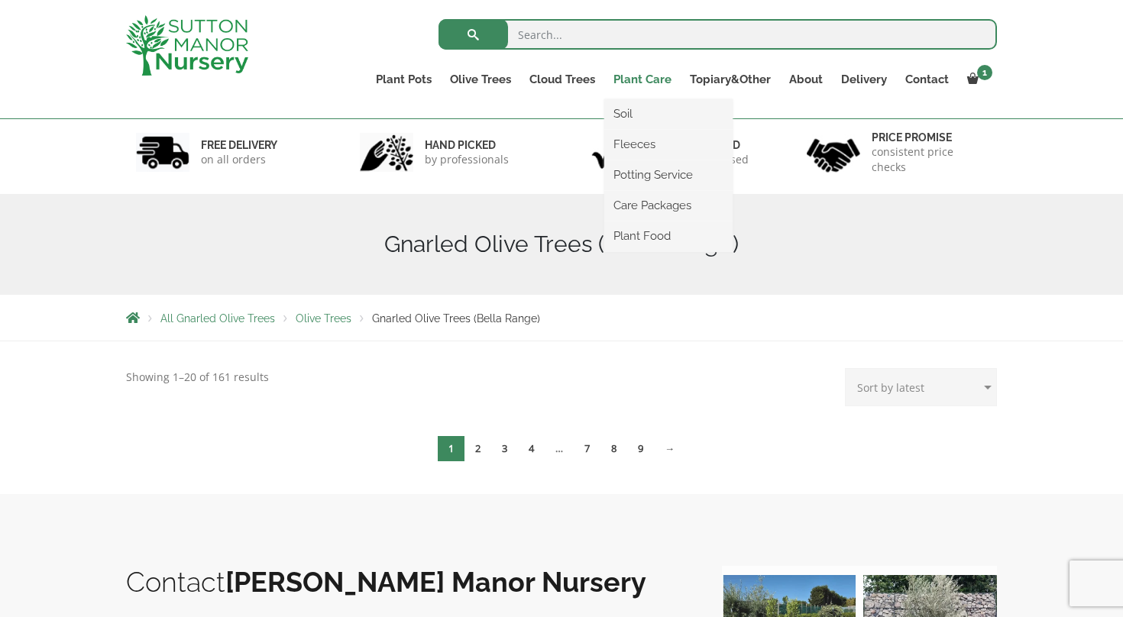
click at [634, 78] on link "Plant Care" at bounding box center [642, 79] width 76 height 21
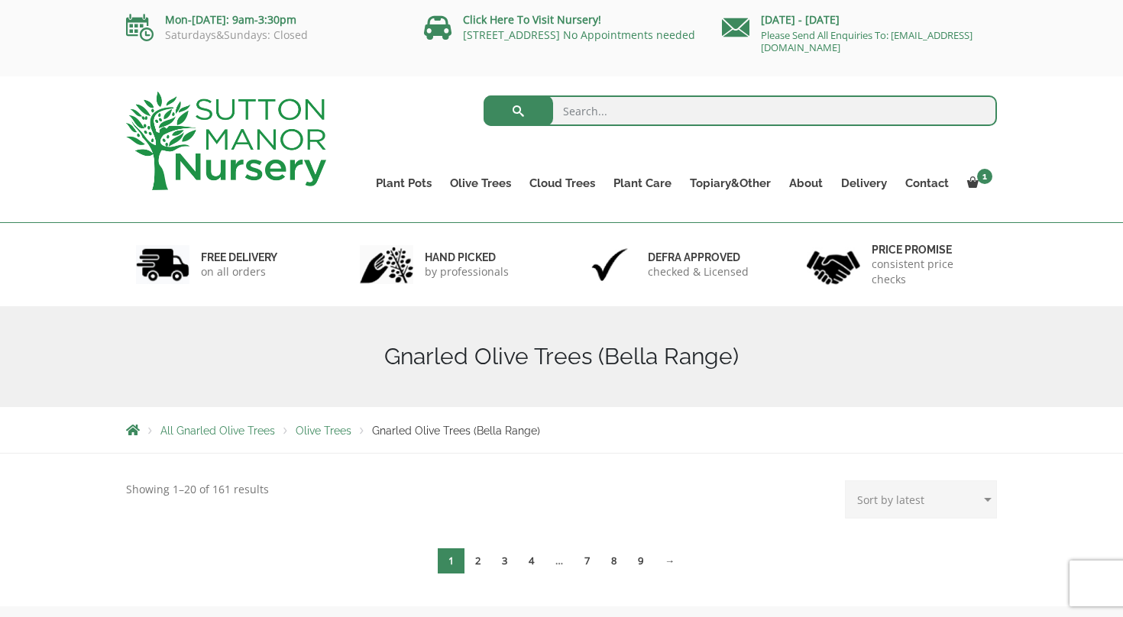
scroll to position [0, 0]
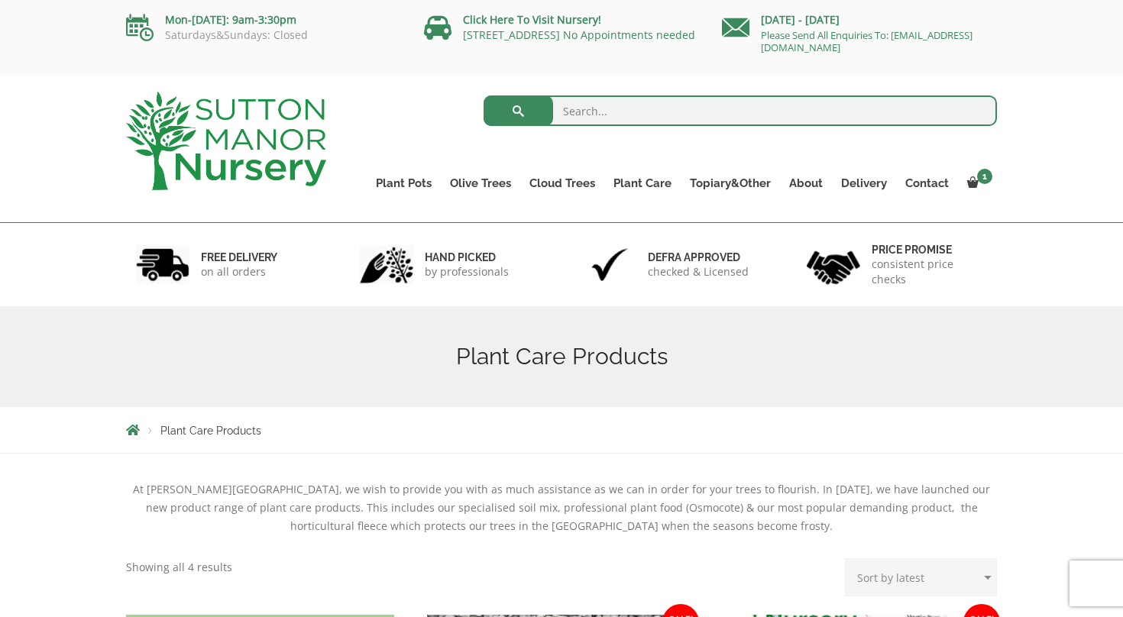
click at [457, 260] on h6 "hand picked" at bounding box center [467, 258] width 84 height 14
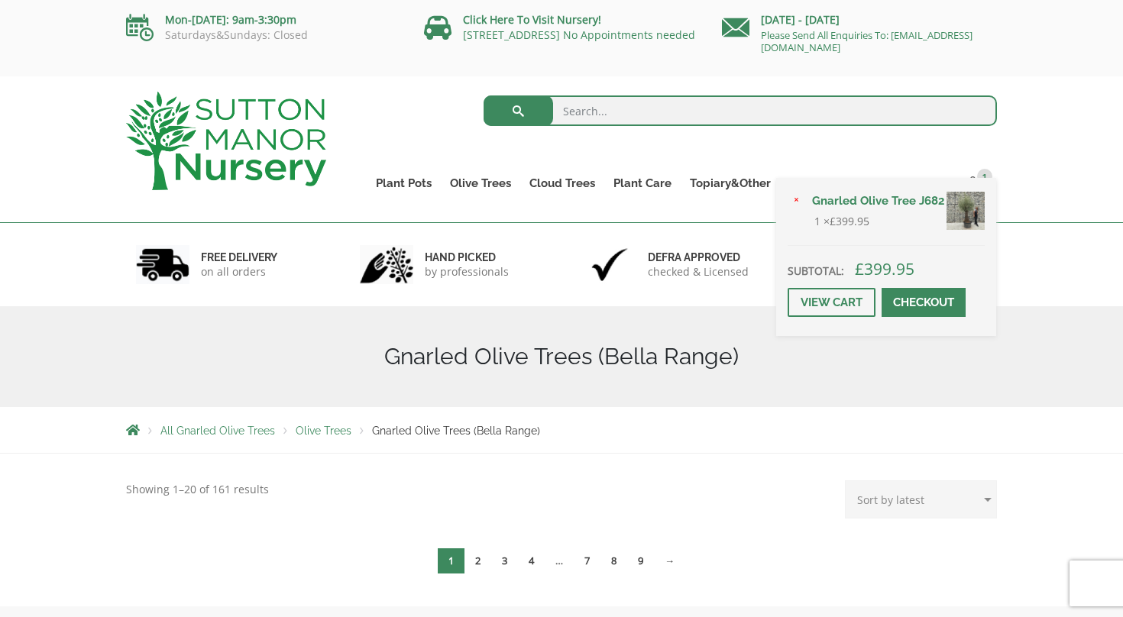
click at [924, 302] on span at bounding box center [924, 302] width 0 height 0
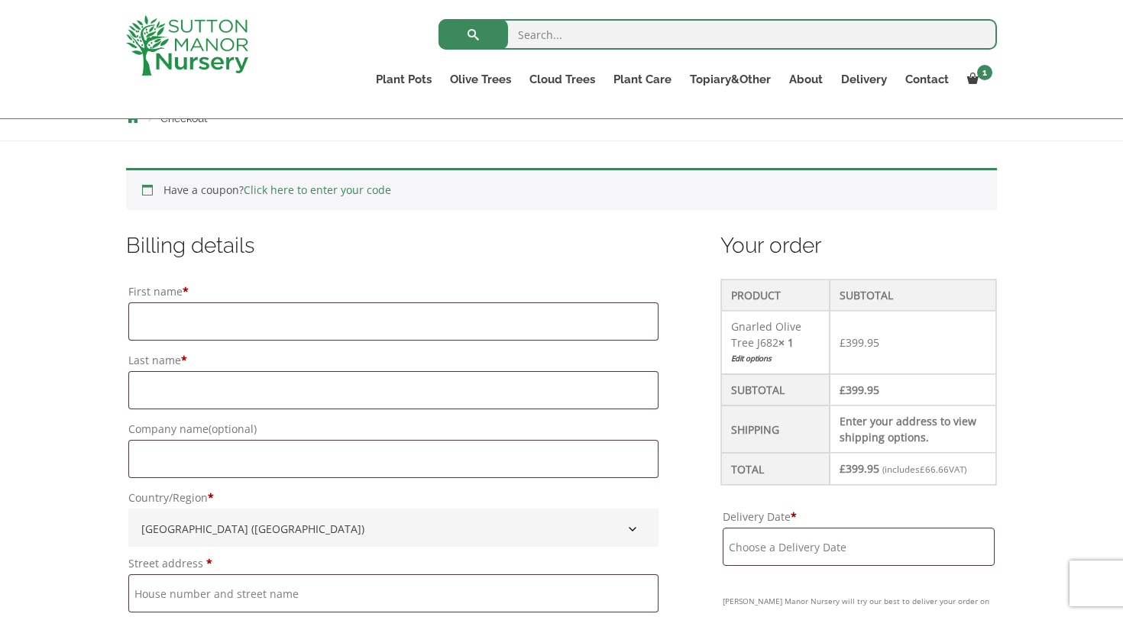
scroll to position [292, 0]
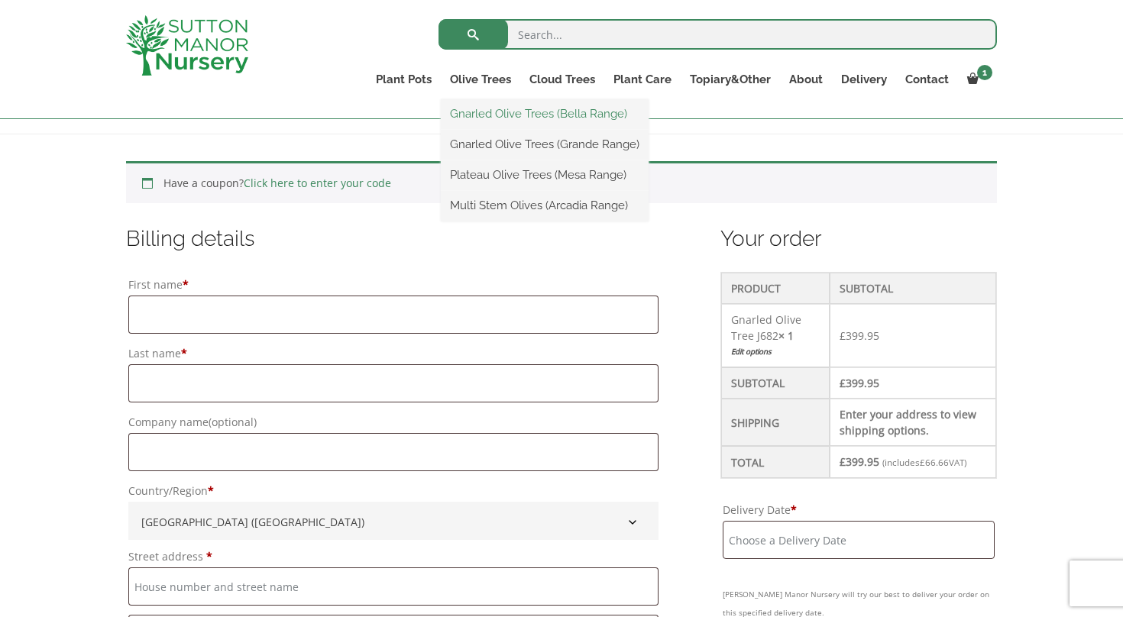
click at [485, 112] on link "Gnarled Olive Trees (Bella Range)" at bounding box center [545, 113] width 208 height 23
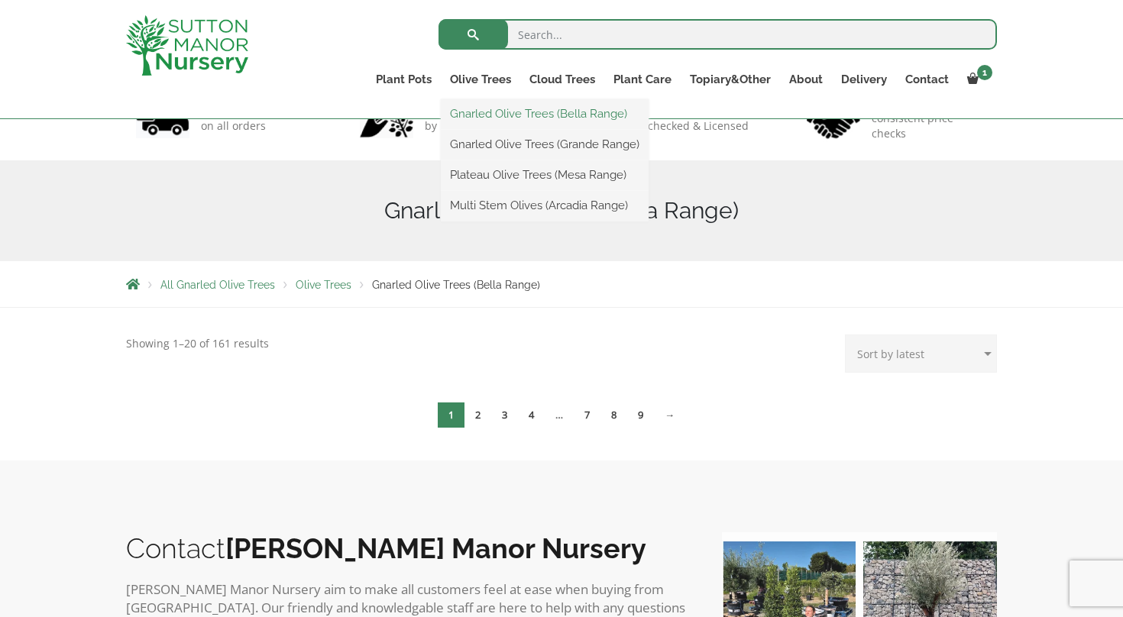
scroll to position [137, 0]
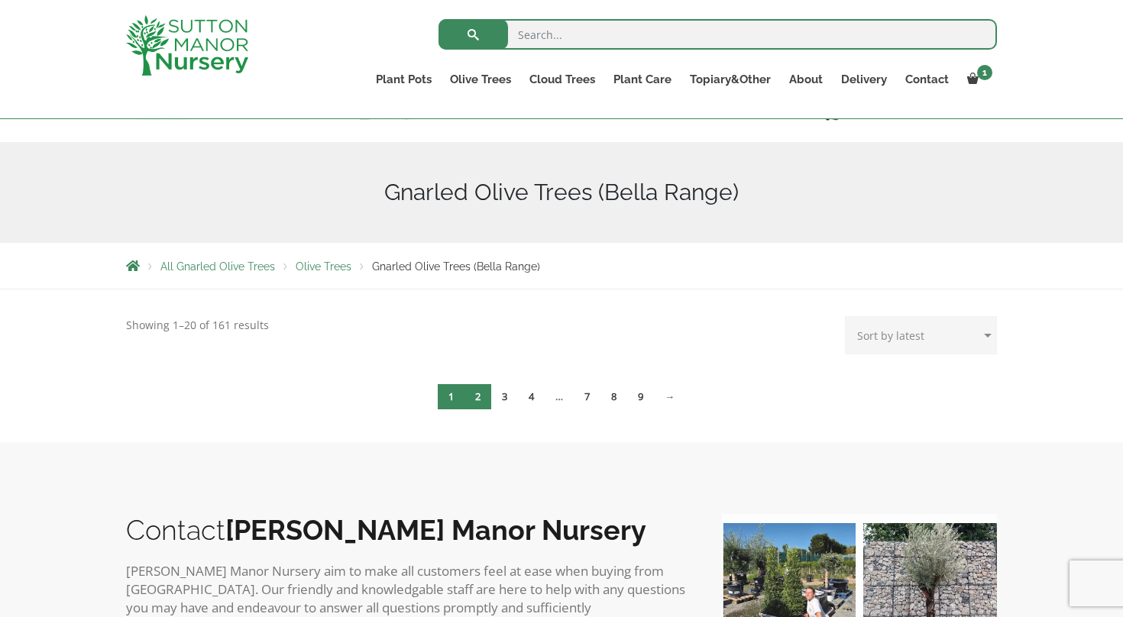
click at [476, 392] on link "2" at bounding box center [477, 396] width 27 height 25
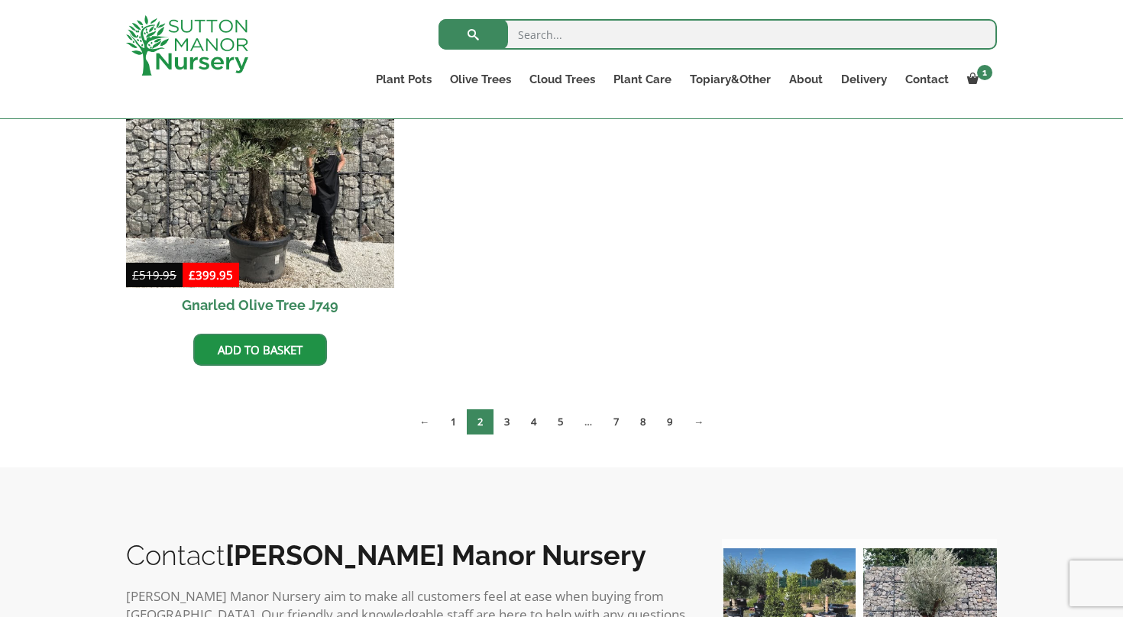
scroll to position [870, 0]
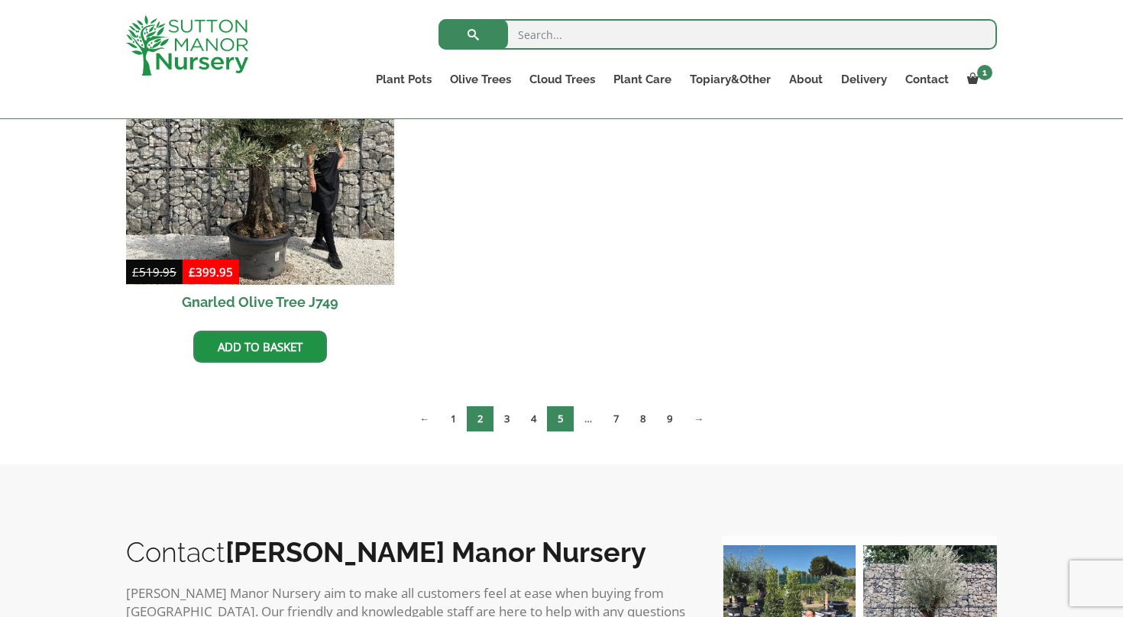
click at [563, 418] on link "5" at bounding box center [560, 418] width 27 height 25
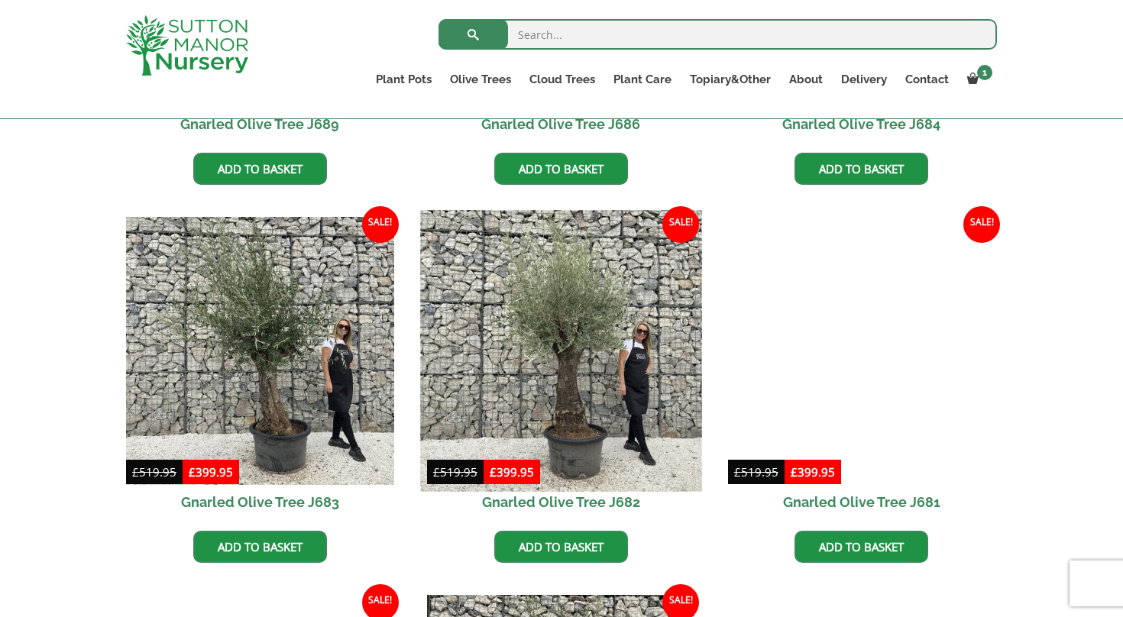
scroll to position [1050, 0]
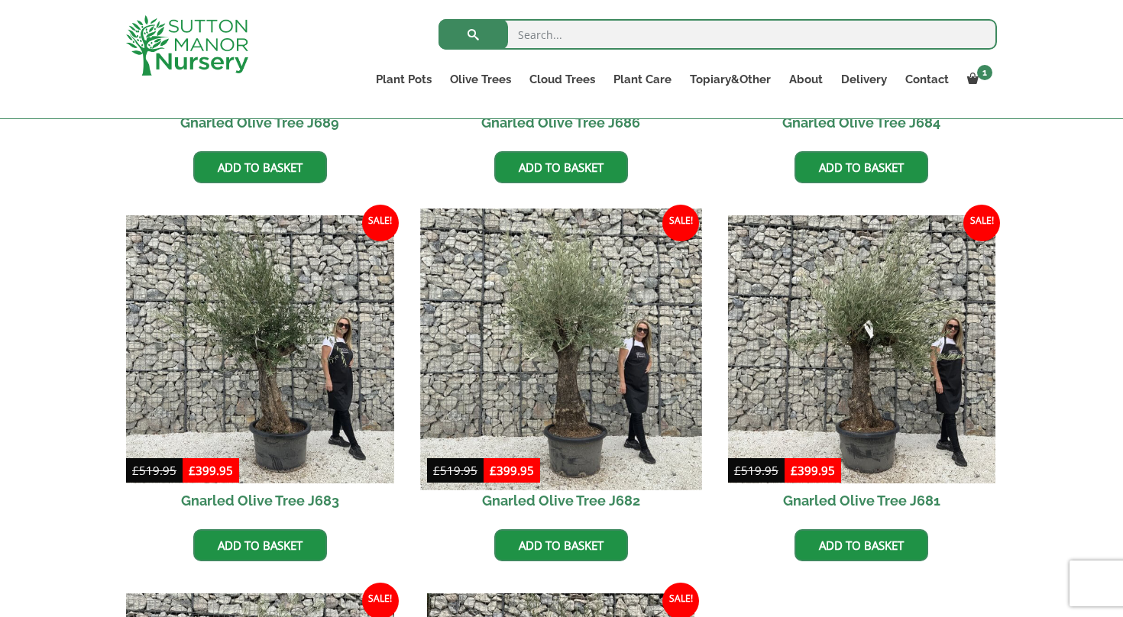
click at [561, 381] on img at bounding box center [560, 349] width 281 height 281
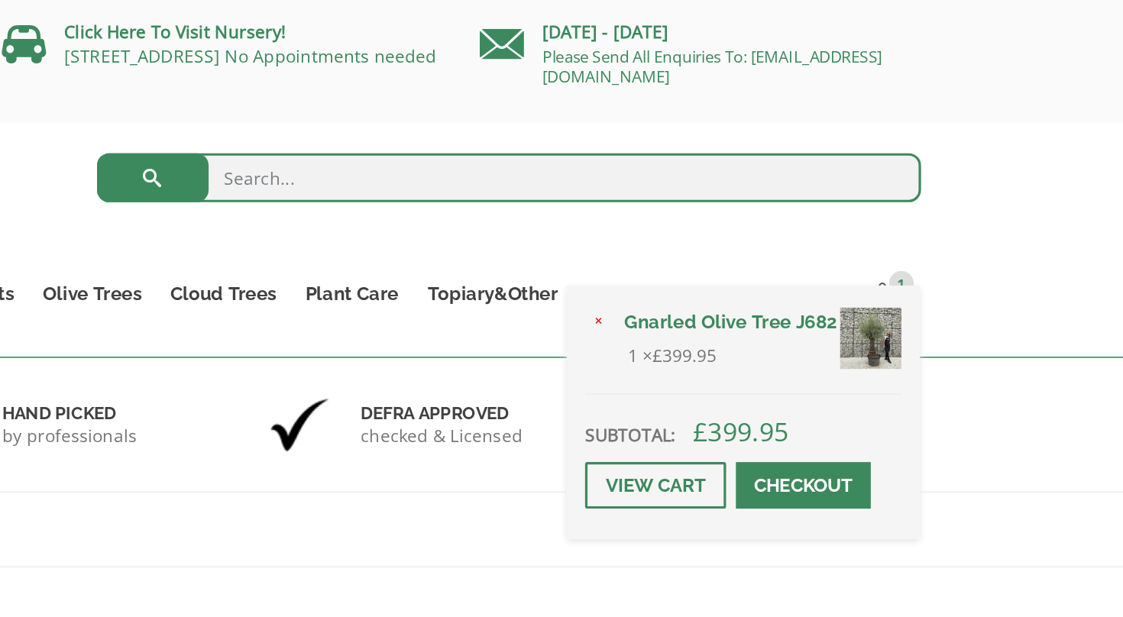
click at [924, 302] on span at bounding box center [924, 302] width 0 height 0
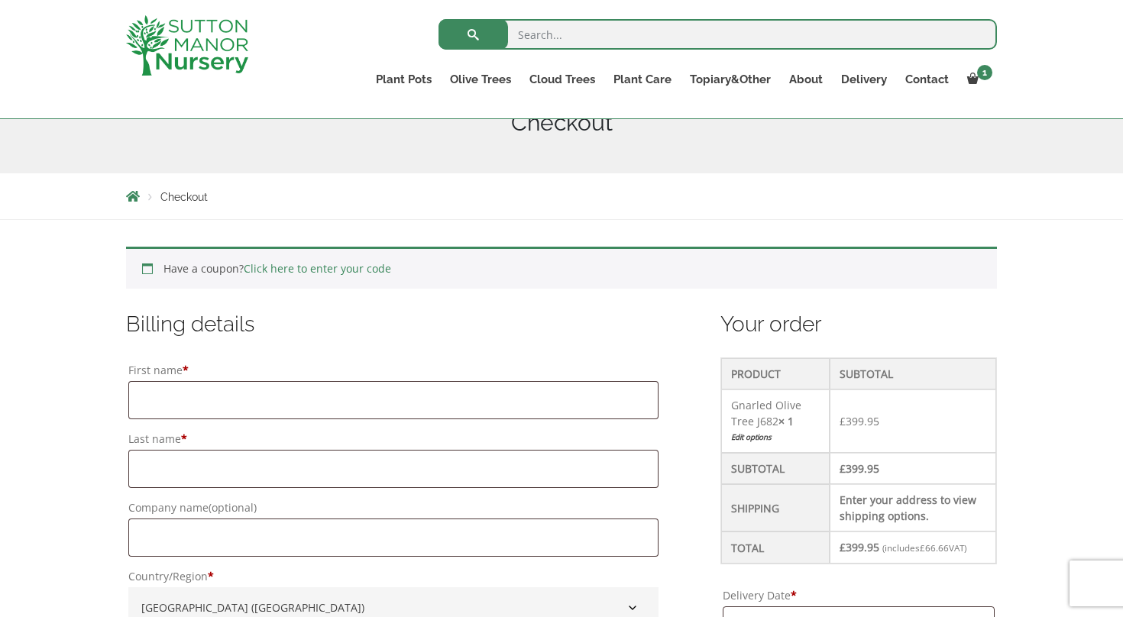
scroll to position [225, 0]
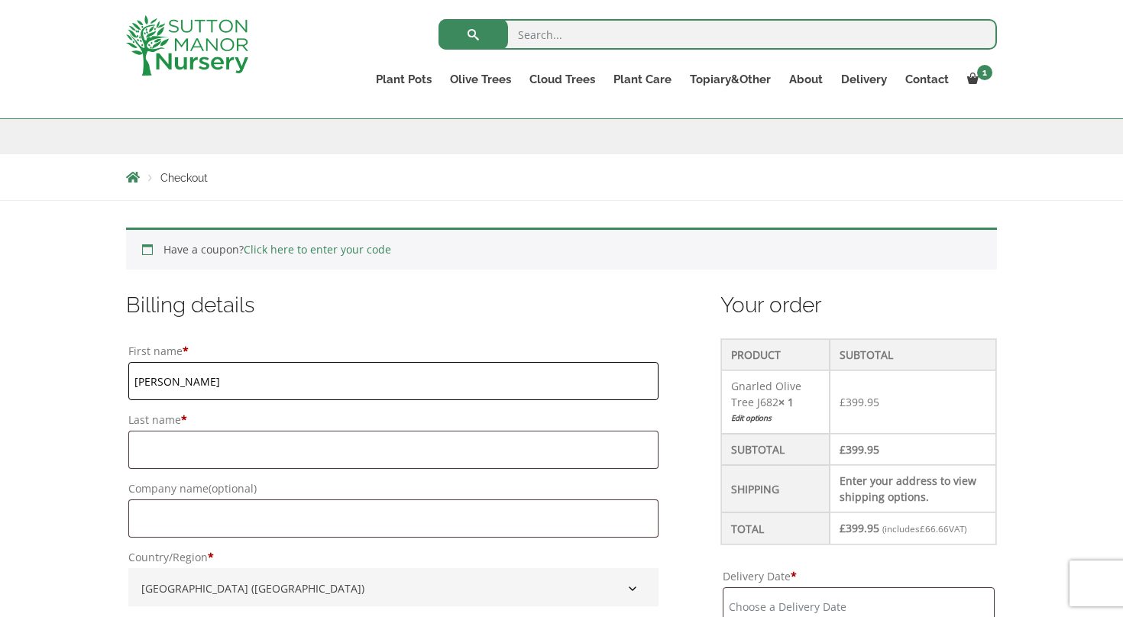
type input "Neil"
click at [276, 308] on h3 "Billing details" at bounding box center [393, 305] width 535 height 28
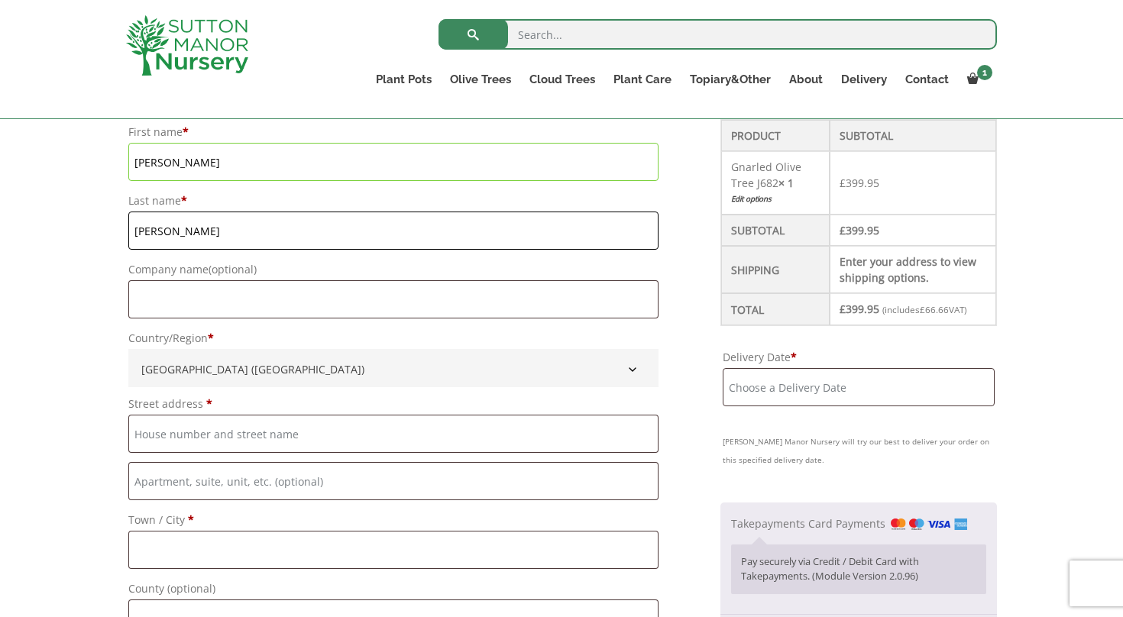
scroll to position [445, 0]
type input "Edwards"
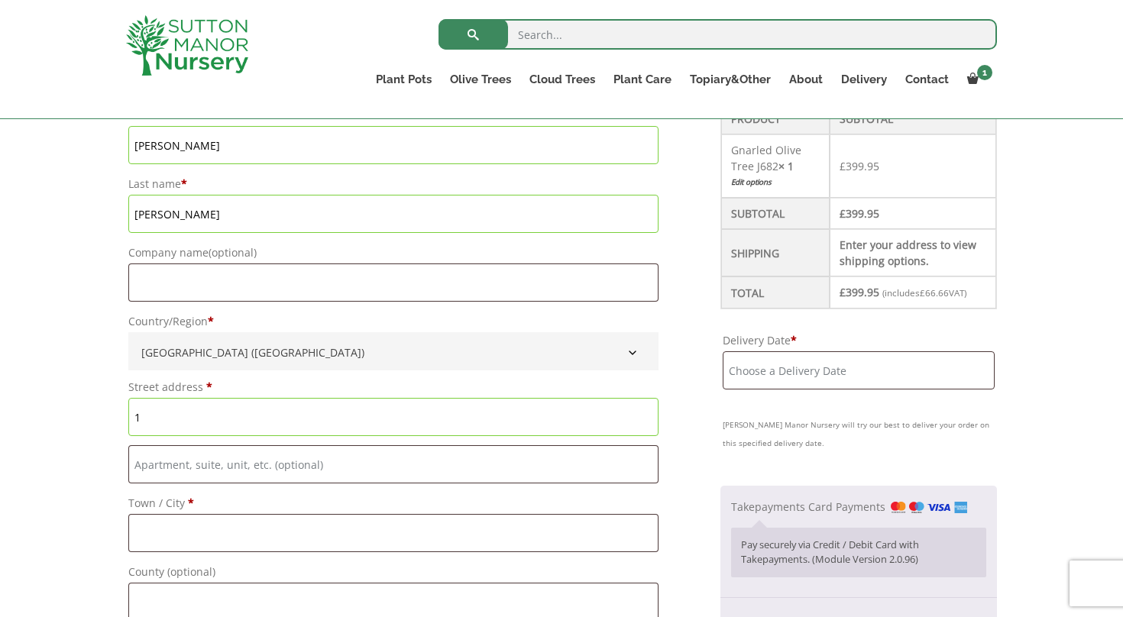
scroll to position [462, 0]
click at [150, 421] on input "1" at bounding box center [393, 416] width 530 height 38
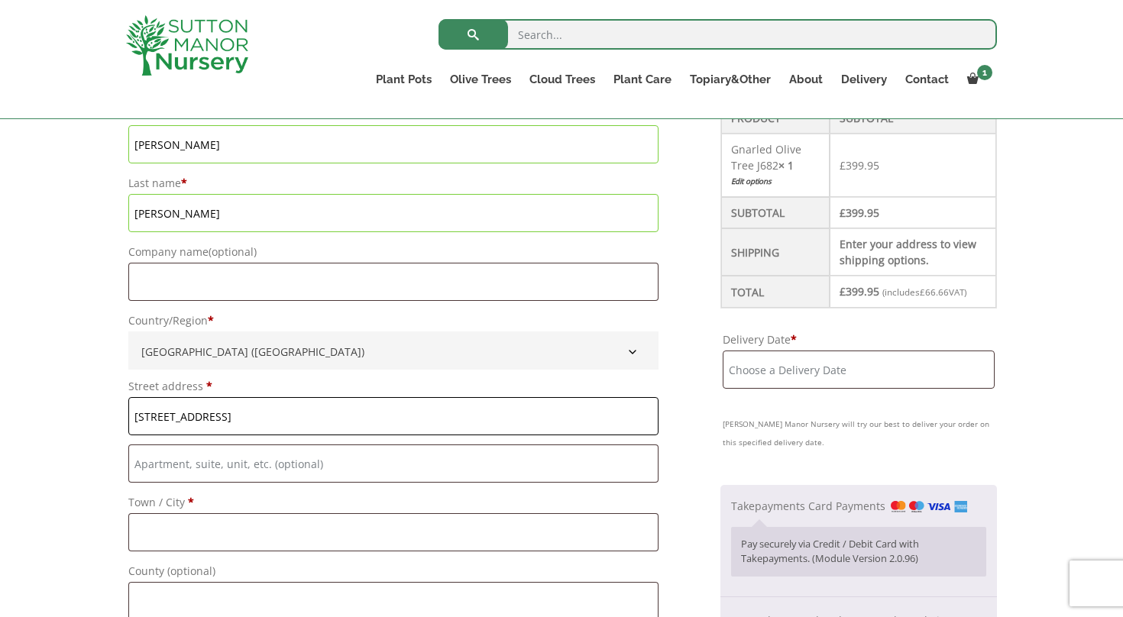
type input "1 Chestnut Walk"
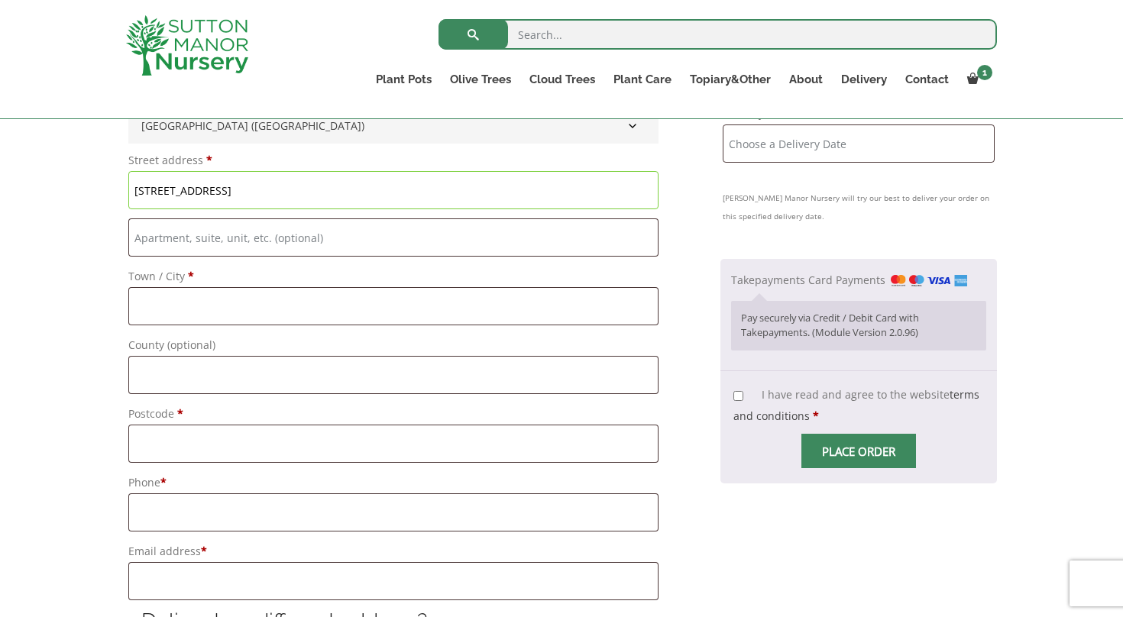
scroll to position [752, 0]
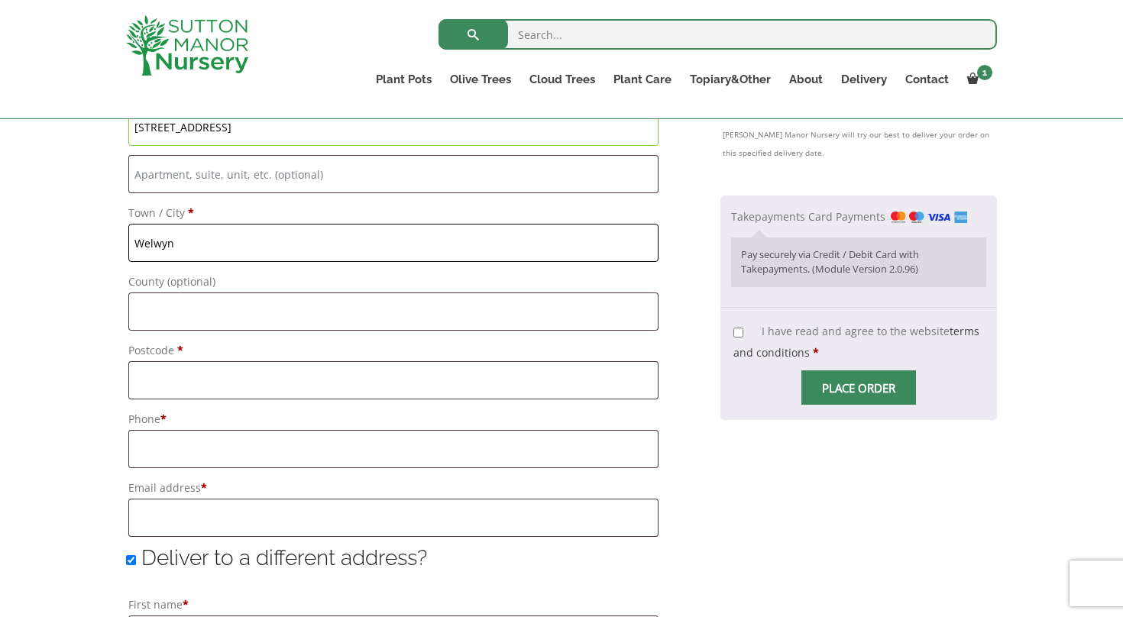
type input "Welwyn"
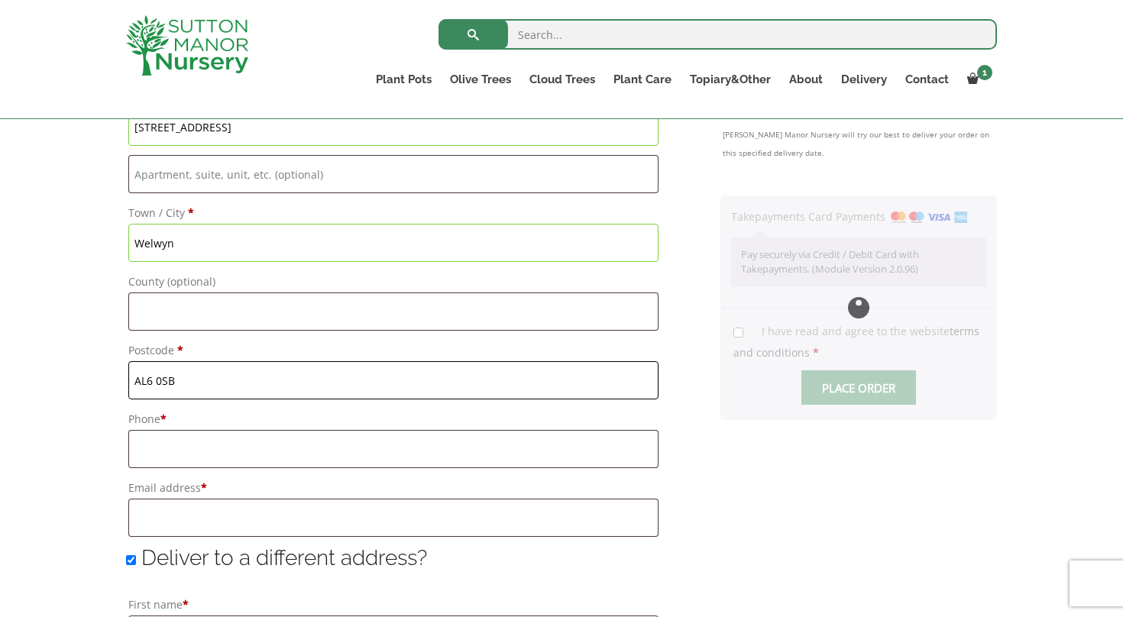
type input "AL6 0SB"
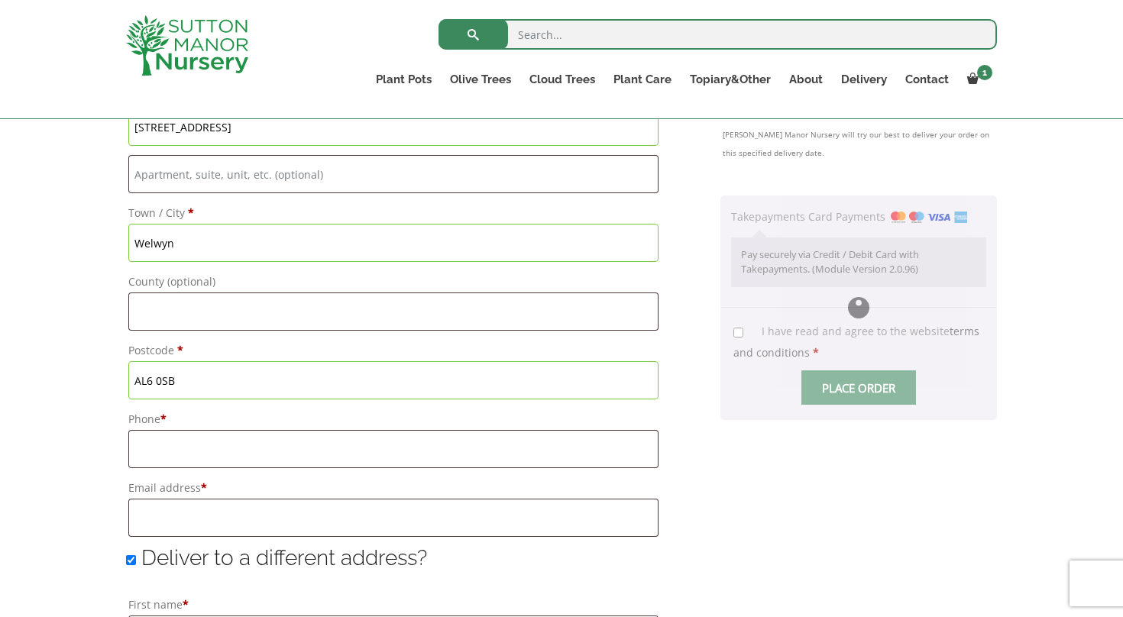
click at [82, 392] on div "Have a coupon? Click here to enter your code Apply coupon Billing details First…" at bounding box center [561, 491] width 1123 height 1633
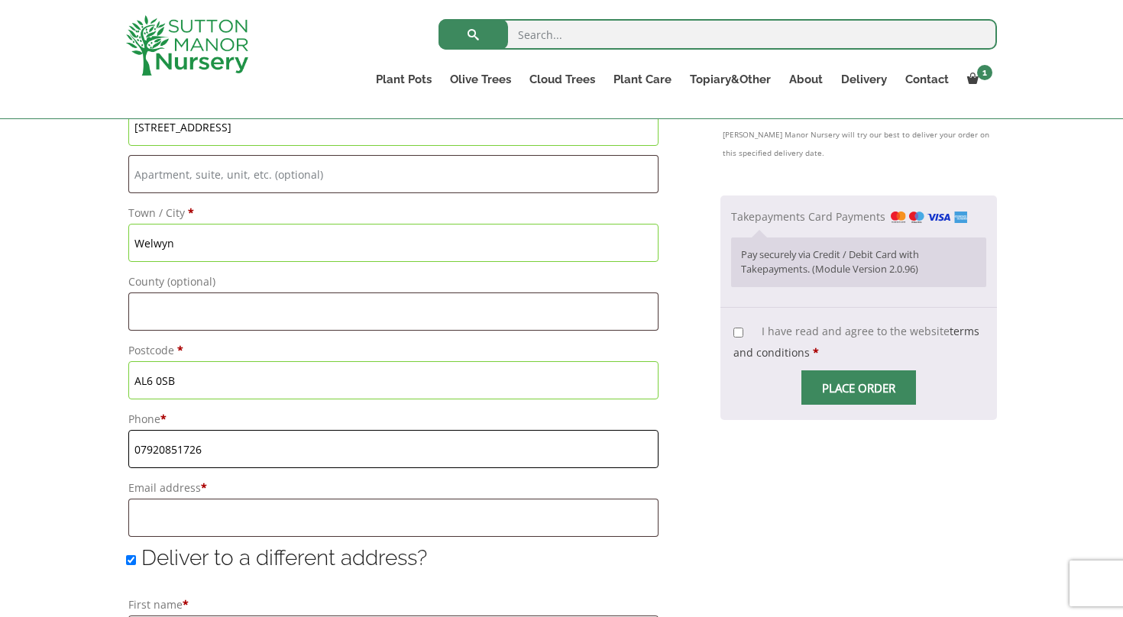
type input "07920851726"
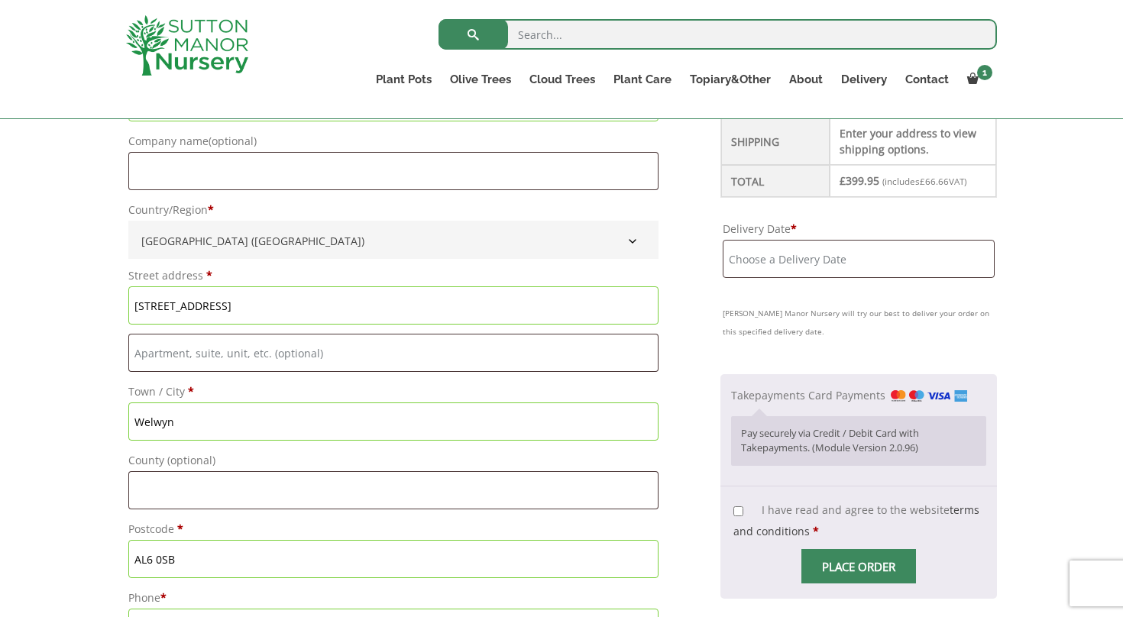
scroll to position [571, 0]
type input "EDWARDSNEIL66@GMAIL.COM"
click at [759, 258] on input "Delivery Date *" at bounding box center [859, 260] width 272 height 38
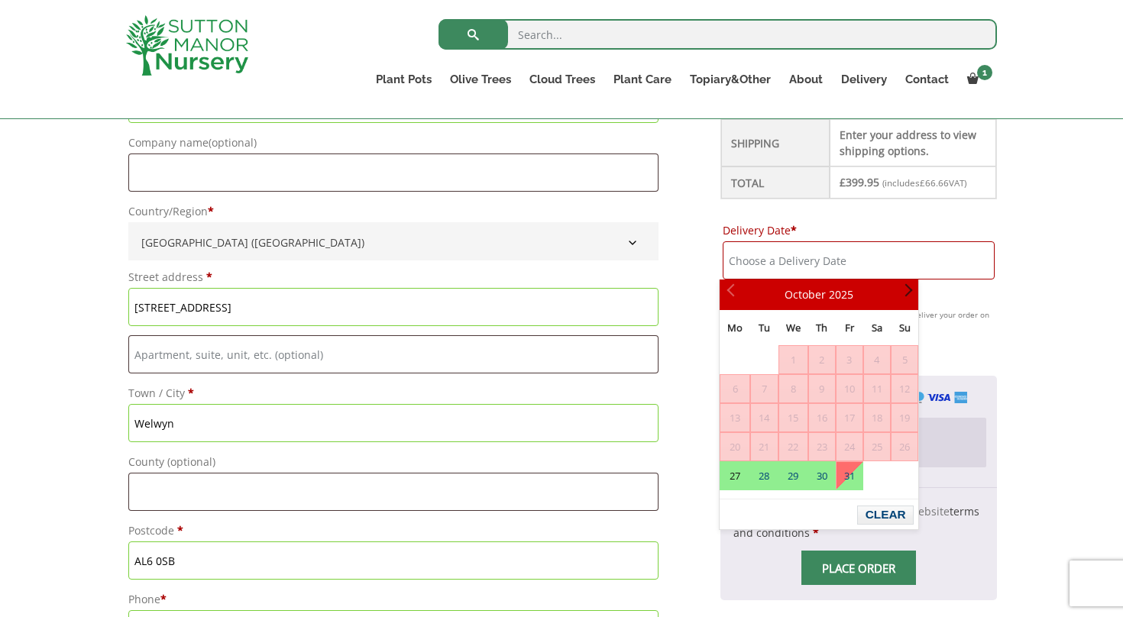
click at [909, 289] on span "Next" at bounding box center [905, 295] width 12 height 12
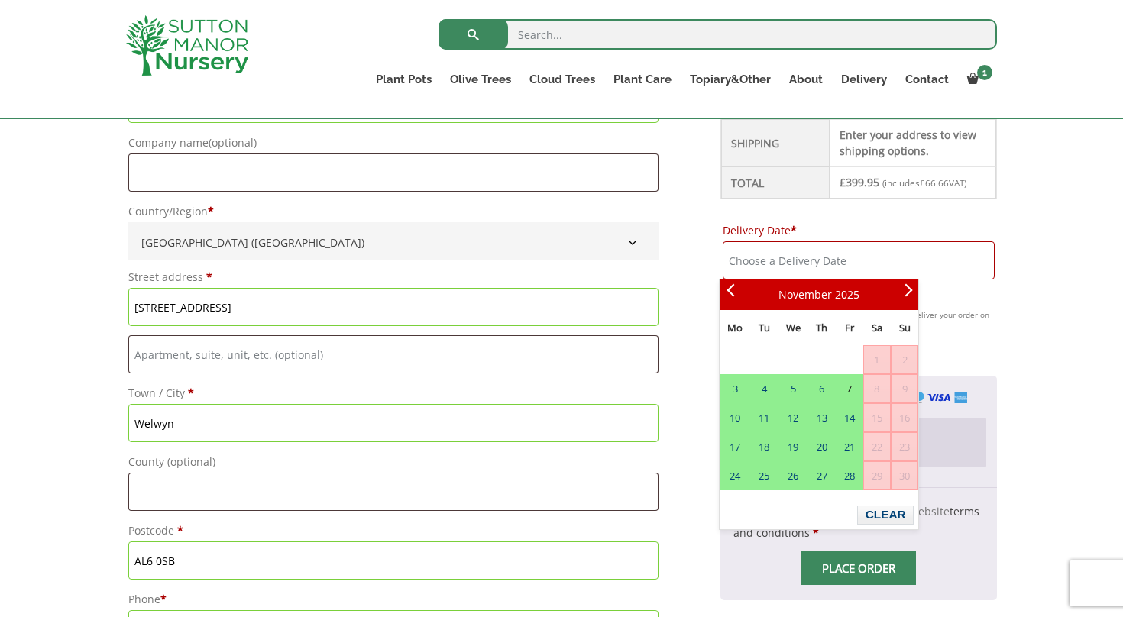
click at [852, 388] on link "7" at bounding box center [849, 388] width 26 height 27
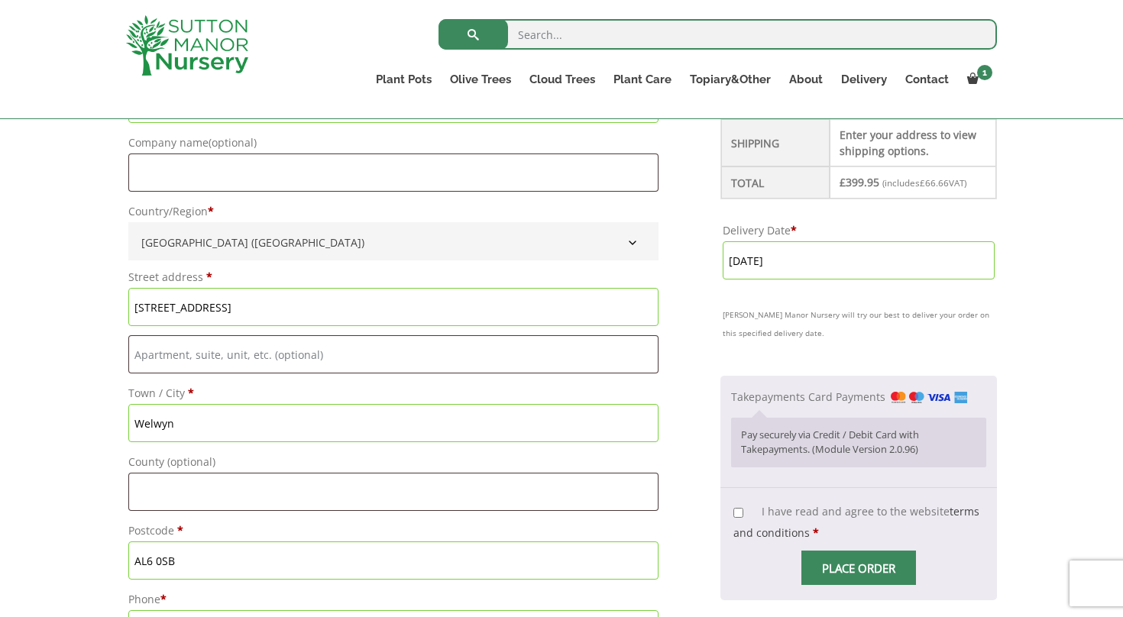
click at [776, 266] on input "7 November, 2025" at bounding box center [859, 260] width 272 height 38
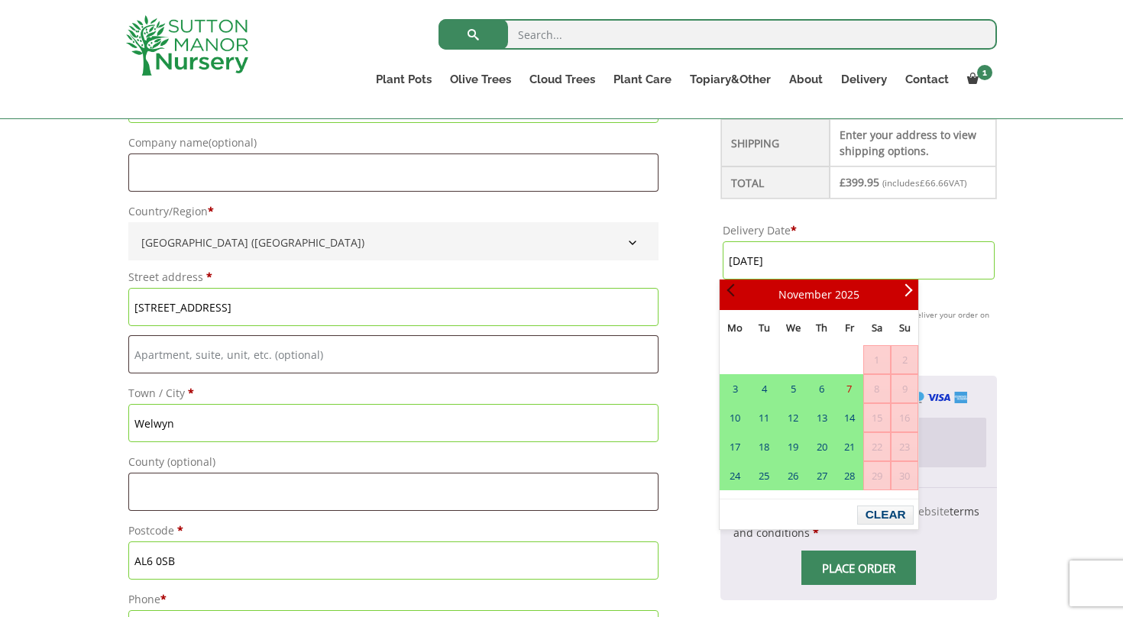
click at [731, 293] on span "Prev" at bounding box center [732, 295] width 12 height 12
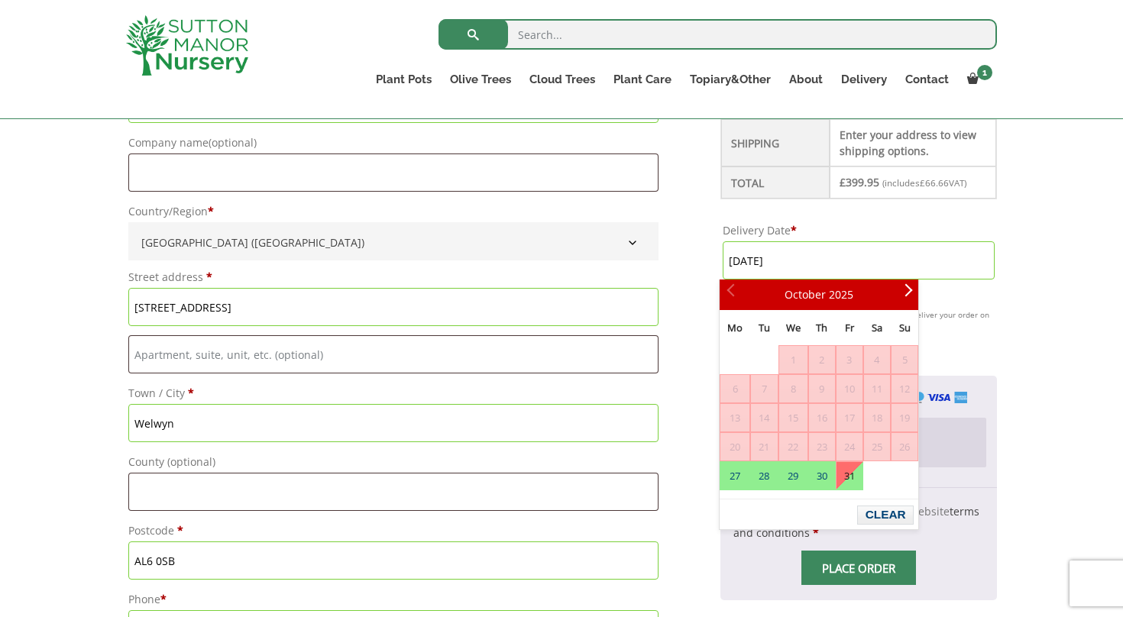
click at [849, 478] on link "31" at bounding box center [849, 475] width 26 height 27
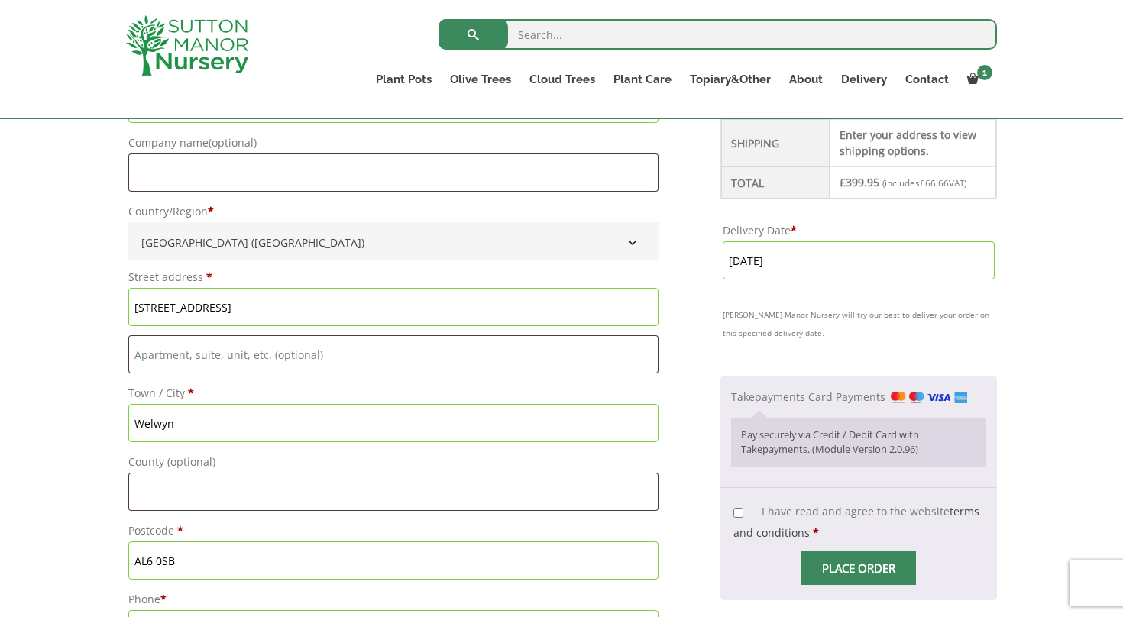
scroll to position [584, 0]
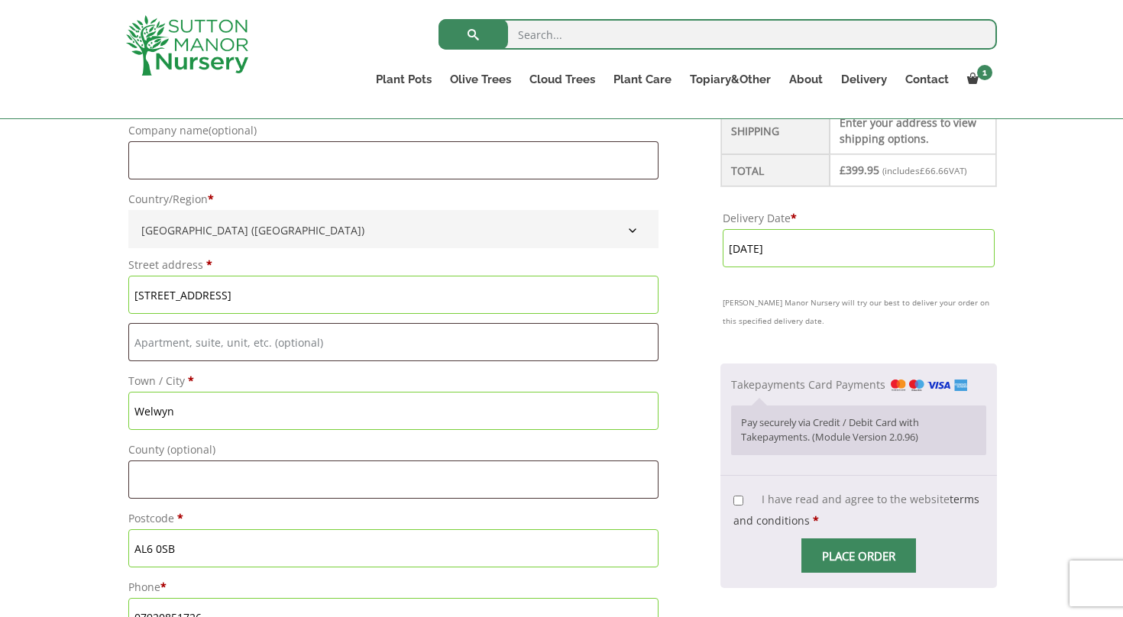
click at [758, 257] on input "31 October, 2025" at bounding box center [859, 248] width 272 height 38
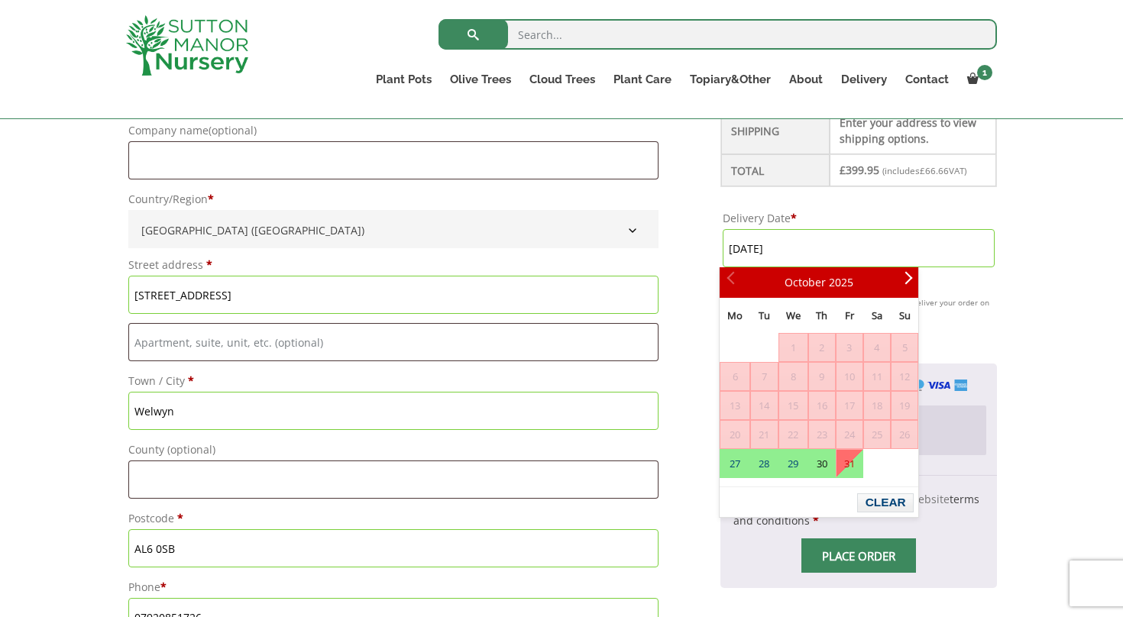
click at [829, 457] on link "30" at bounding box center [822, 463] width 26 height 27
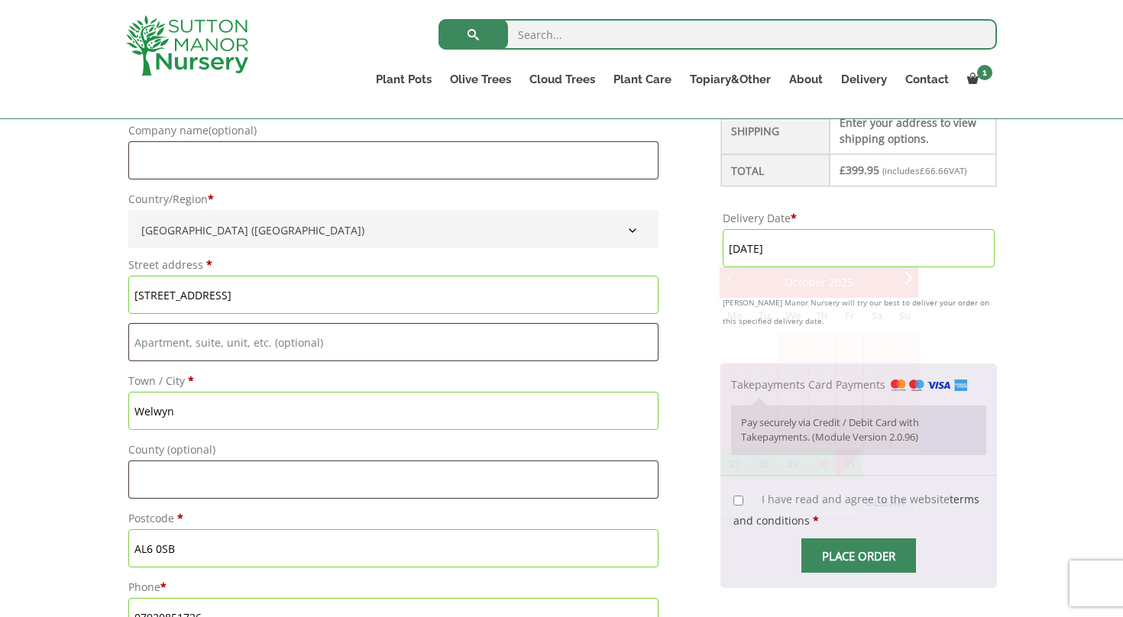
click at [779, 255] on input "30 October, 2025" at bounding box center [859, 248] width 272 height 38
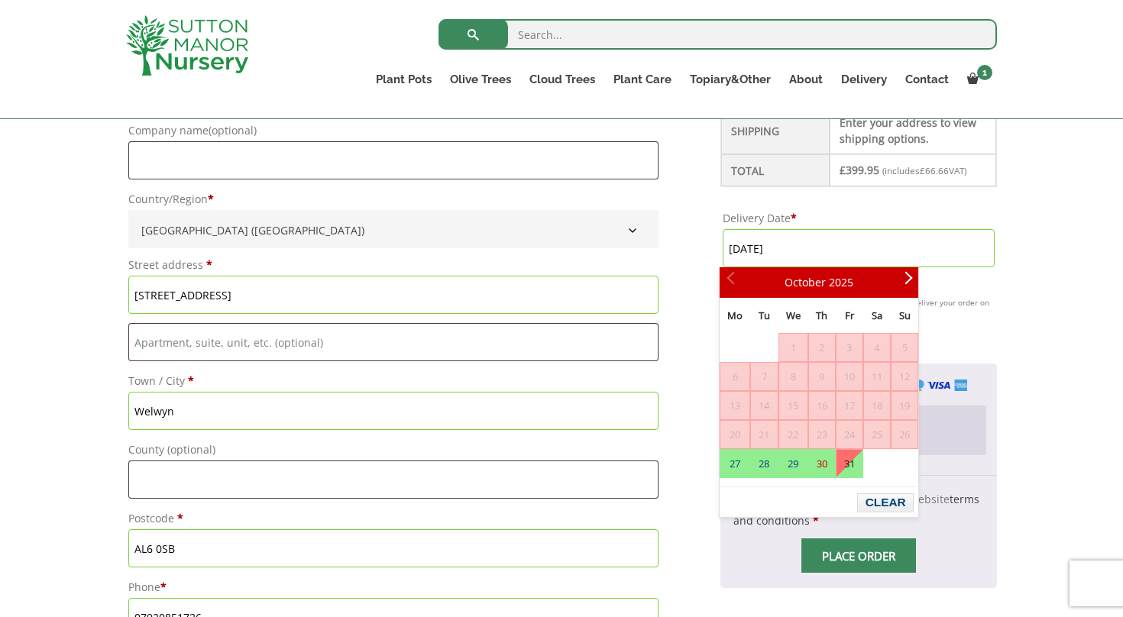
click at [854, 466] on link "31" at bounding box center [849, 463] width 26 height 27
type input "31 October, 2025"
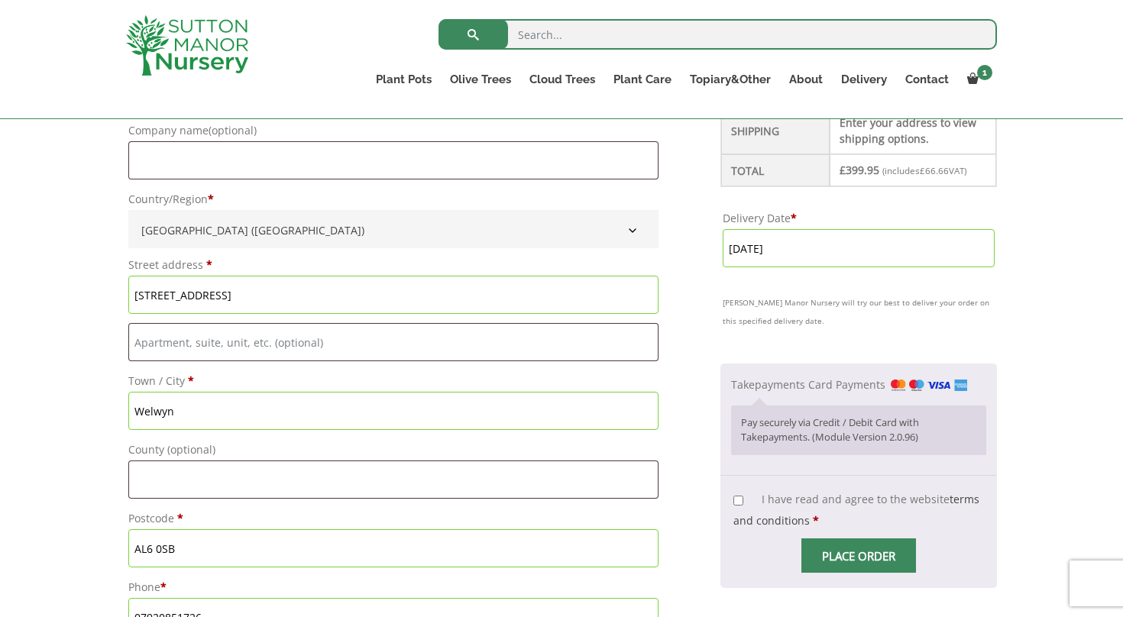
click at [805, 249] on input "31 October, 2025" at bounding box center [859, 248] width 272 height 38
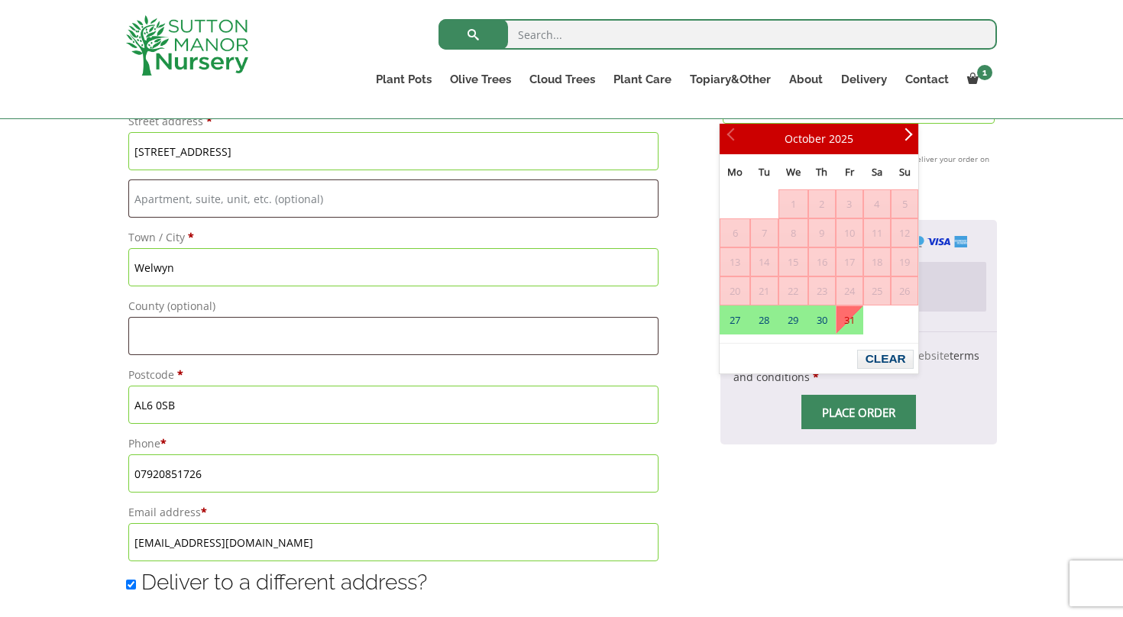
scroll to position [765, 0]
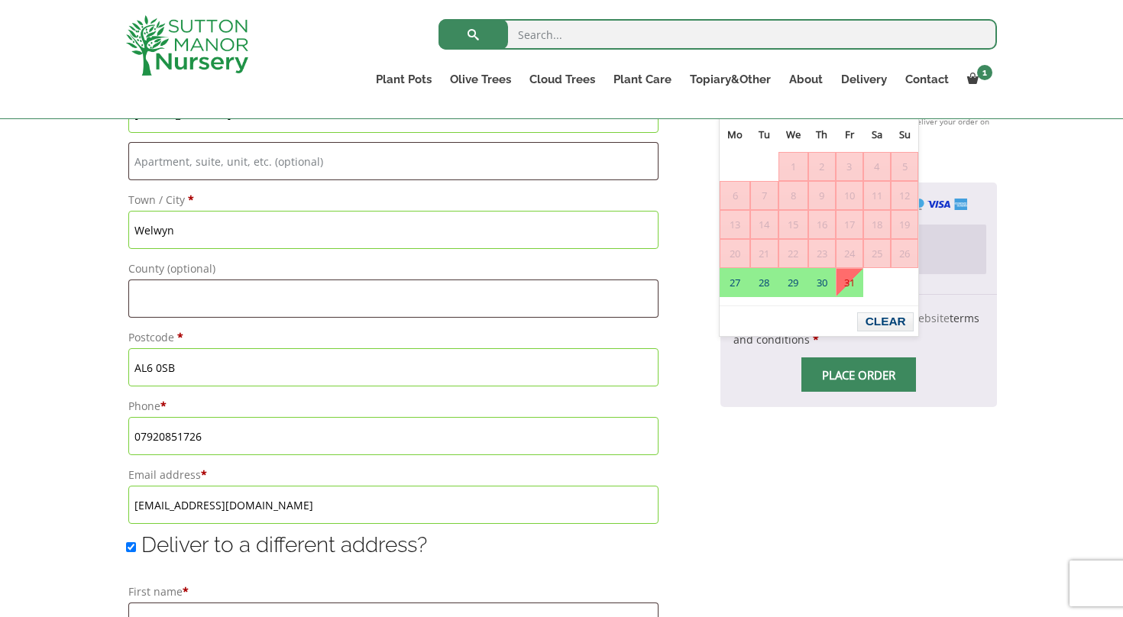
click at [859, 375] on span "Checkout" at bounding box center [859, 375] width 0 height 0
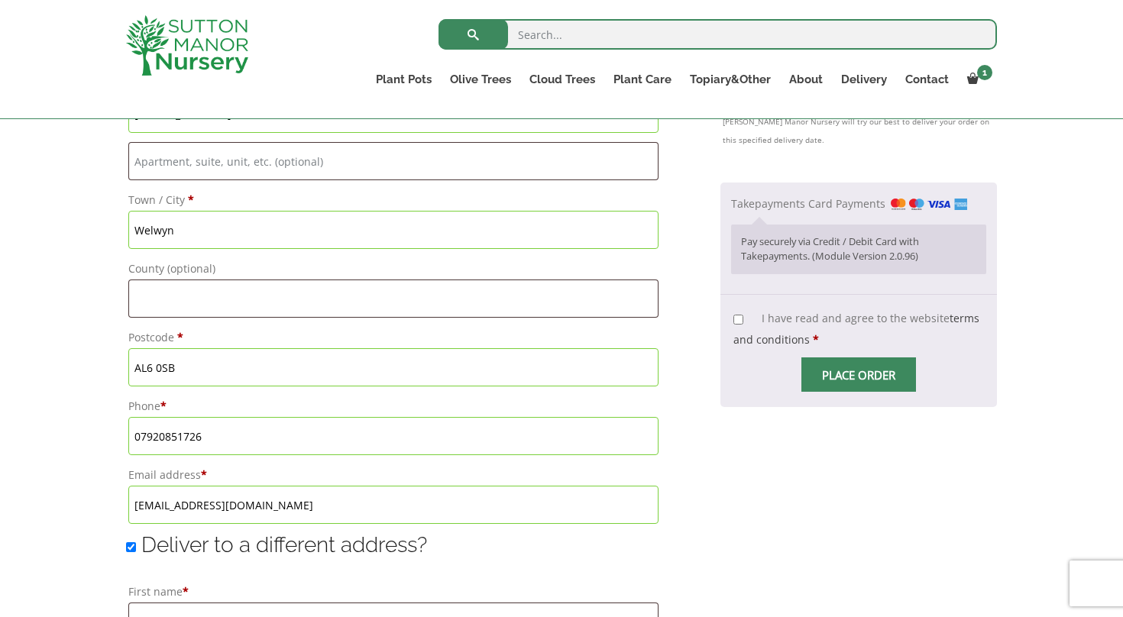
click at [735, 319] on input "I have read and agree to the website terms and conditions *" at bounding box center [738, 320] width 10 height 10
checkbox input "true"
click at [852, 377] on input "Place order" at bounding box center [858, 374] width 115 height 34
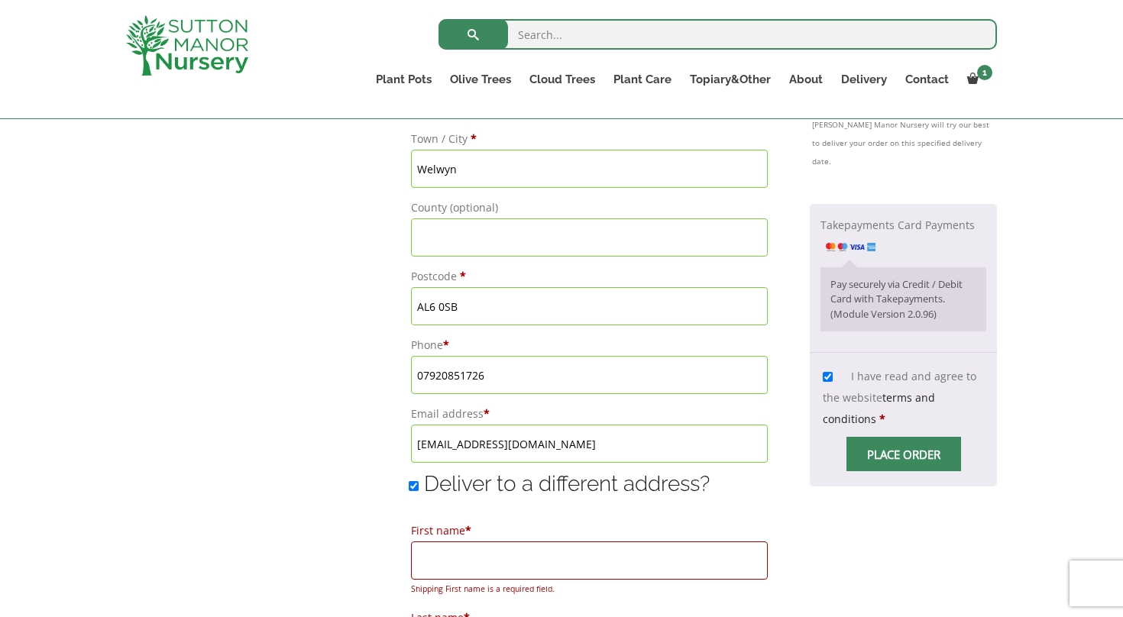
scroll to position [827, 0]
click at [409, 484] on input "Deliver to a different address?" at bounding box center [414, 485] width 10 height 10
checkbox input "false"
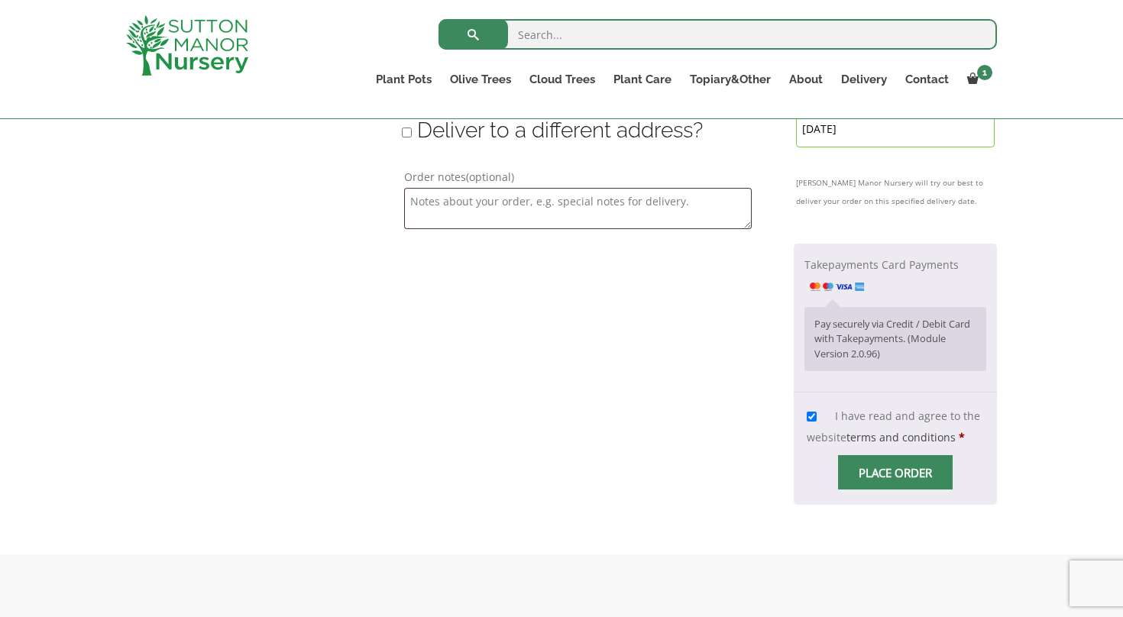
scroll to position [1181, 0]
click at [895, 471] on span "Checkout" at bounding box center [895, 471] width 0 height 0
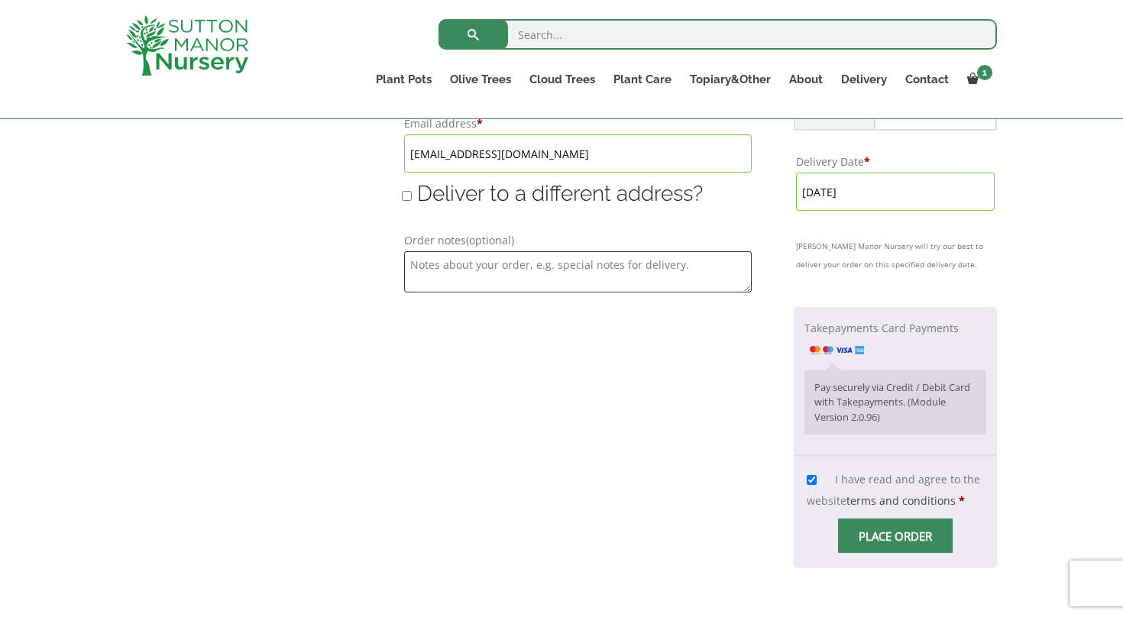
scroll to position [1118, 0]
click at [866, 516] on span "Place order" at bounding box center [895, 533] width 115 height 34
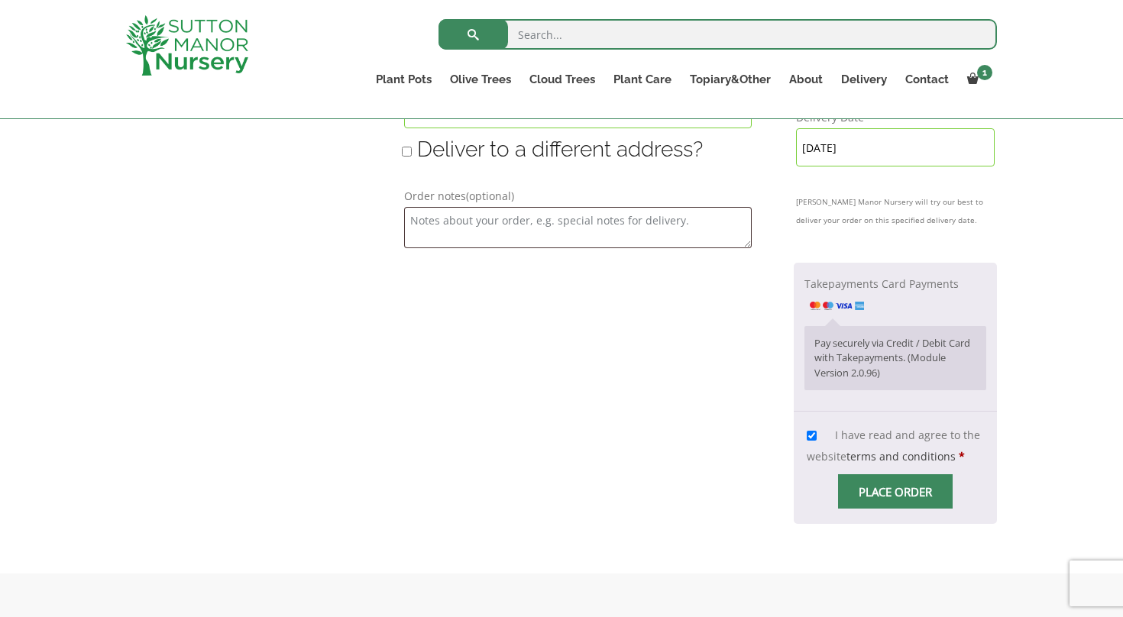
scroll to position [1161, 0]
click at [882, 474] on input "Place order" at bounding box center [895, 491] width 115 height 34
